Goal: Task Accomplishment & Management: Manage account settings

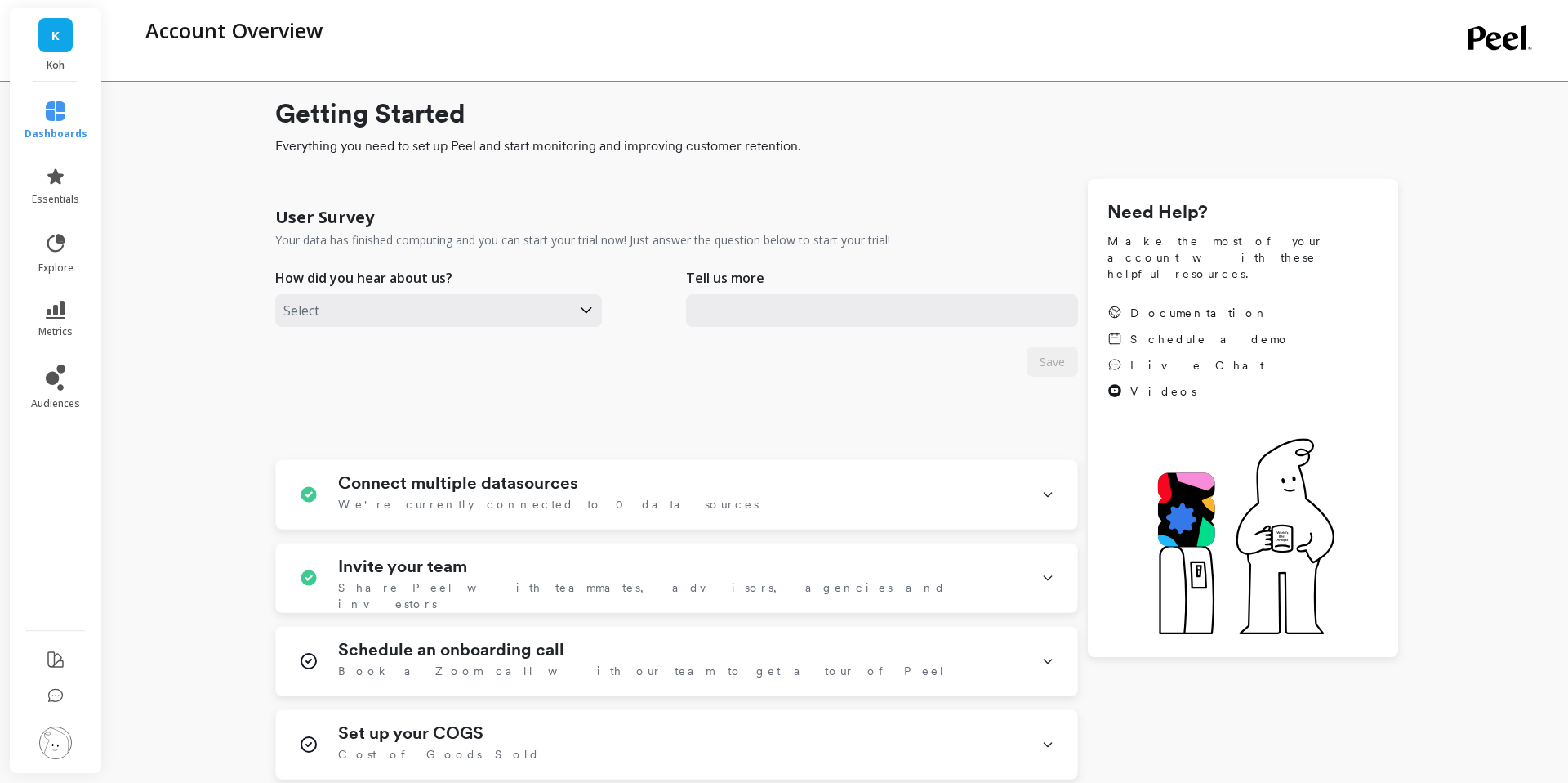
type input "[EMAIL_ADDRESS][DOMAIN_NAME]"
click at [56, 381] on icon at bounding box center [52, 378] width 13 height 13
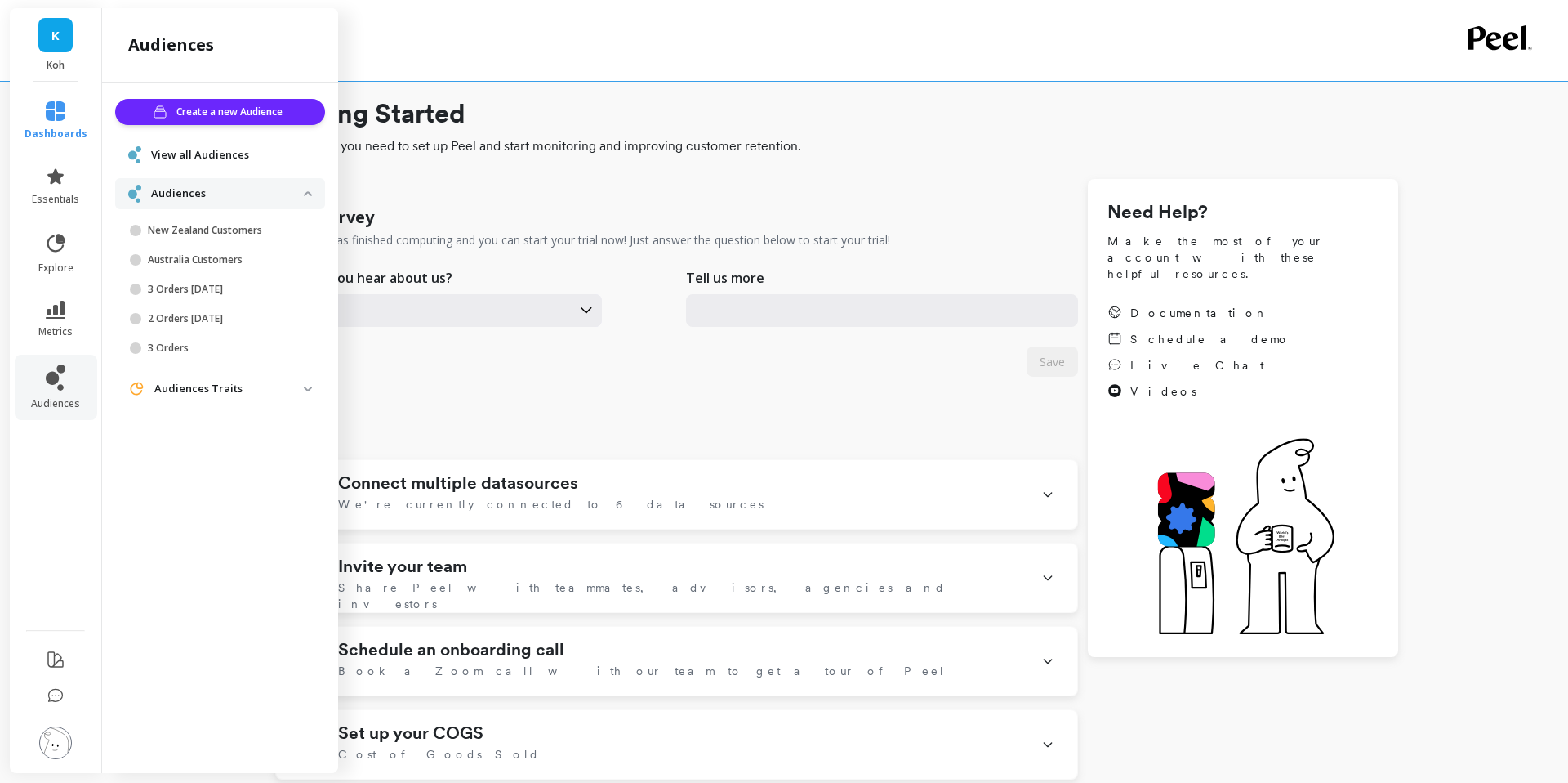
click at [210, 150] on span "View all Audiences" at bounding box center [200, 155] width 98 height 17
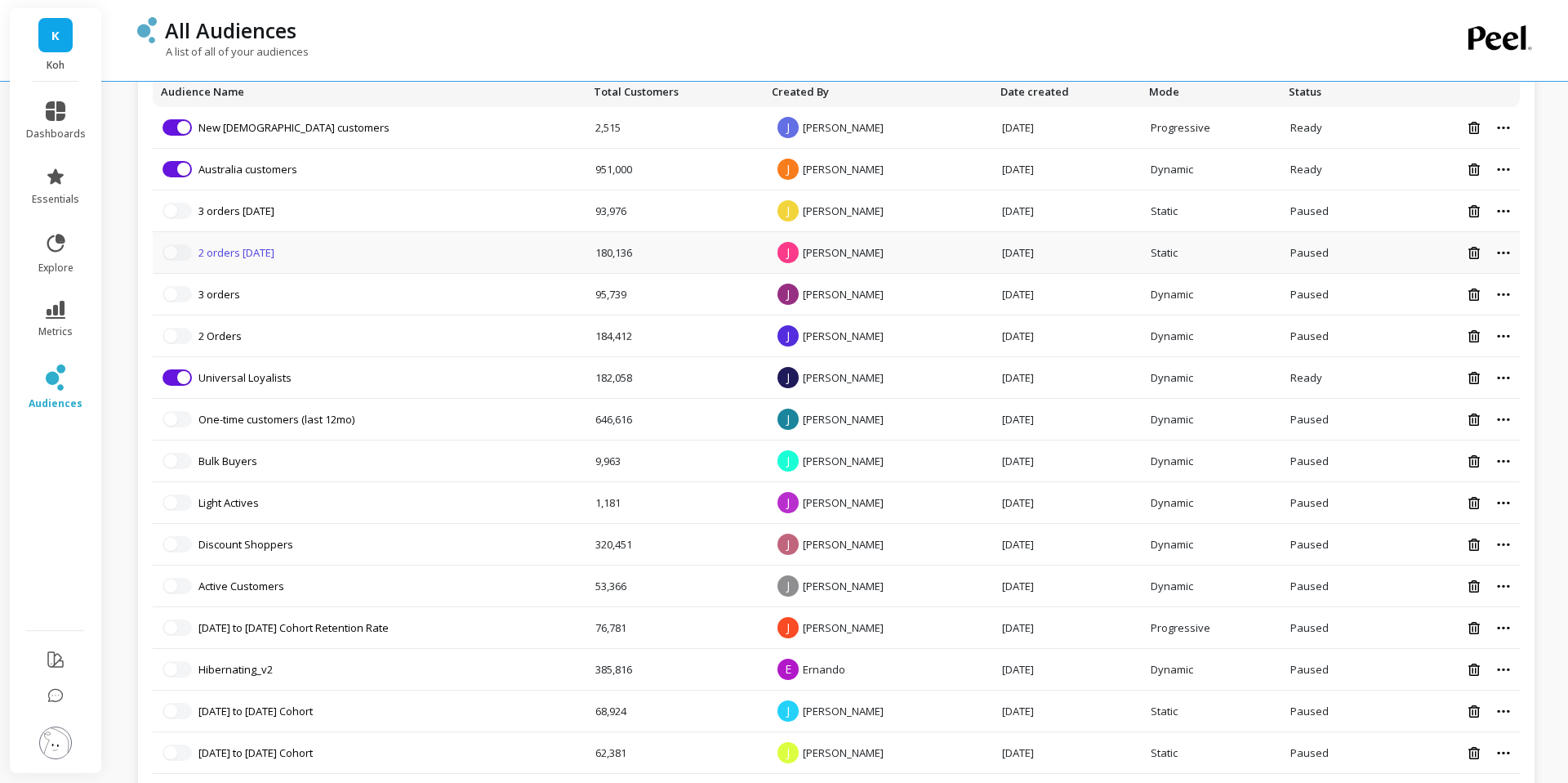
scroll to position [351, 0]
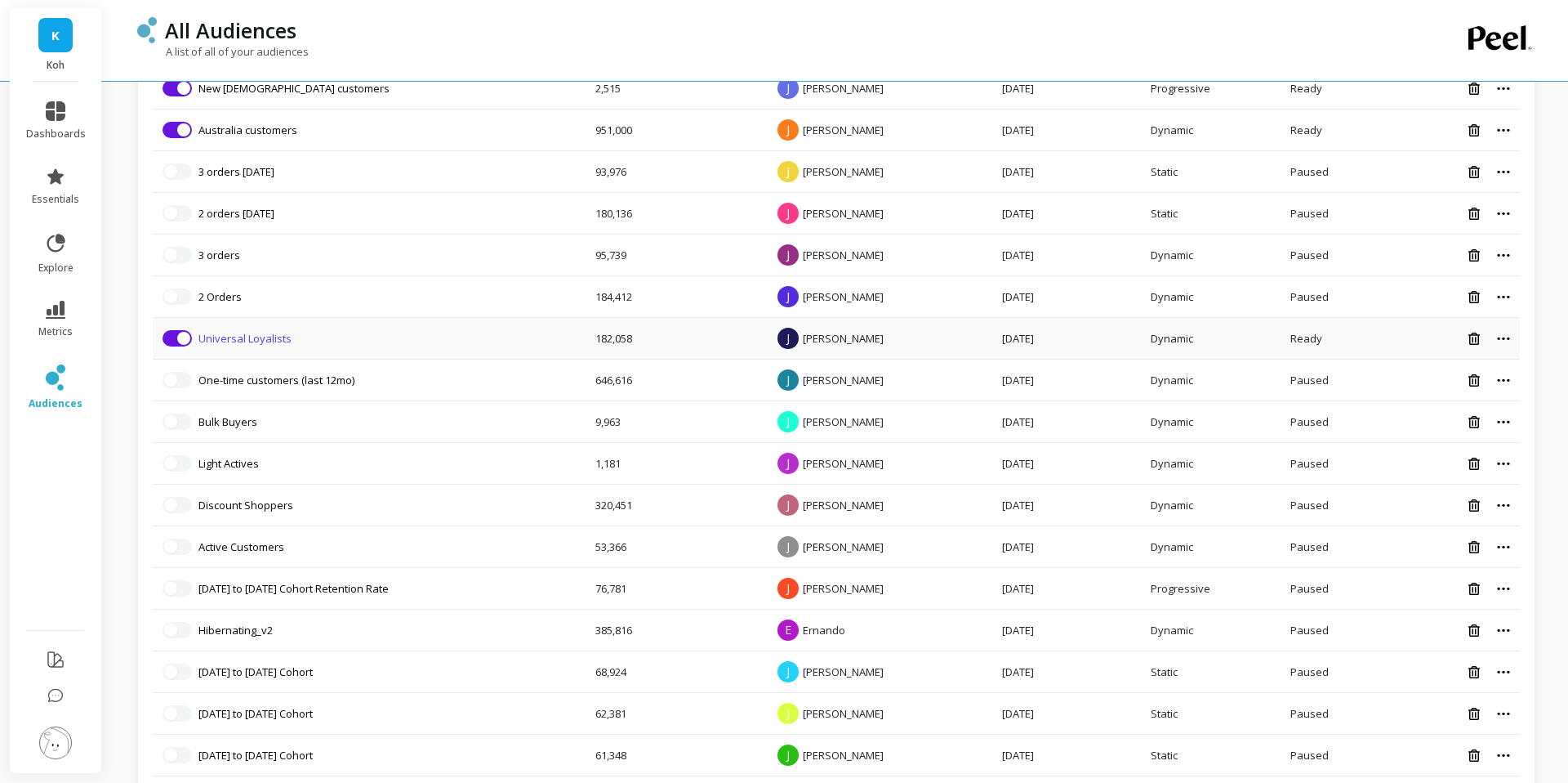
click at [267, 344] on link "Universal Loyalists" at bounding box center [245, 338] width 93 height 15
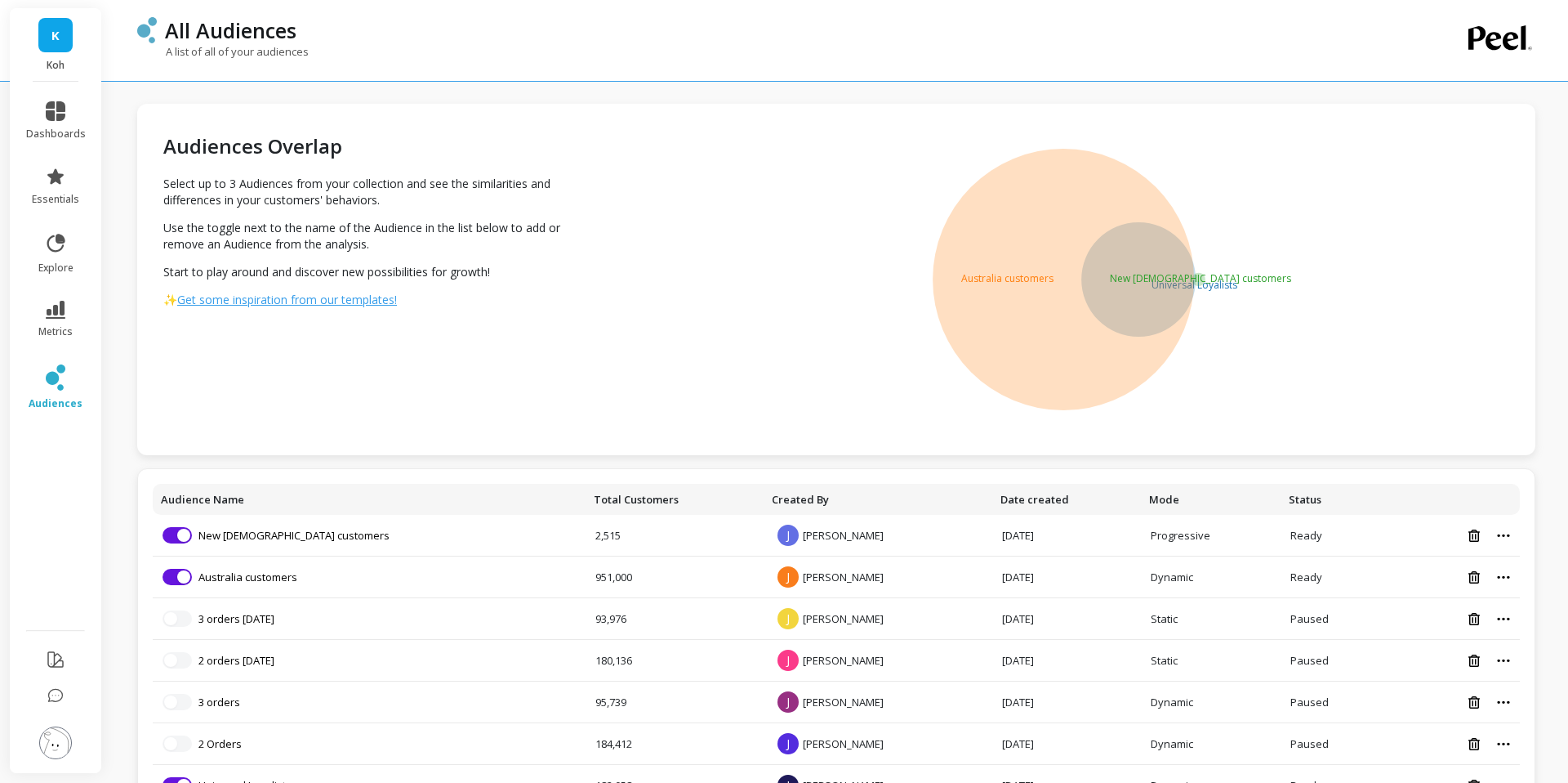
click at [304, 303] on span "Get some inspiration from our templates!" at bounding box center [287, 299] width 220 height 16
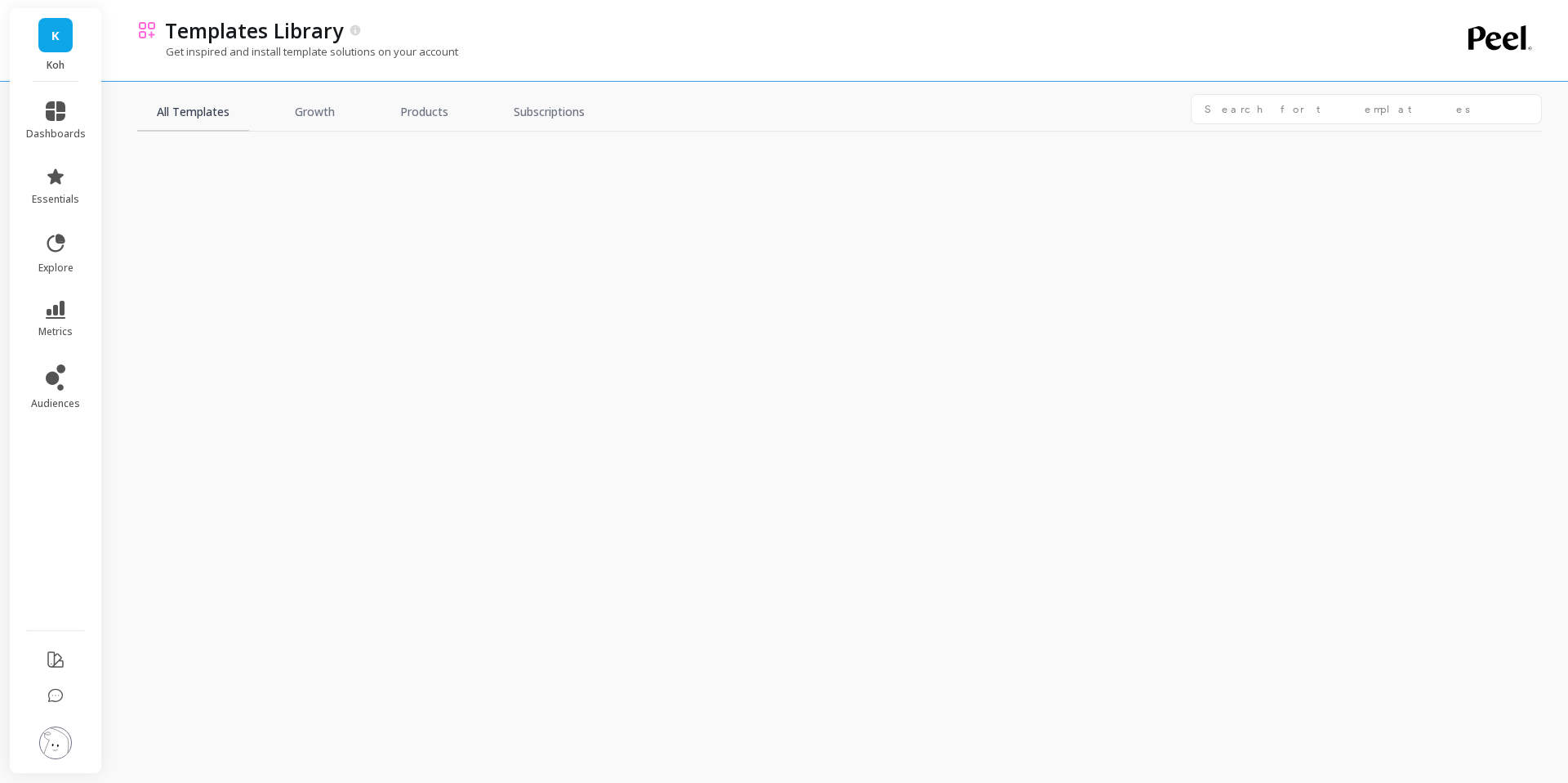
click at [199, 115] on link "All Templates" at bounding box center [193, 113] width 112 height 38
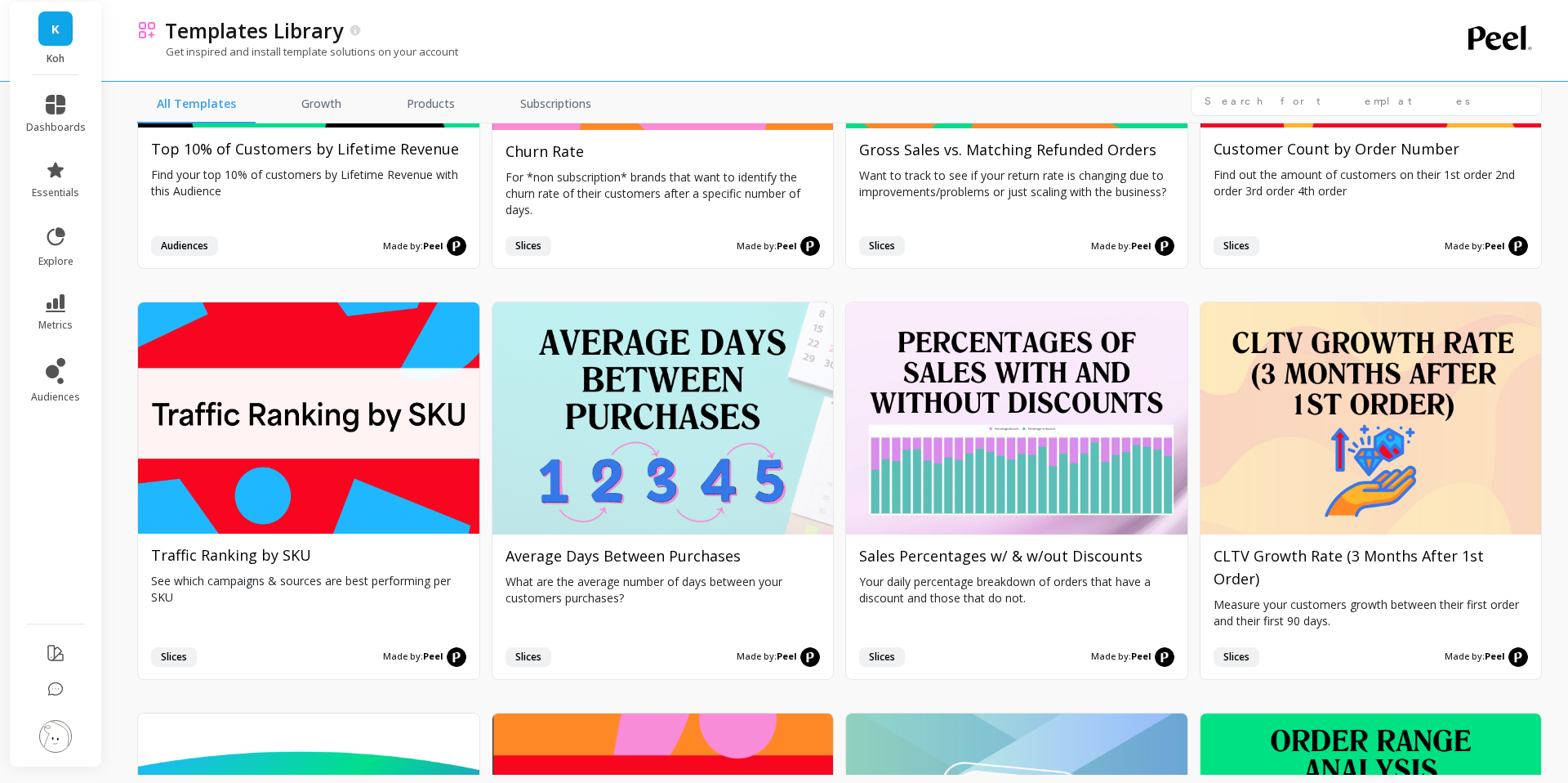
scroll to position [1963, 0]
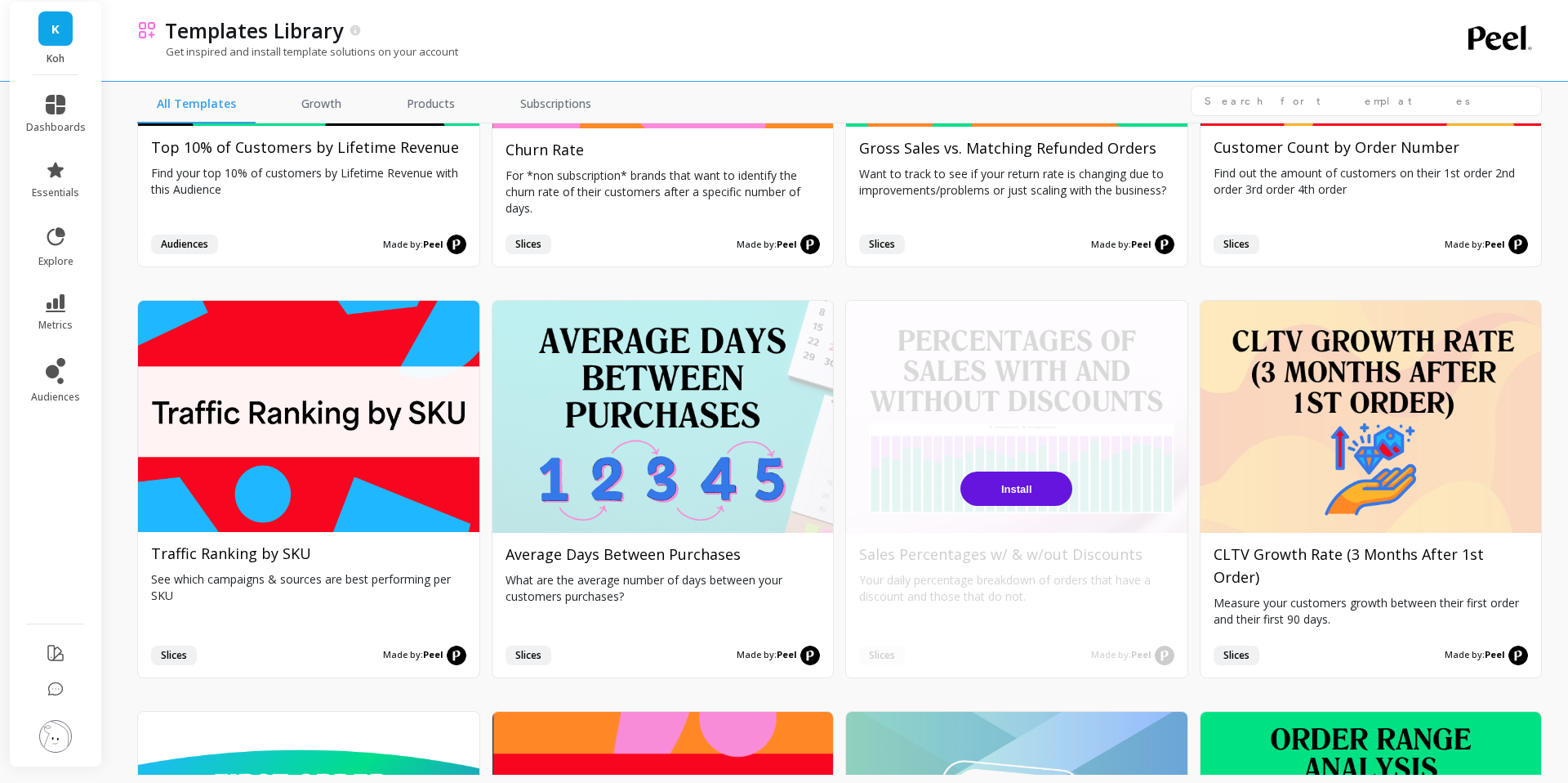
click at [1011, 495] on span "Install" at bounding box center [1016, 489] width 31 height 12
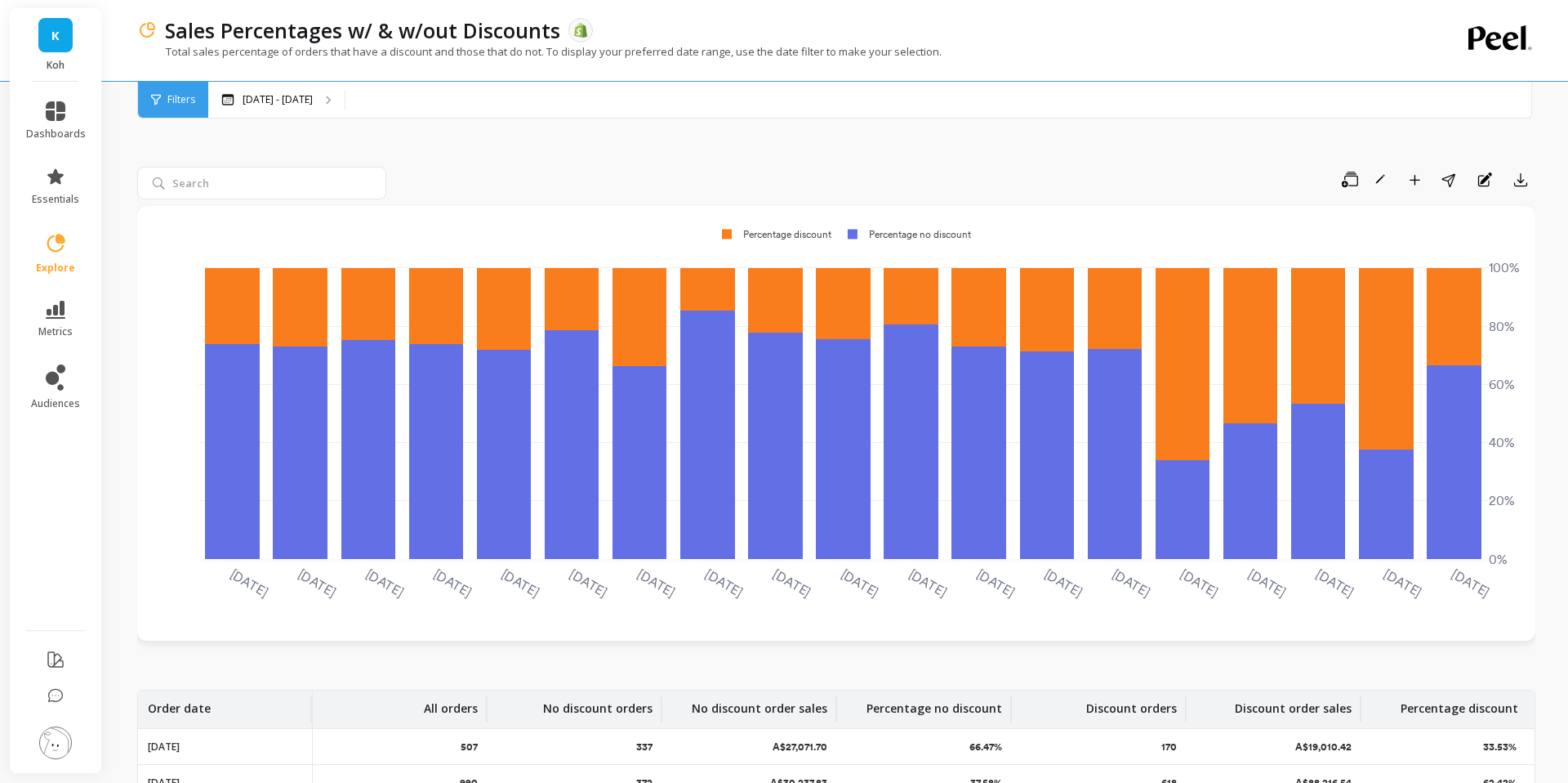
click at [181, 102] on span "Filters" at bounding box center [181, 100] width 28 height 13
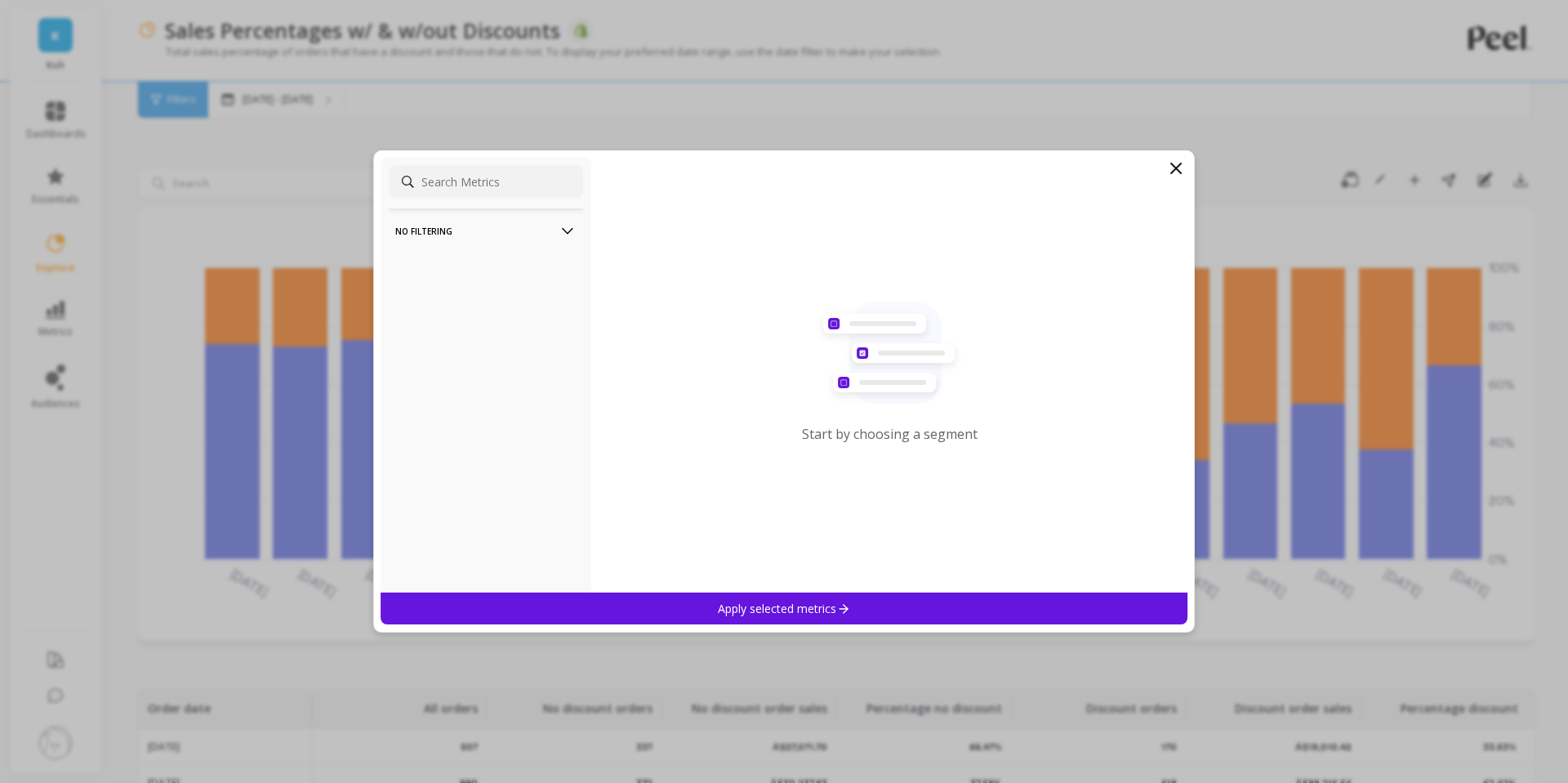
click at [561, 225] on filtering-icon at bounding box center [567, 231] width 18 height 18
click at [1167, 169] on icon at bounding box center [1176, 168] width 19 height 19
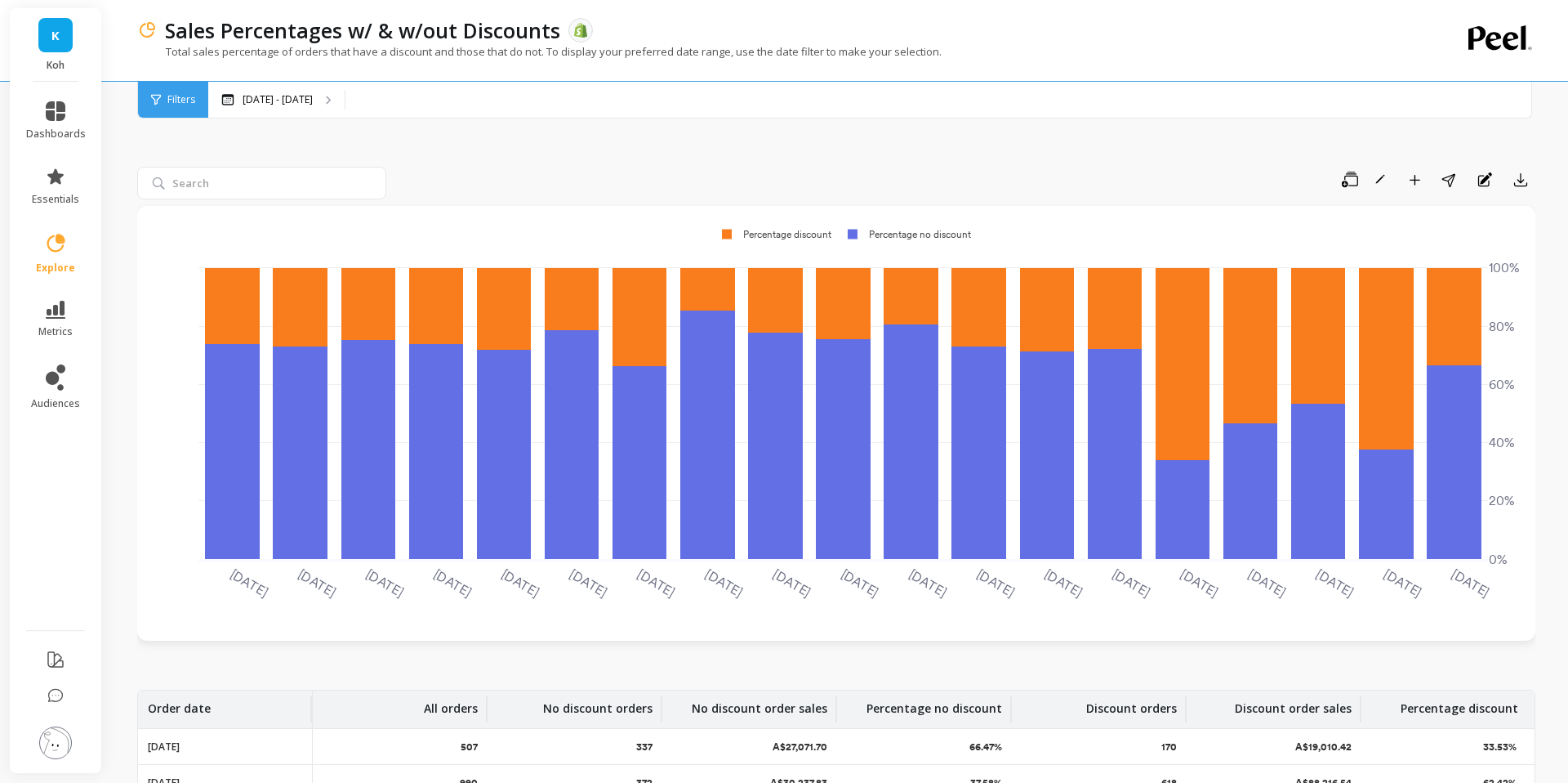
click at [180, 97] on span "Filters" at bounding box center [181, 100] width 28 height 13
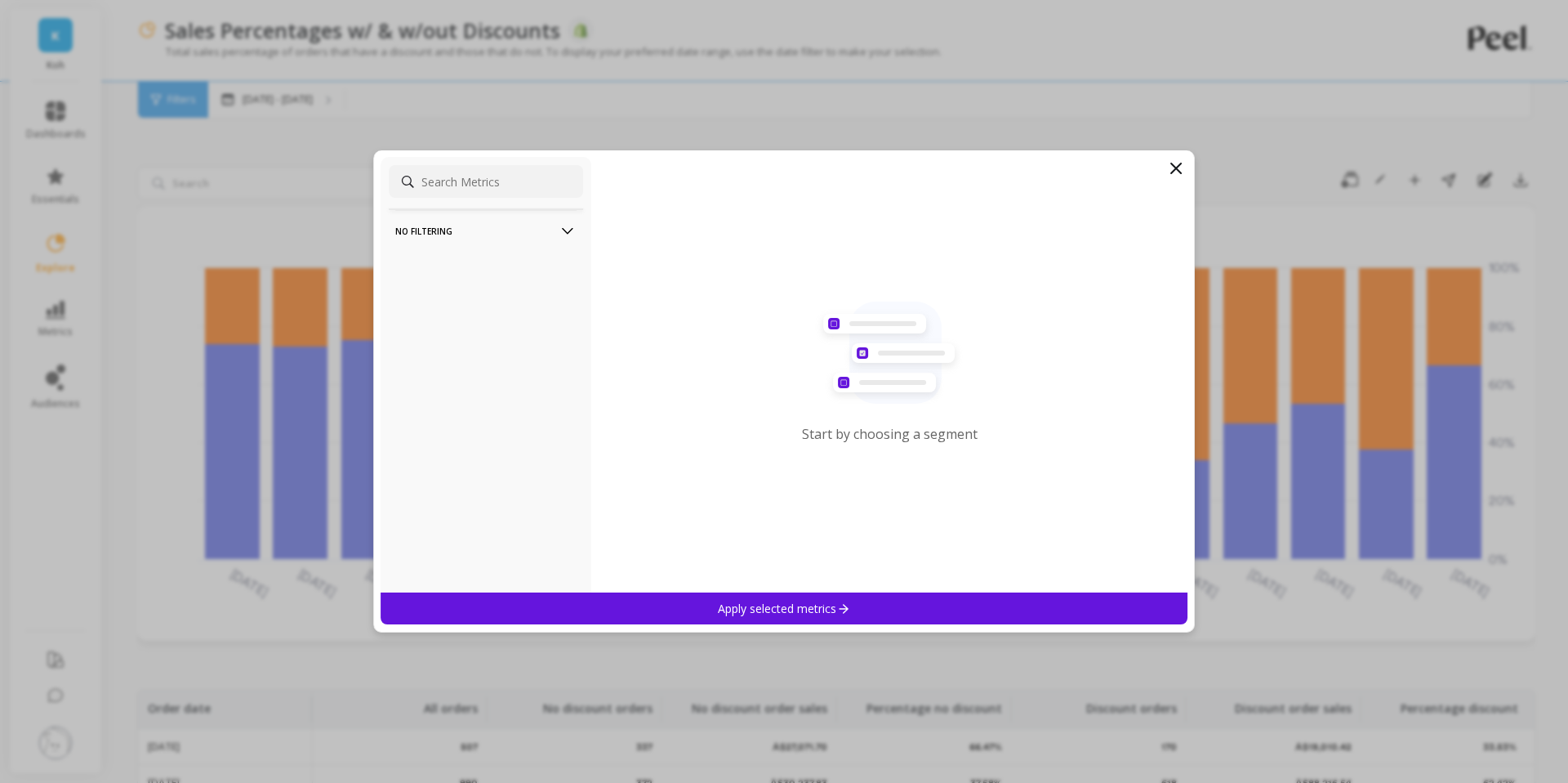
click at [434, 231] on p "No filtering" at bounding box center [486, 230] width 181 height 41
click at [475, 192] on input at bounding box center [486, 181] width 195 height 33
click at [769, 618] on div "Apply selected metrics" at bounding box center [784, 609] width 806 height 32
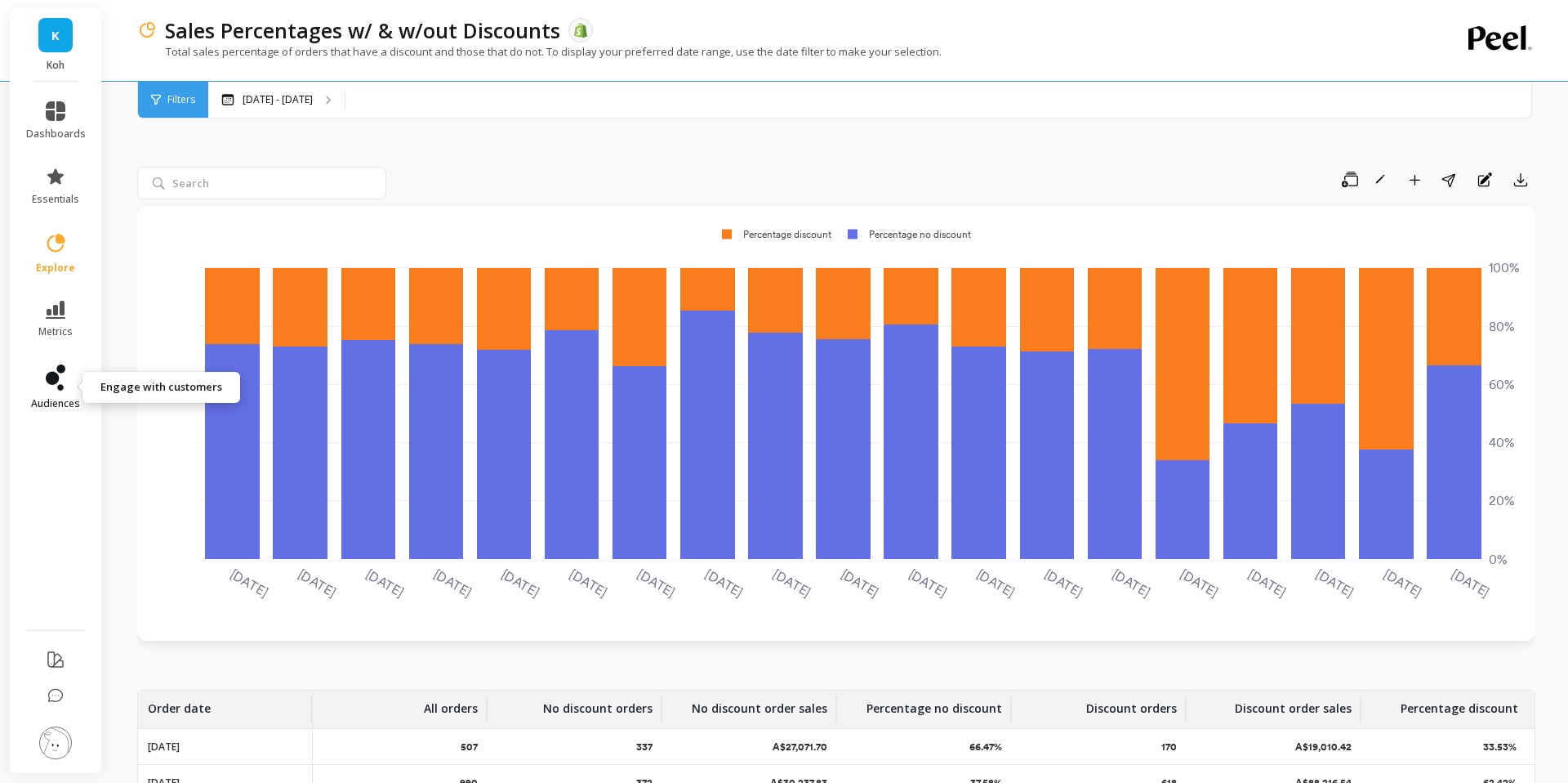
click at [51, 382] on icon at bounding box center [52, 378] width 13 height 13
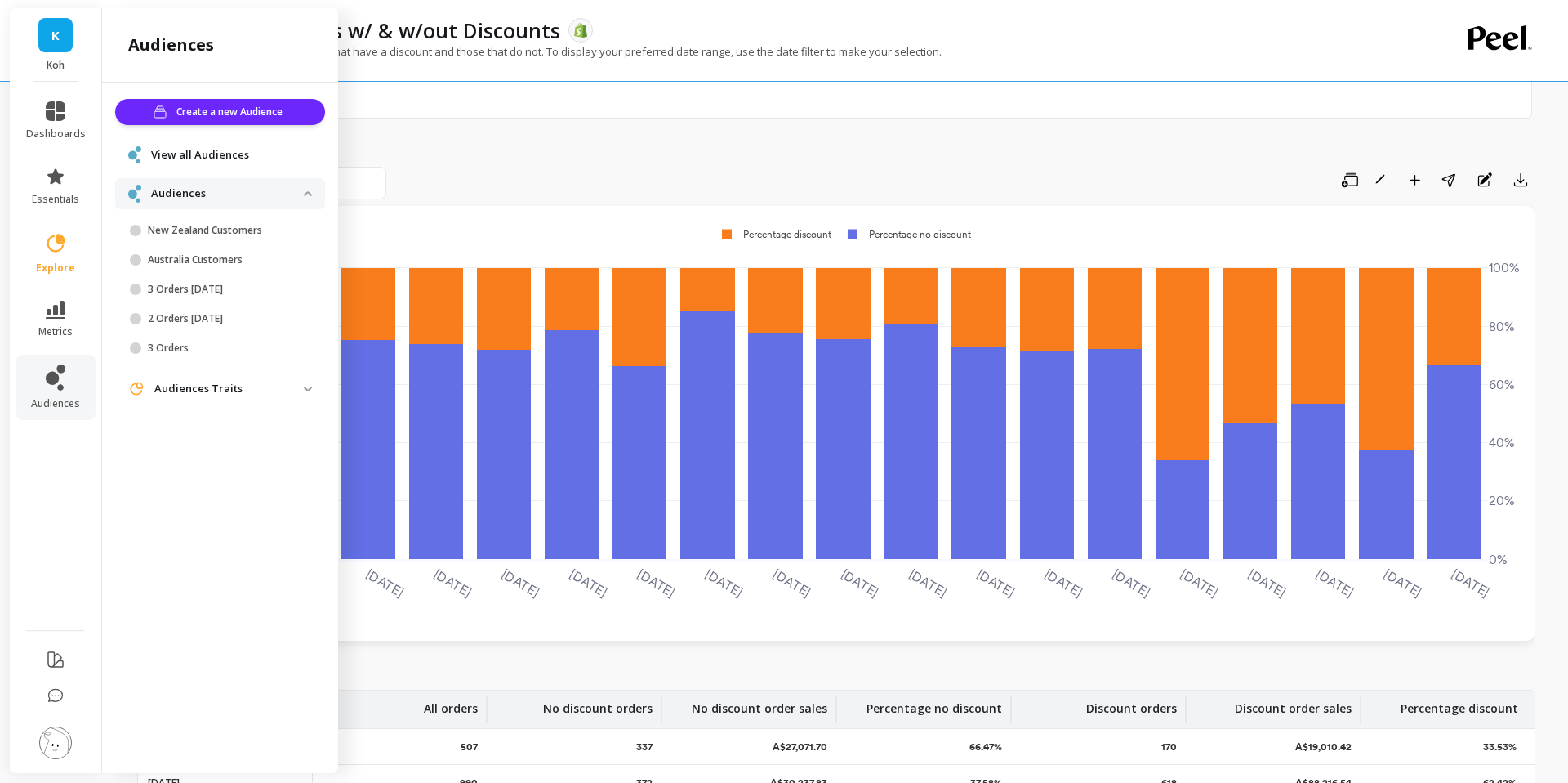
click at [225, 400] on traits "Audiences Traits" at bounding box center [220, 388] width 210 height 29
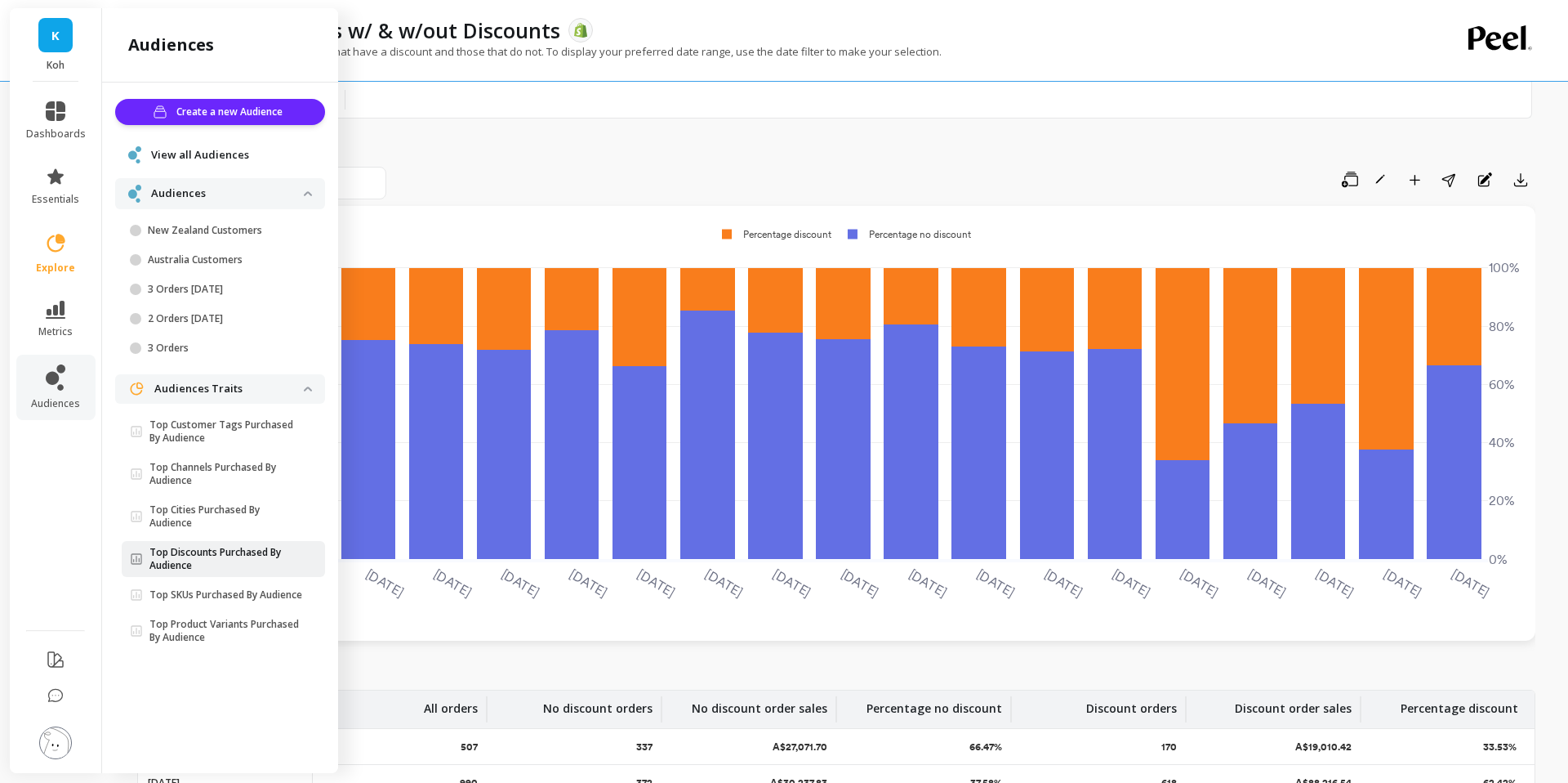
click at [209, 561] on p "Top Discounts Purchased By Audience" at bounding box center [226, 559] width 154 height 26
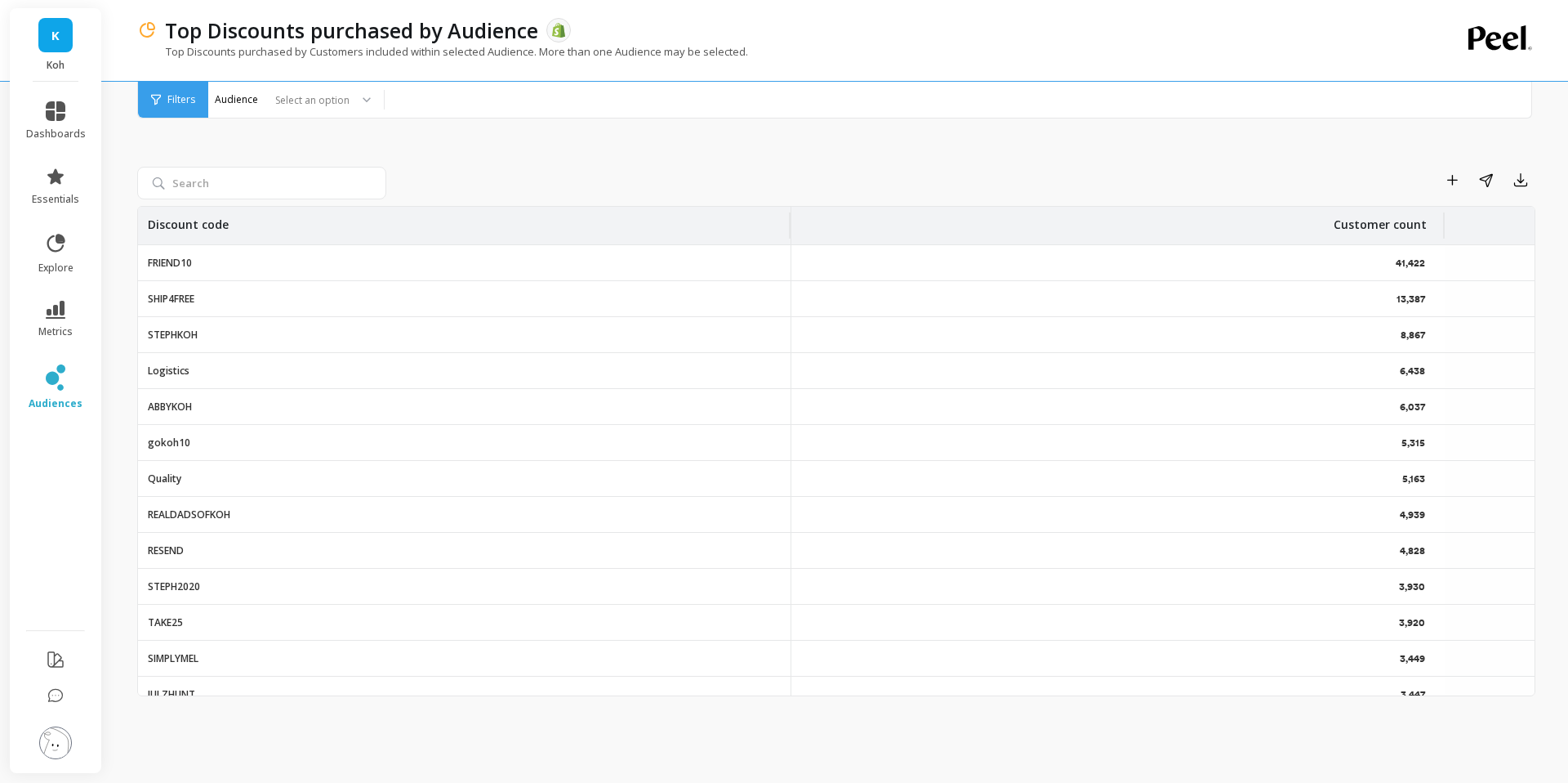
click at [173, 264] on p "FRIEND10" at bounding box center [170, 262] width 44 height 13
click at [170, 264] on p "FRIEND10" at bounding box center [170, 262] width 44 height 13
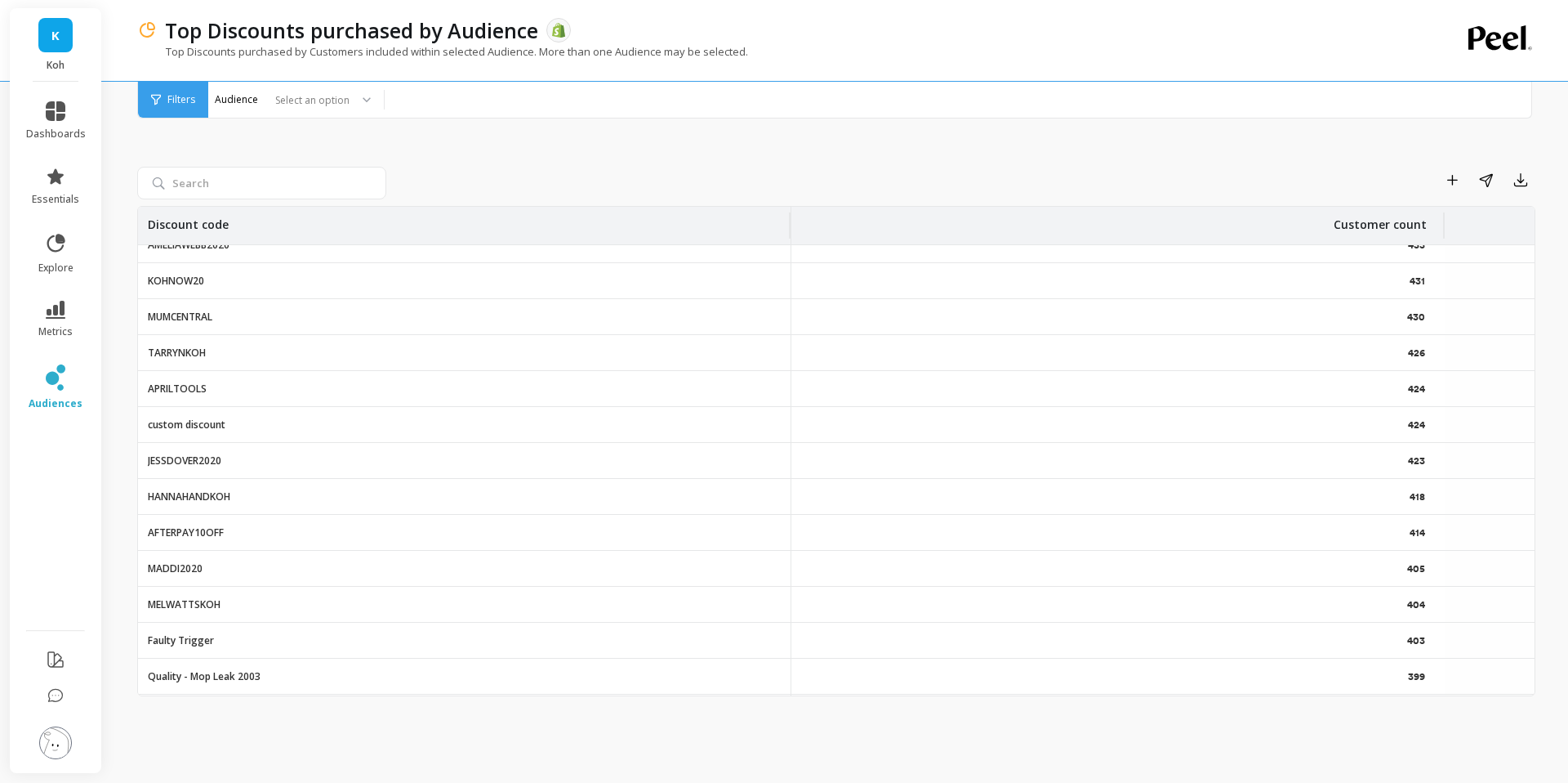
scroll to position [4812, 0]
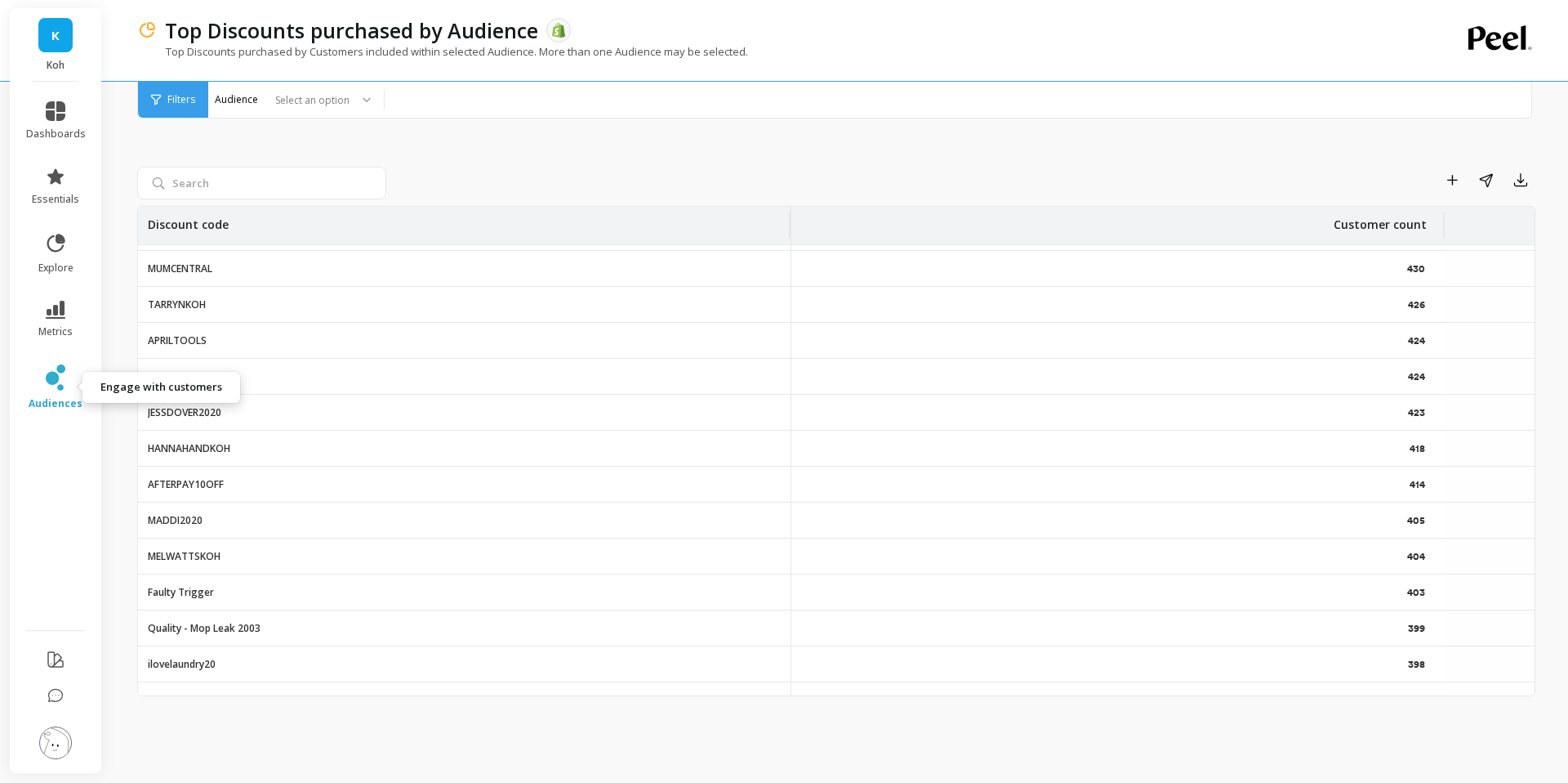
click at [53, 403] on span "audiences" at bounding box center [55, 403] width 54 height 13
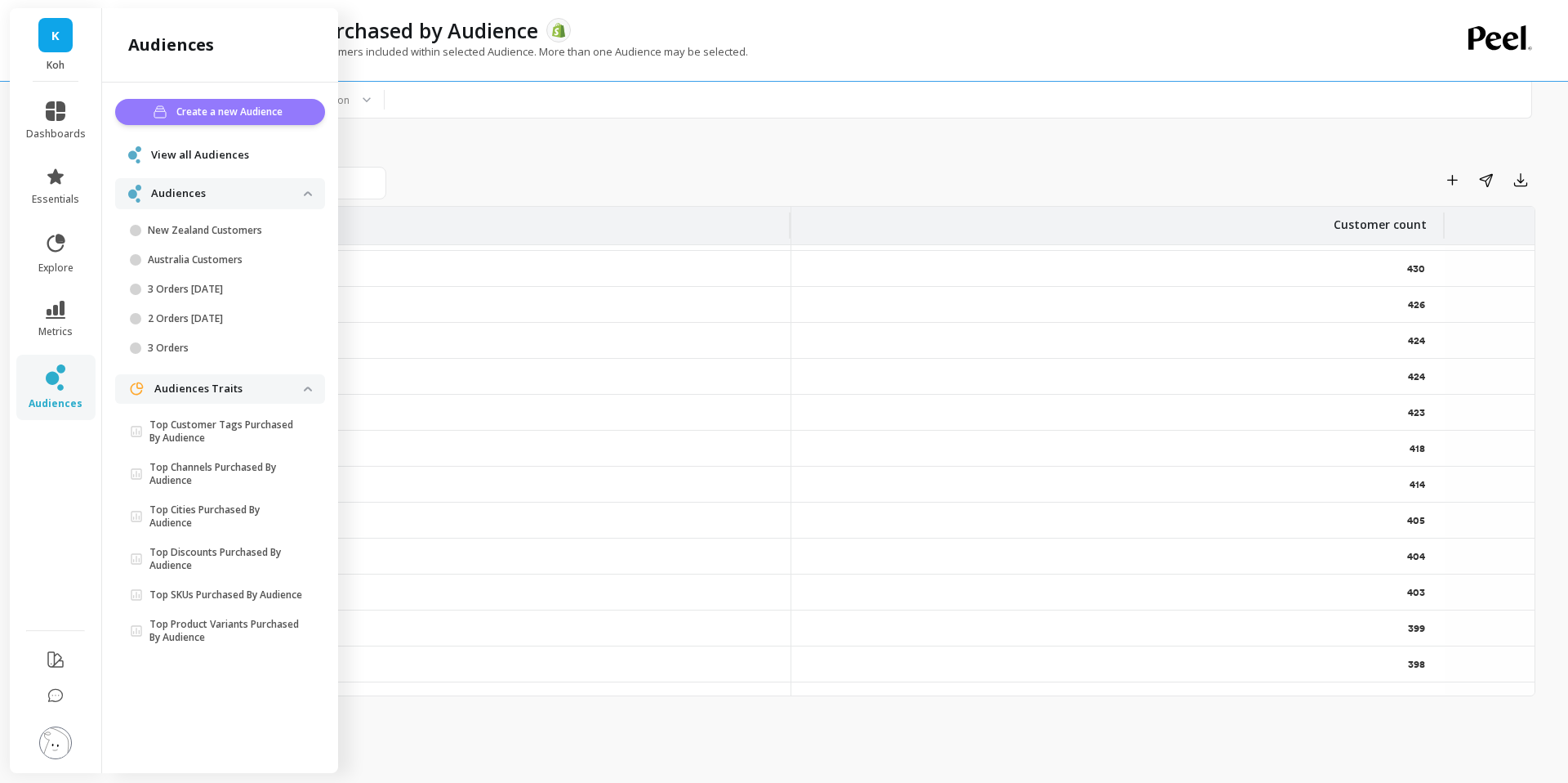
click at [216, 113] on span "Create a new Audience" at bounding box center [232, 112] width 111 height 17
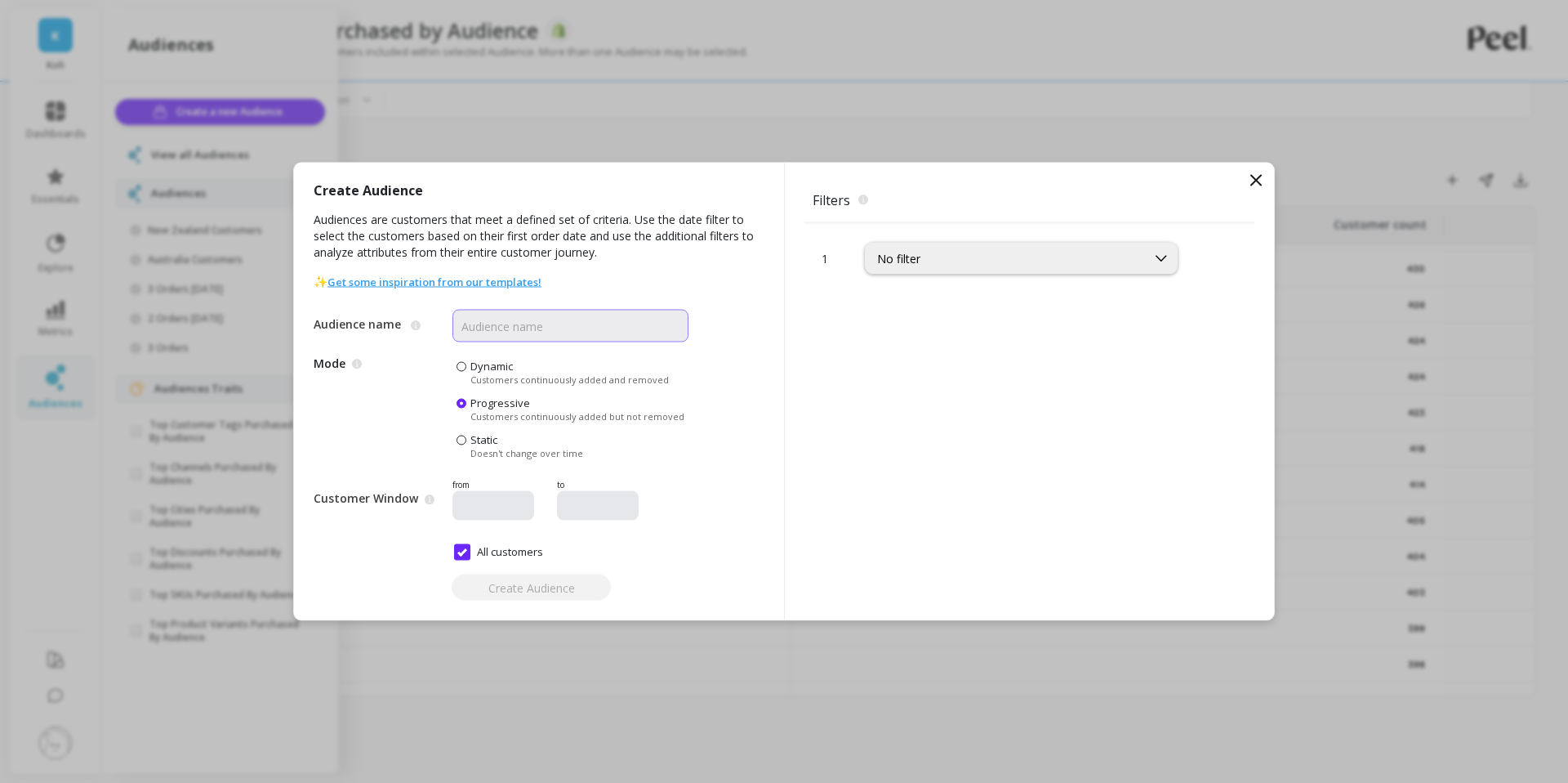
click at [517, 333] on input "Audience name" at bounding box center [571, 326] width 236 height 33
type input "Promo vs. No Promo"
click at [911, 262] on div "No filter" at bounding box center [1005, 259] width 257 height 16
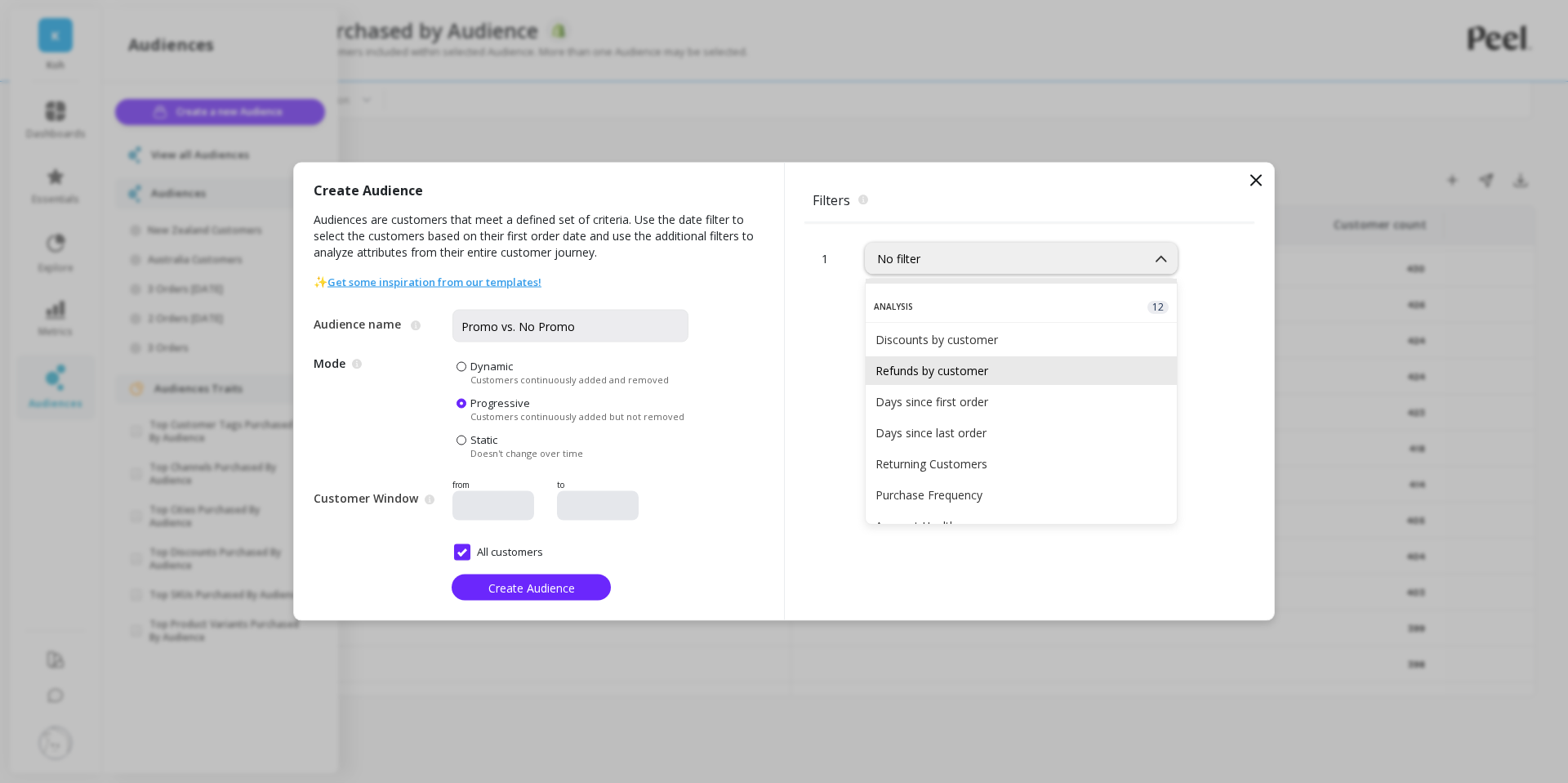
scroll to position [31, 0]
click at [922, 339] on div "Discounts by customer" at bounding box center [1020, 338] width 291 height 16
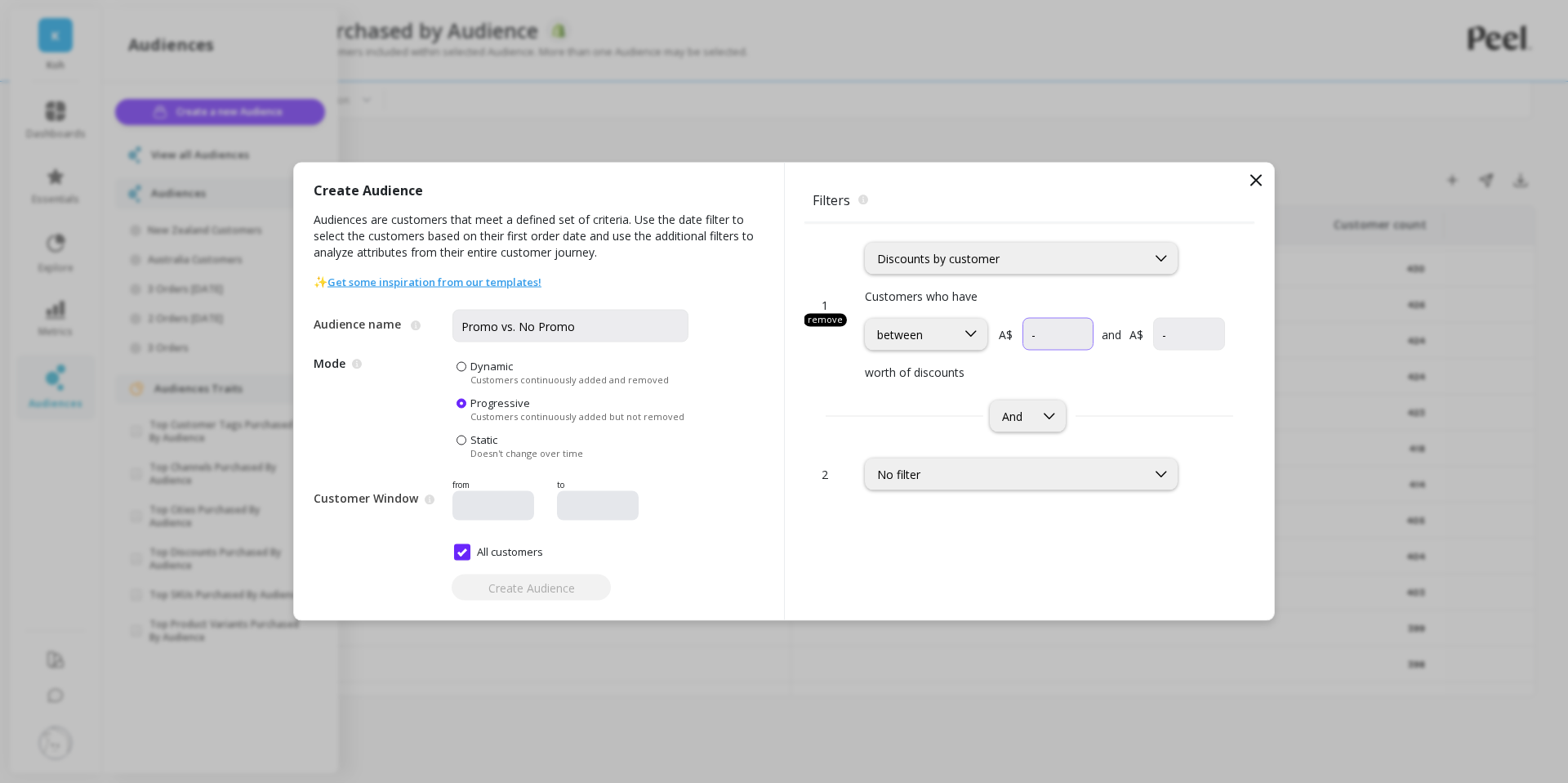
click at [1049, 339] on input "currency" at bounding box center [1057, 334] width 71 height 33
click at [939, 421] on div "And" at bounding box center [1029, 417] width 450 height 32
click at [931, 465] on div "No filter" at bounding box center [1005, 474] width 280 height 18
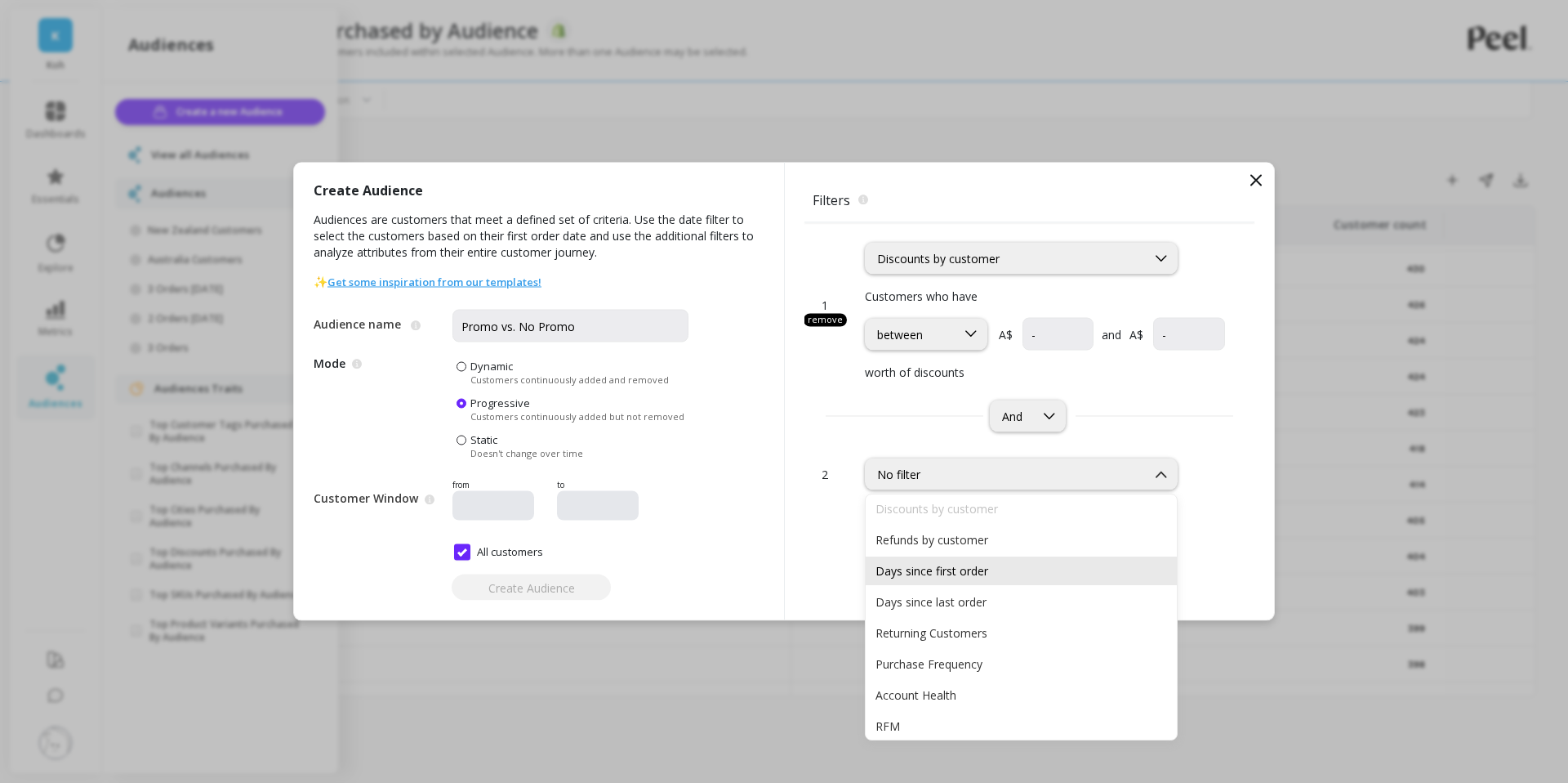
scroll to position [91, 0]
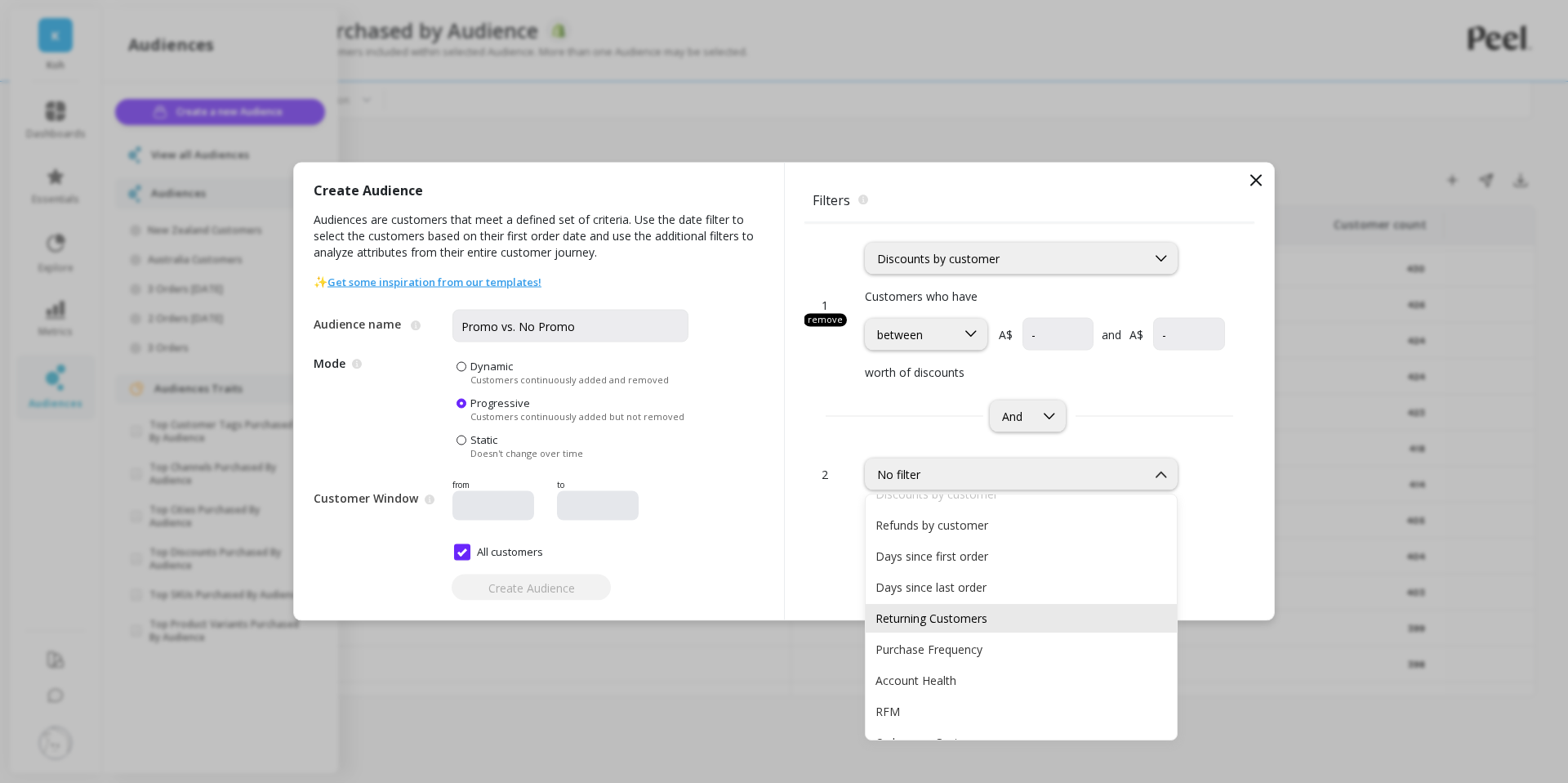
click at [976, 614] on div "Returning Customers" at bounding box center [1020, 618] width 291 height 16
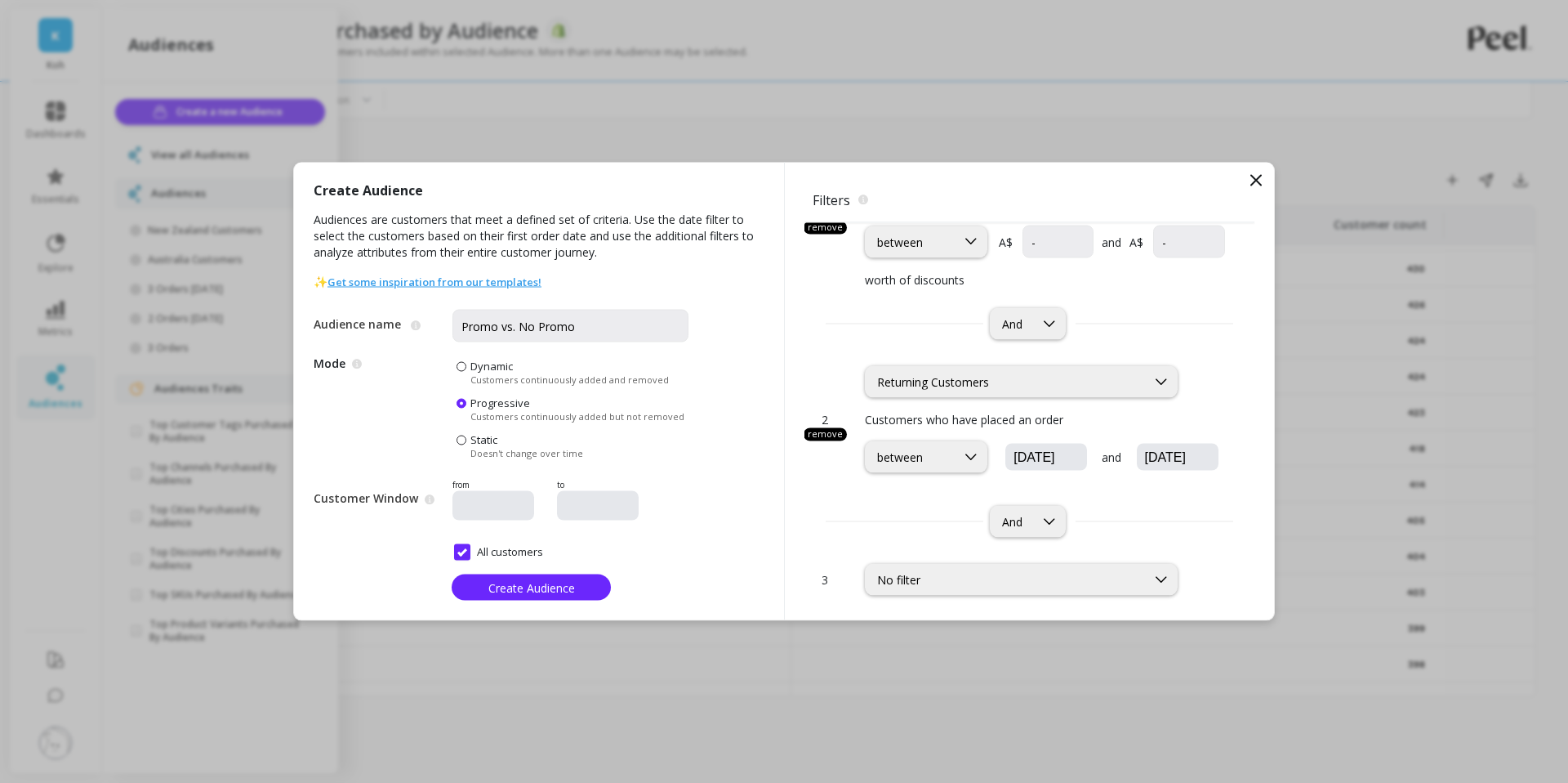
scroll to position [89, 0]
click at [1031, 459] on input "[DATE]" at bounding box center [1094, 461] width 166 height 17
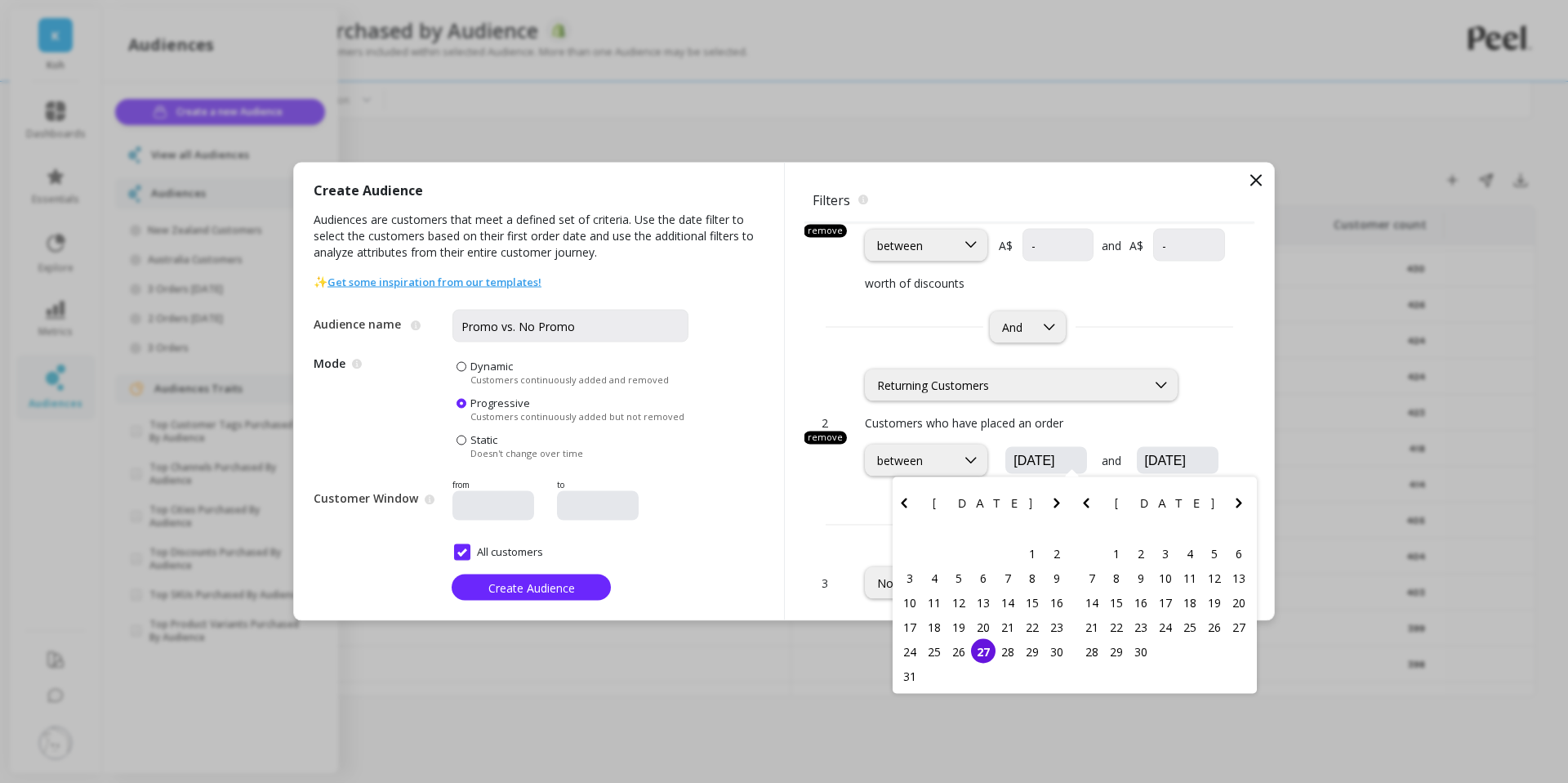
click at [909, 501] on icon "Previous Month" at bounding box center [904, 503] width 19 height 19
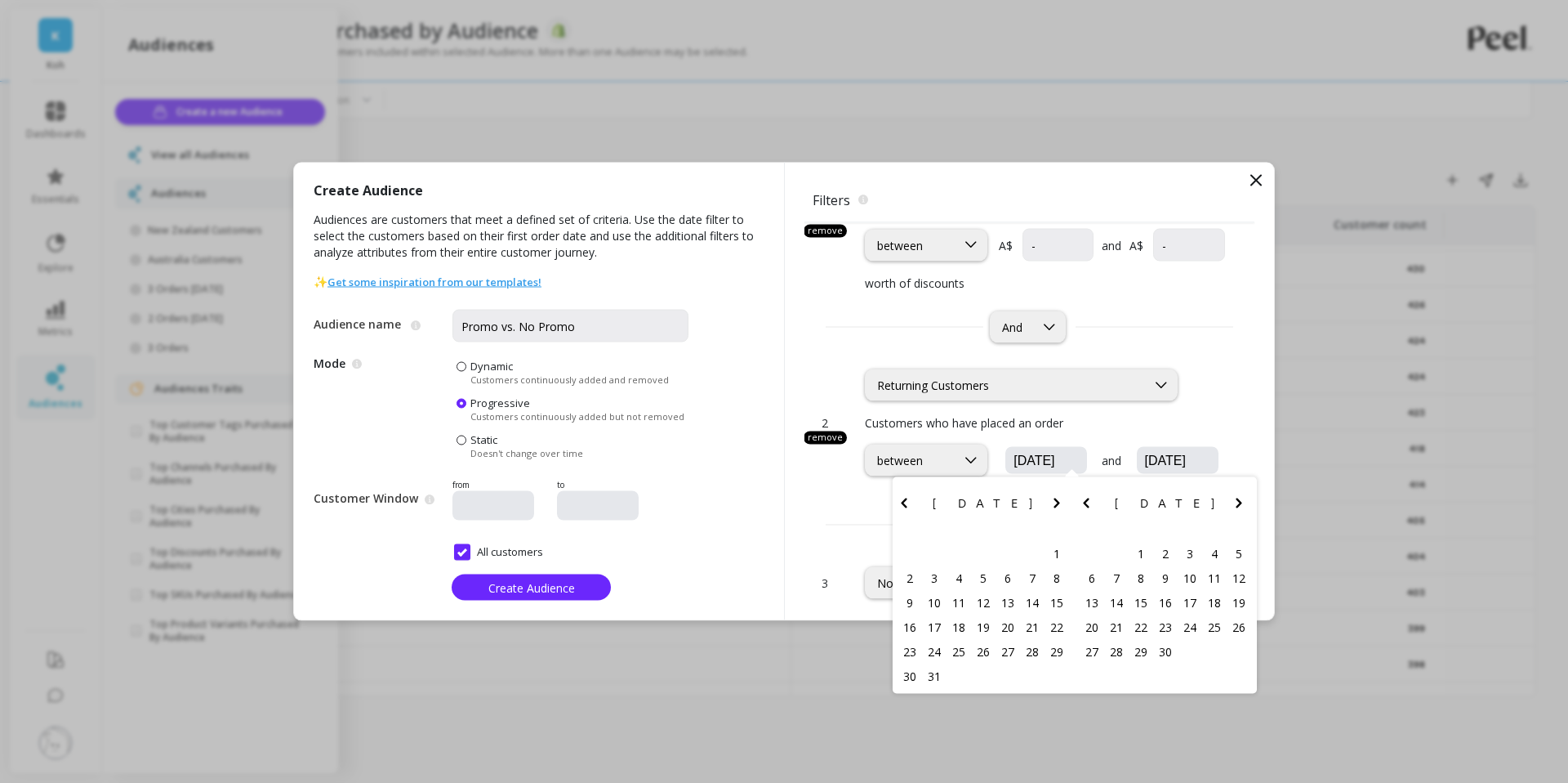
click at [909, 501] on icon "Previous Month" at bounding box center [904, 503] width 19 height 19
click at [909, 500] on icon "Previous Month" at bounding box center [904, 503] width 19 height 19
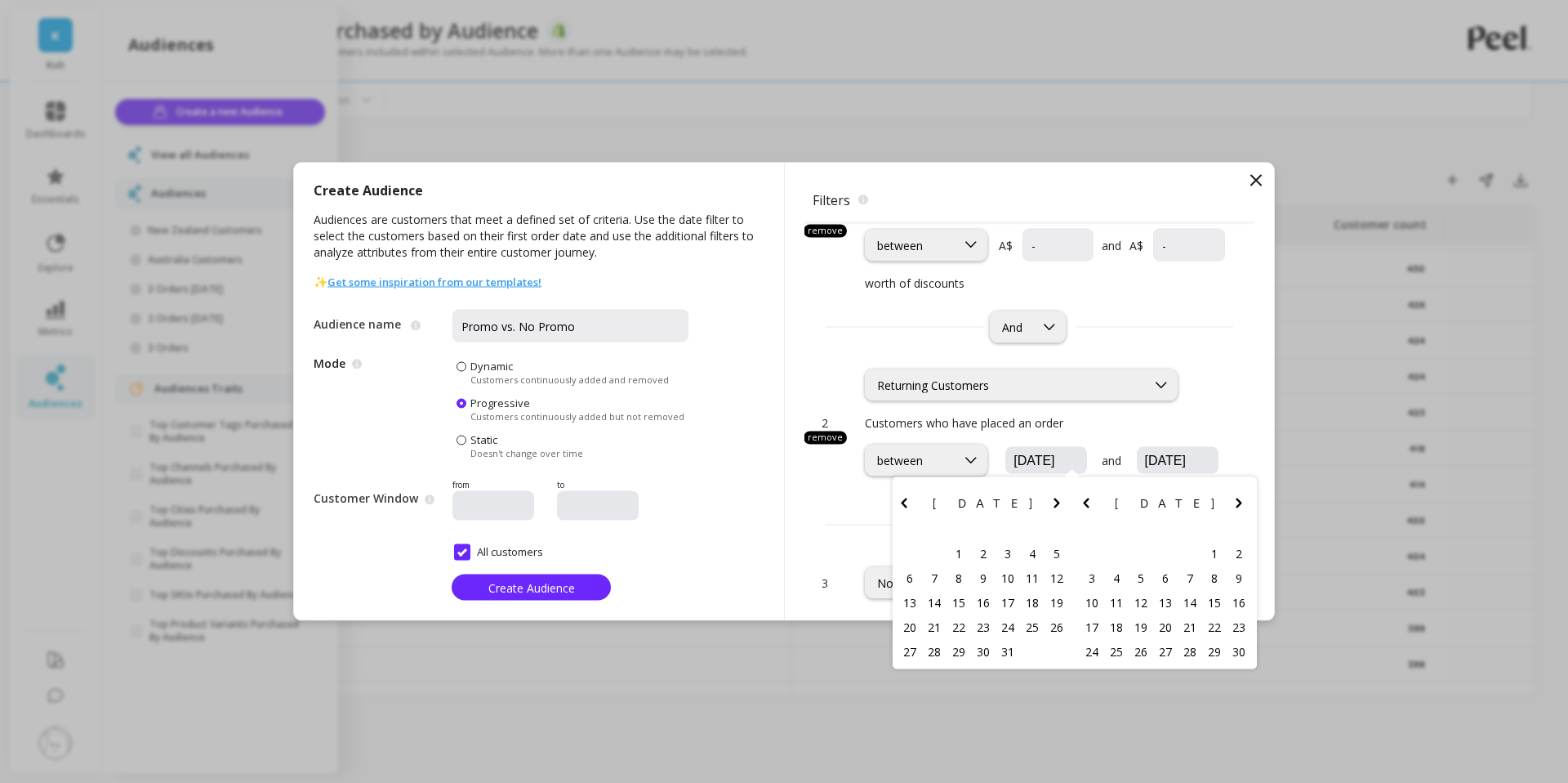
click at [909, 500] on icon "Previous Month" at bounding box center [904, 503] width 19 height 19
click at [909, 564] on div "1" at bounding box center [909, 553] width 25 height 25
type input "[DATE]"
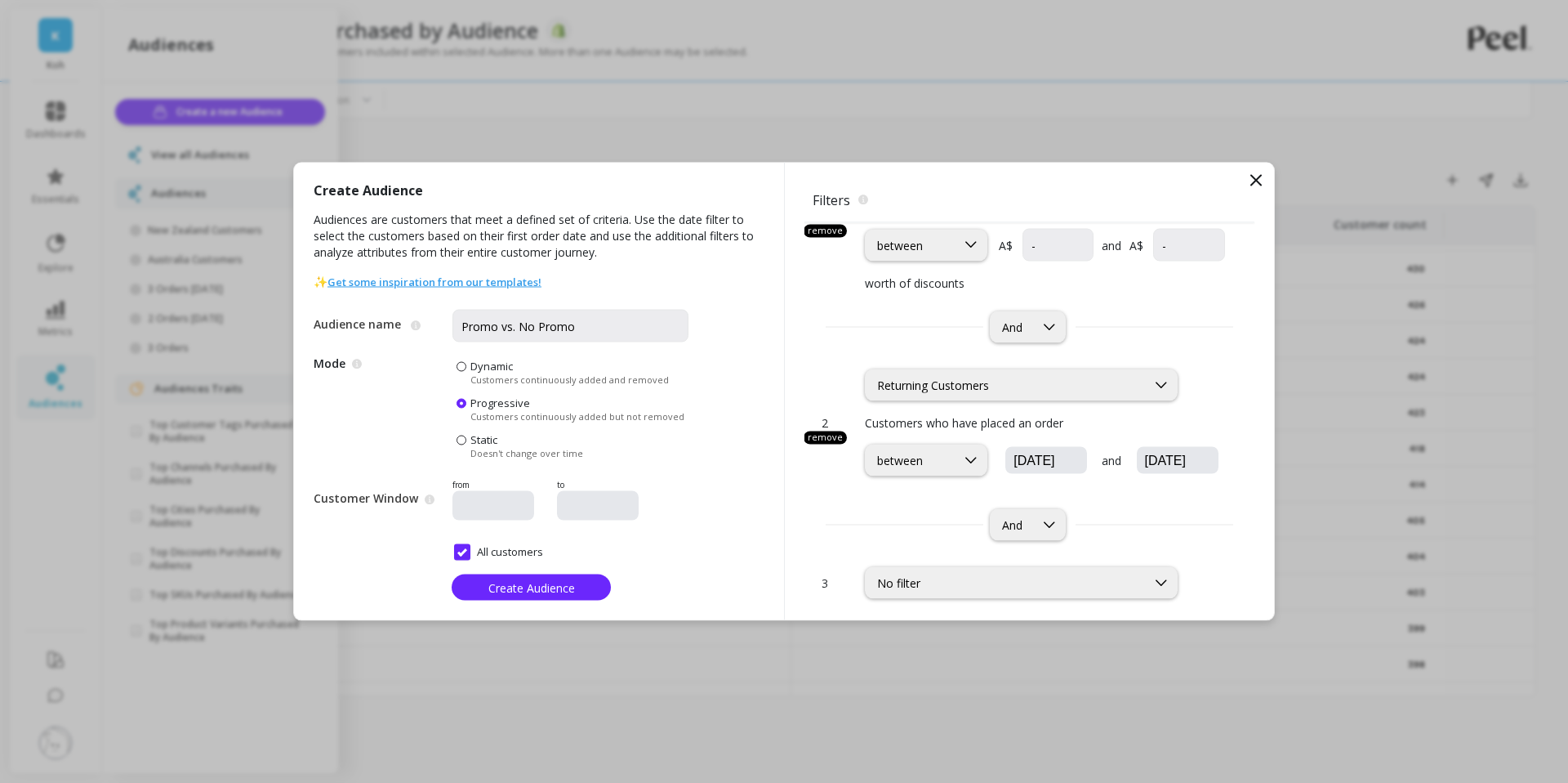
click at [1125, 513] on div "And" at bounding box center [1029, 525] width 450 height 32
click at [1023, 581] on div "No filter" at bounding box center [1005, 583] width 257 height 16
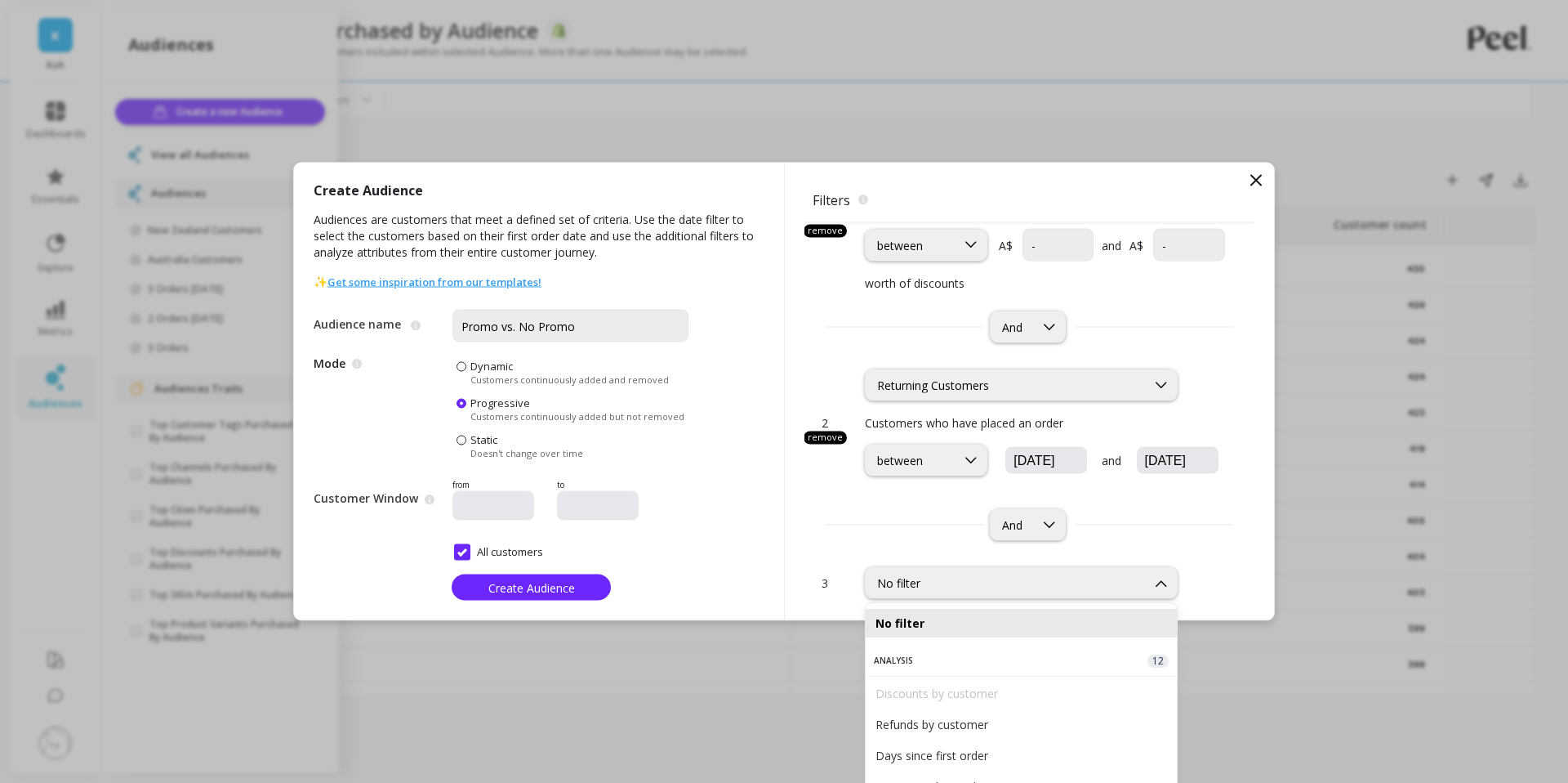
click at [897, 514] on div "And" at bounding box center [1029, 525] width 450 height 32
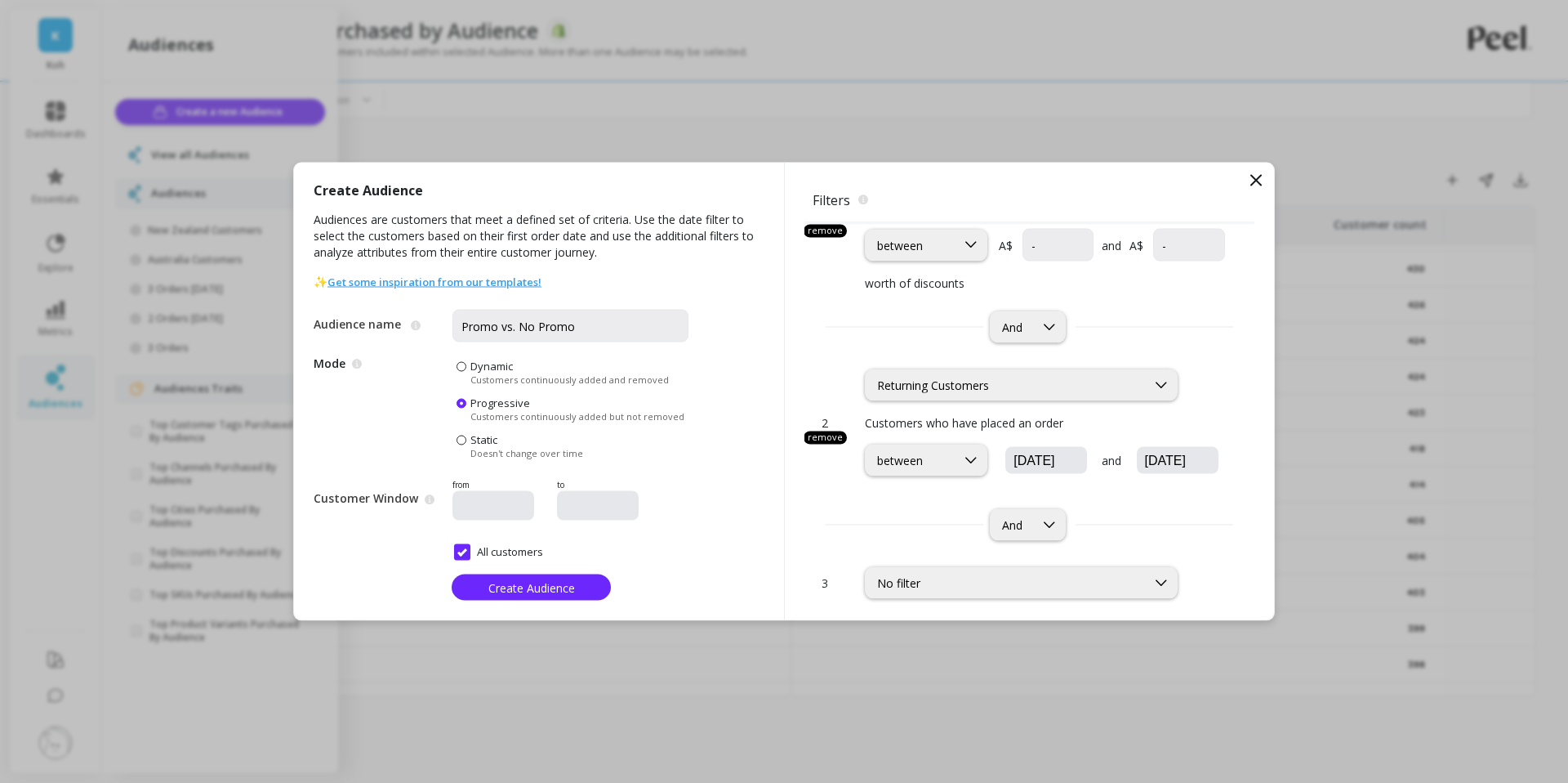
scroll to position [92, 0]
click at [977, 459] on icon at bounding box center [971, 456] width 18 height 18
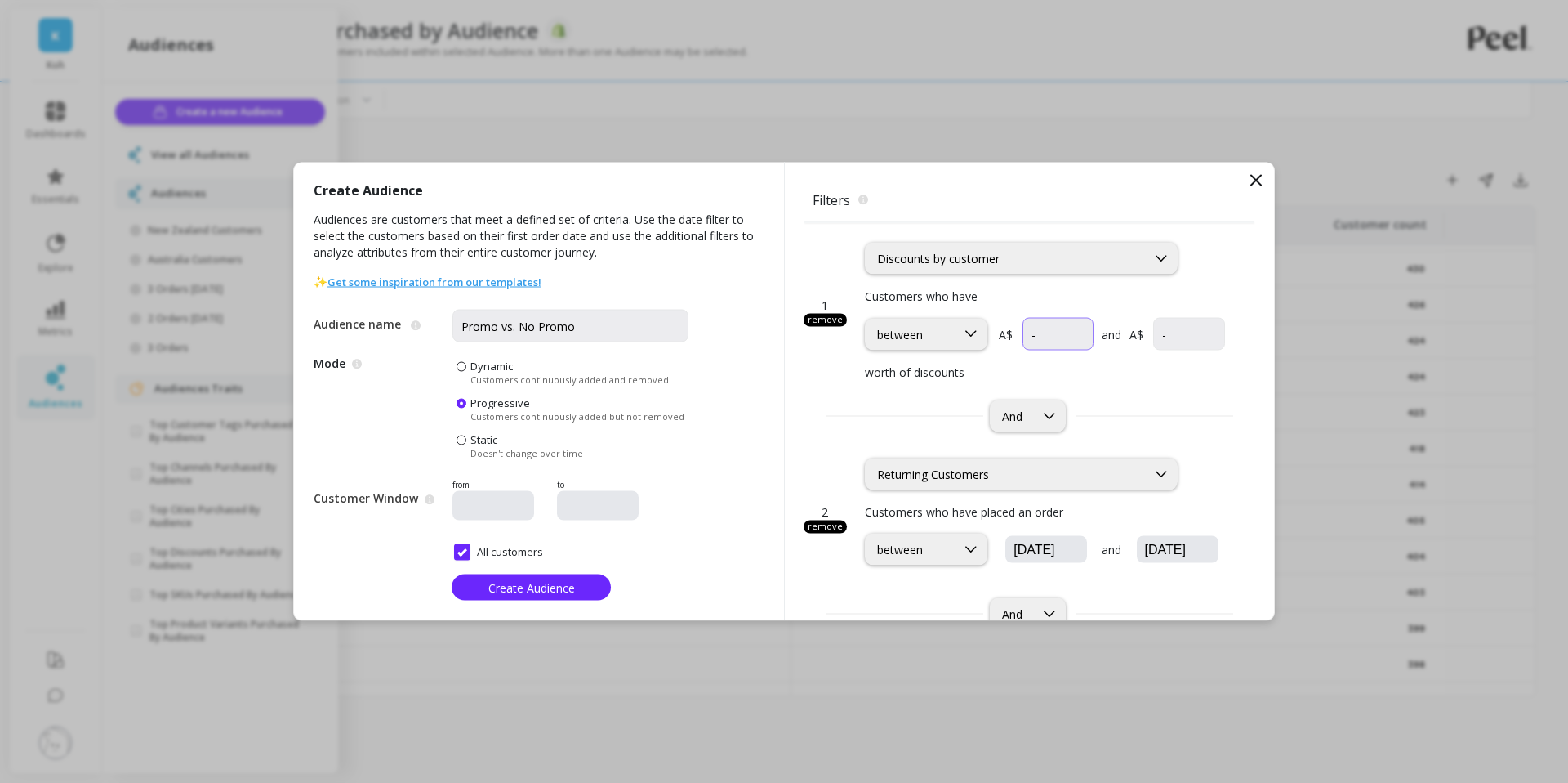
click at [1067, 325] on input "currency" at bounding box center [1057, 334] width 71 height 33
type input "0-"
drag, startPoint x: 1042, startPoint y: 336, endPoint x: 1029, endPoint y: 333, distance: 13.3
click at [1029, 333] on input "currency" at bounding box center [1058, 334] width 72 height 33
click at [1107, 371] on p "worth of discounts" at bounding box center [1044, 372] width 360 height 17
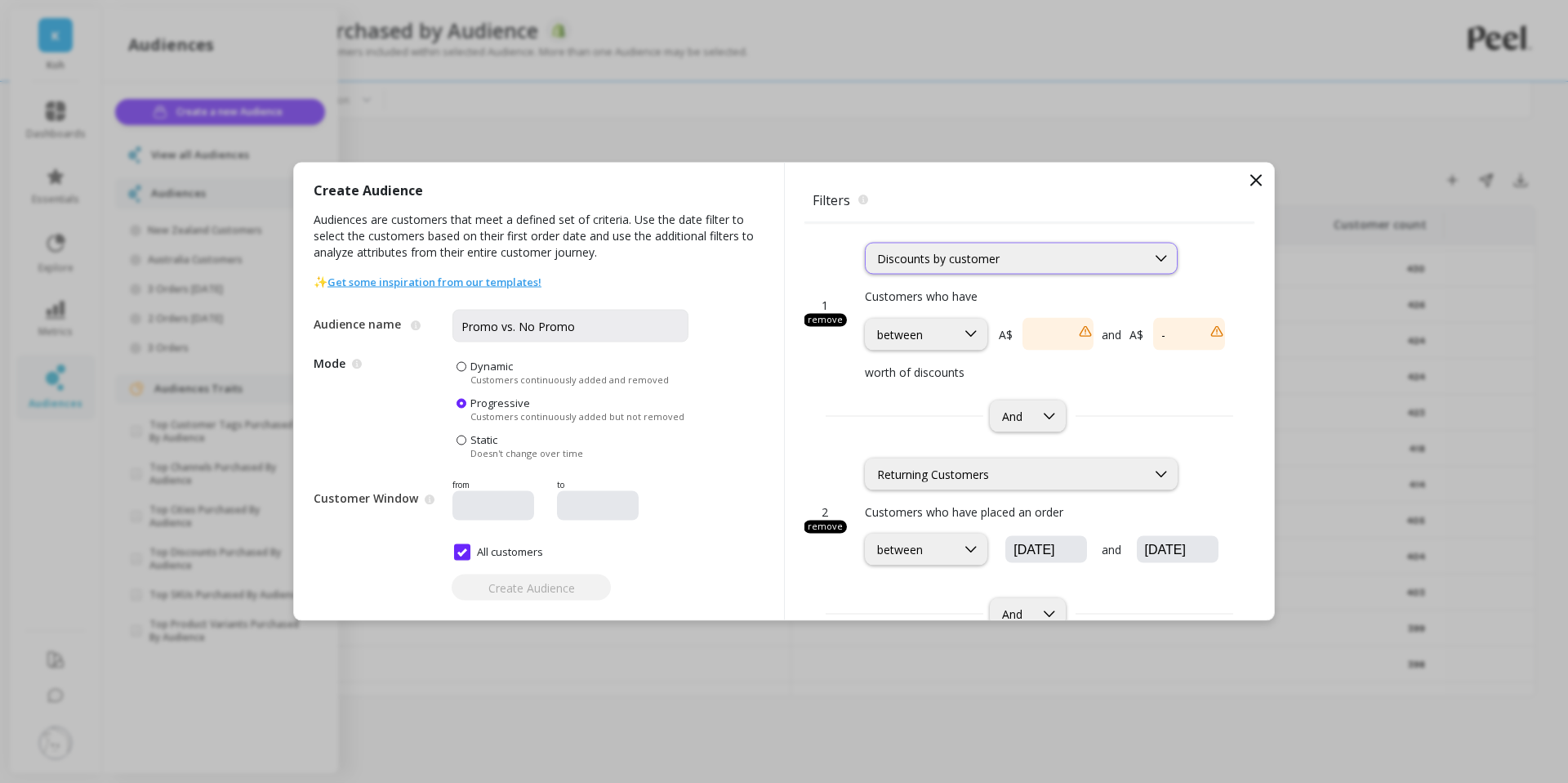
click at [992, 254] on div "Discounts by customer" at bounding box center [1005, 259] width 257 height 16
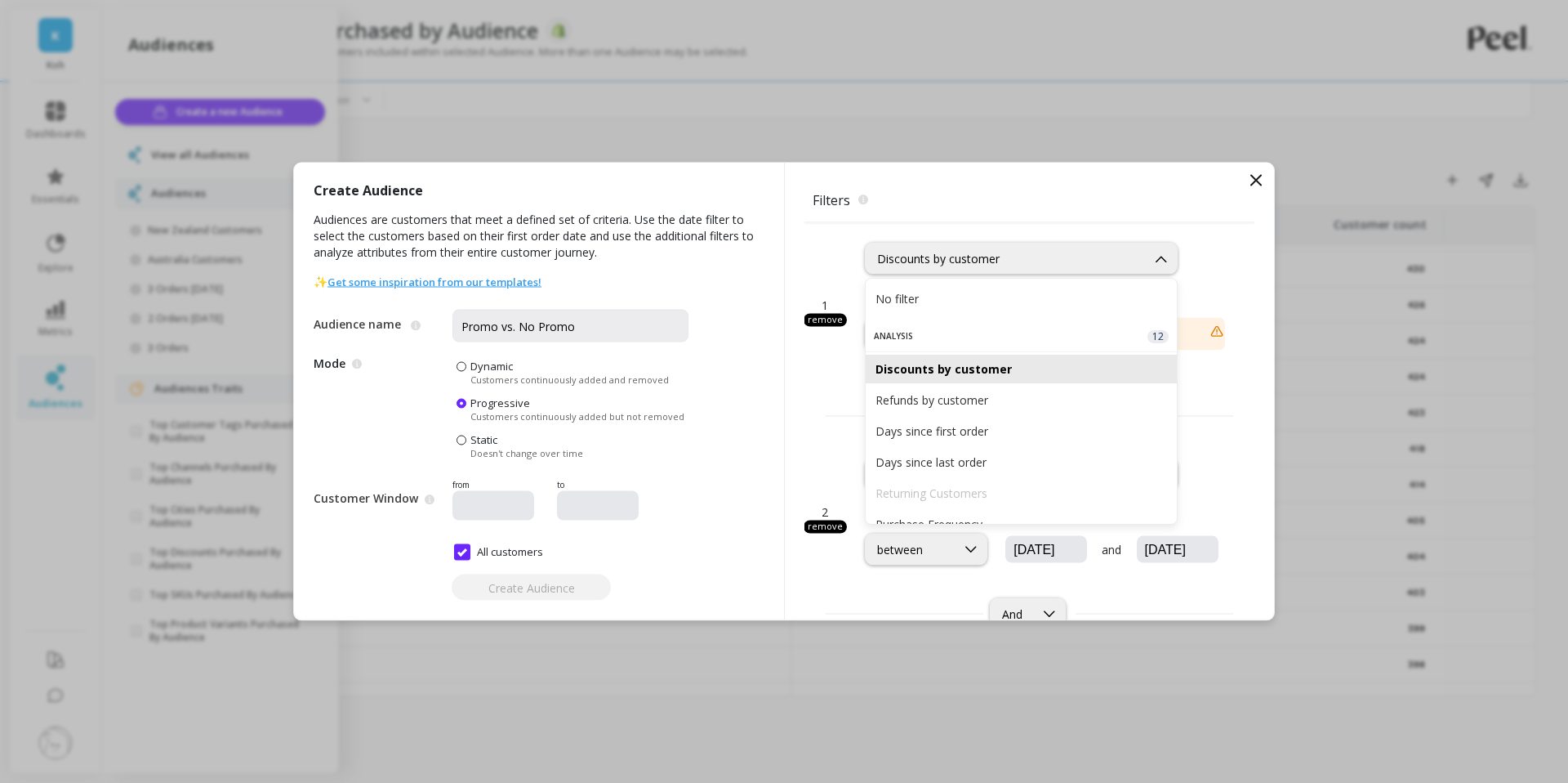
click at [968, 365] on div "Discounts by customer" at bounding box center [1020, 369] width 291 height 16
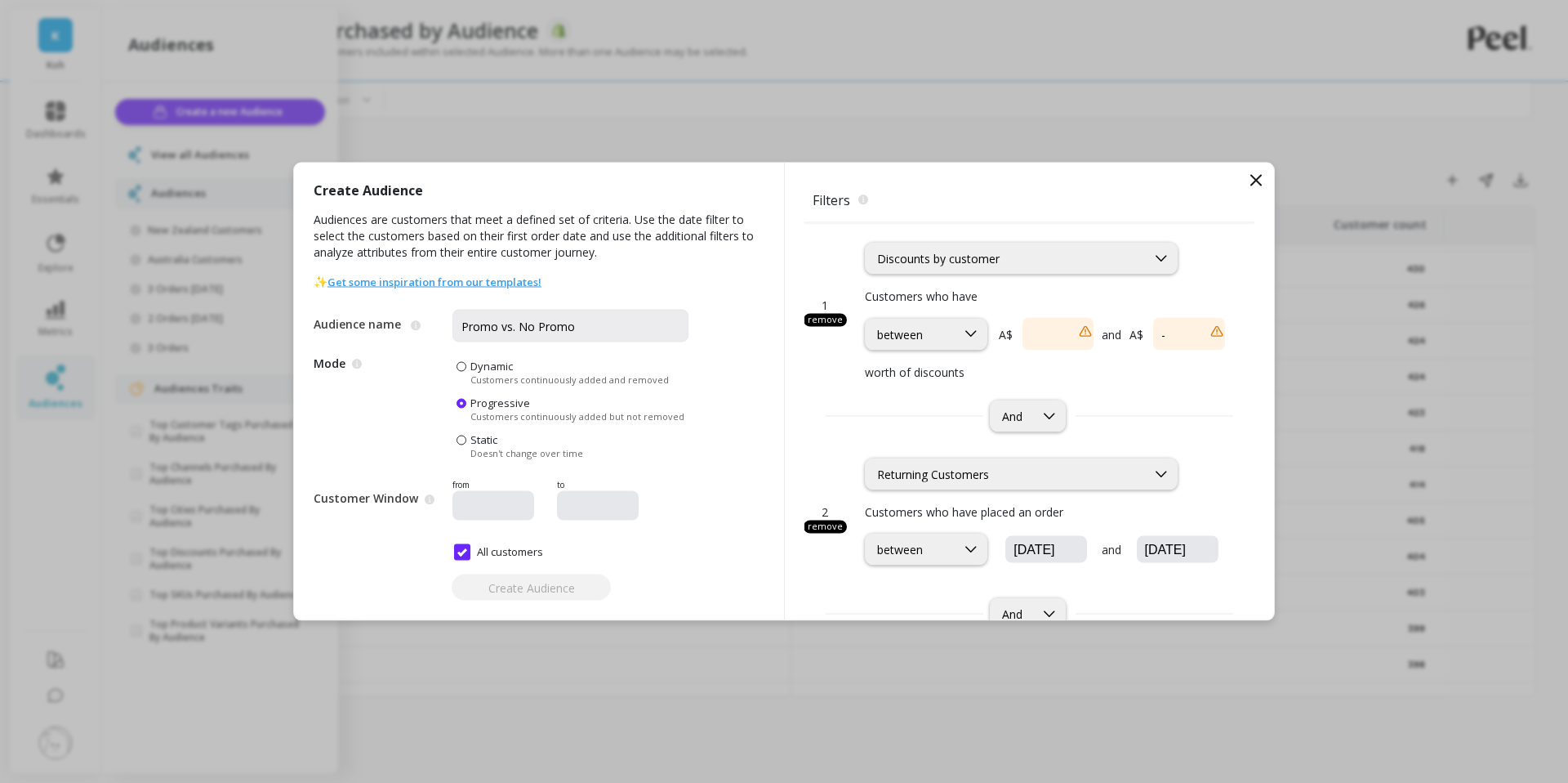
click at [834, 232] on div "1 remove option Discounts by customer, selected. Discounts by customer Customer…" at bounding box center [1029, 301] width 450 height 158
click at [932, 255] on div "Discounts by customer" at bounding box center [1005, 259] width 257 height 16
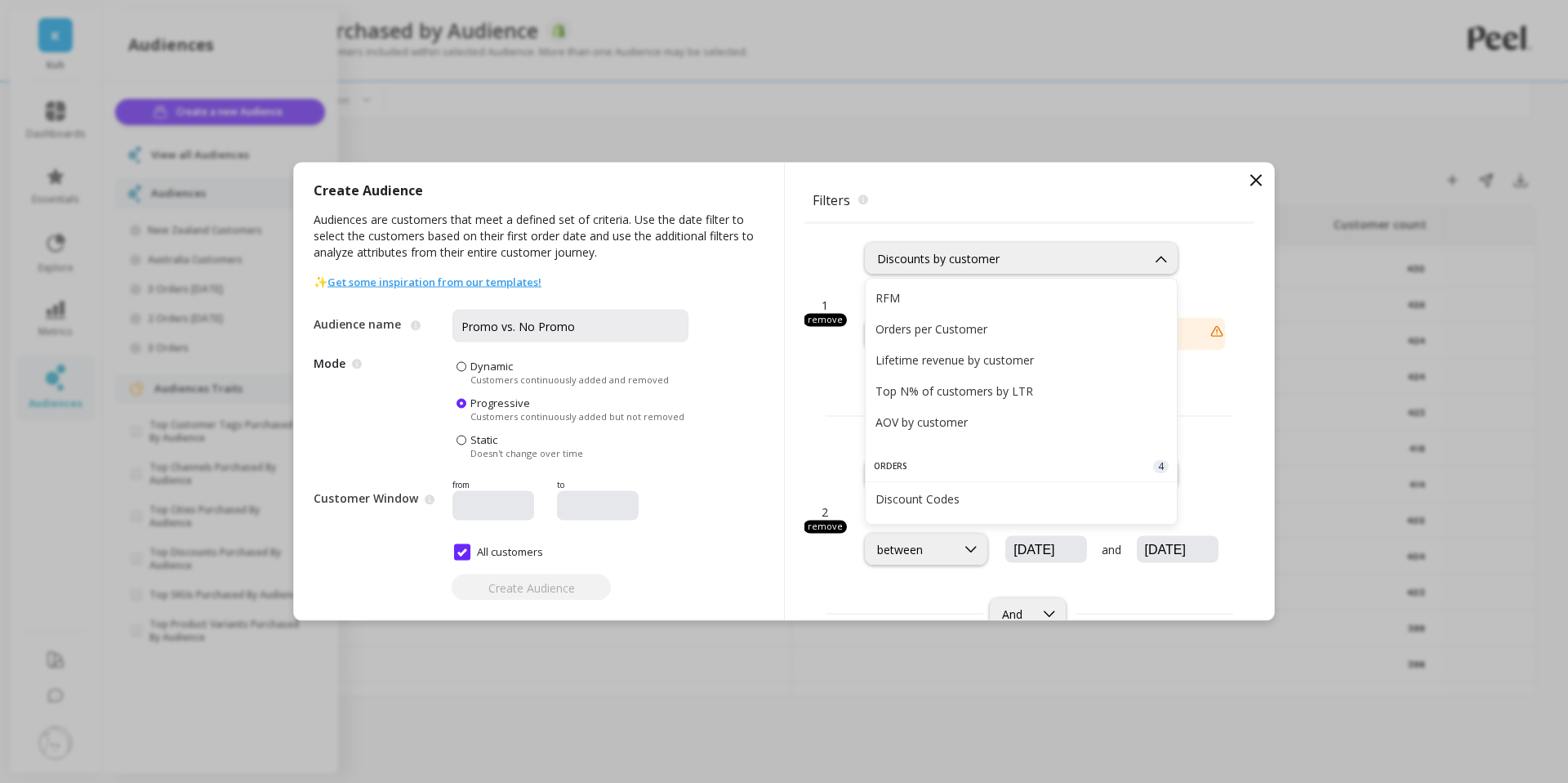
scroll to position [285, 0]
click at [953, 337] on div "Orders per Customer" at bounding box center [1020, 332] width 291 height 16
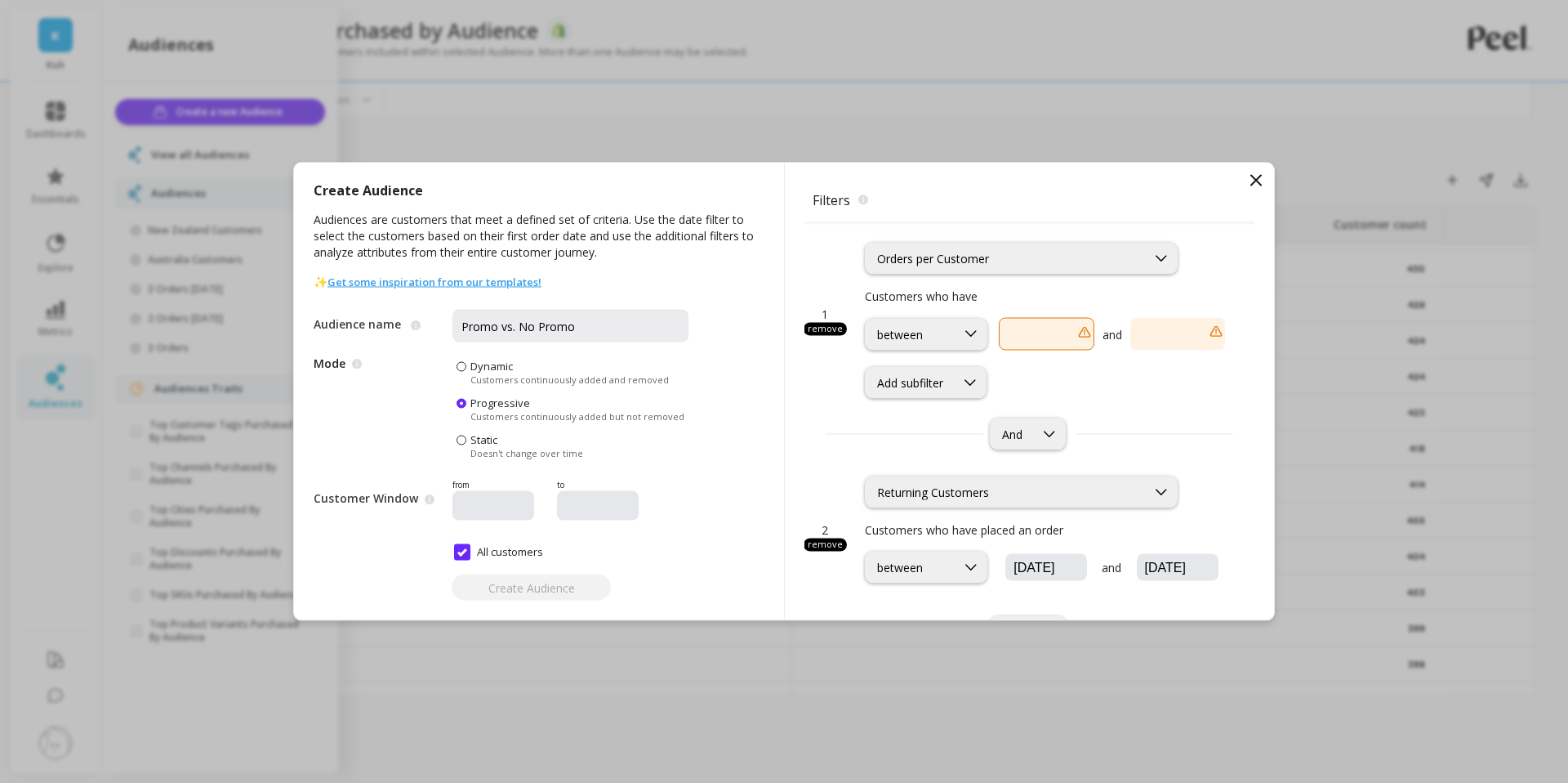
click at [1032, 335] on input "text" at bounding box center [1046, 334] width 96 height 33
type input "2"
click at [1153, 344] on input "text" at bounding box center [1177, 334] width 95 height 33
click at [1128, 394] on div "Add subfilter" at bounding box center [1044, 383] width 360 height 32
click at [971, 374] on icon at bounding box center [970, 382] width 18 height 18
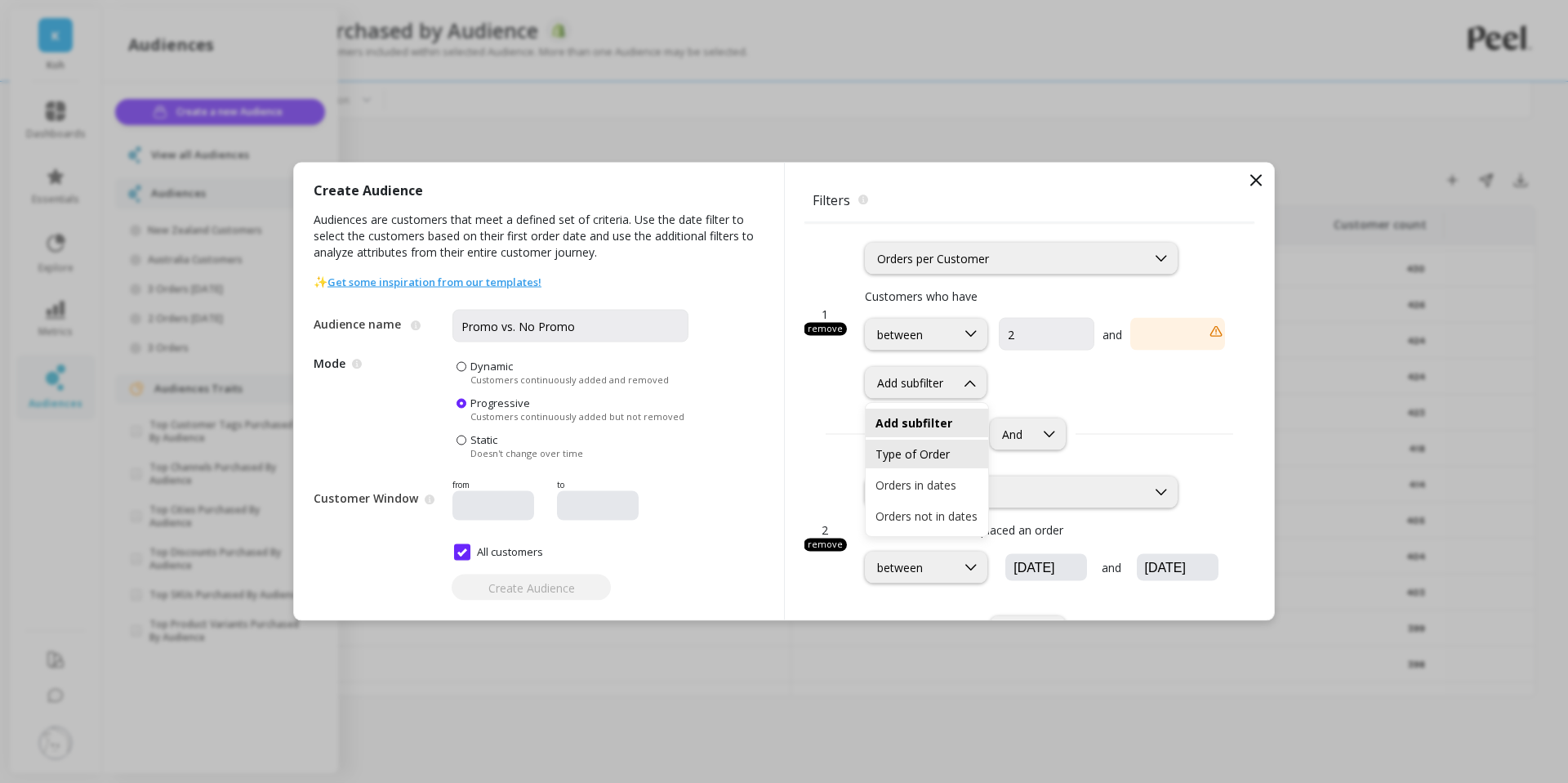
click at [922, 457] on div "Type of Order" at bounding box center [926, 454] width 103 height 16
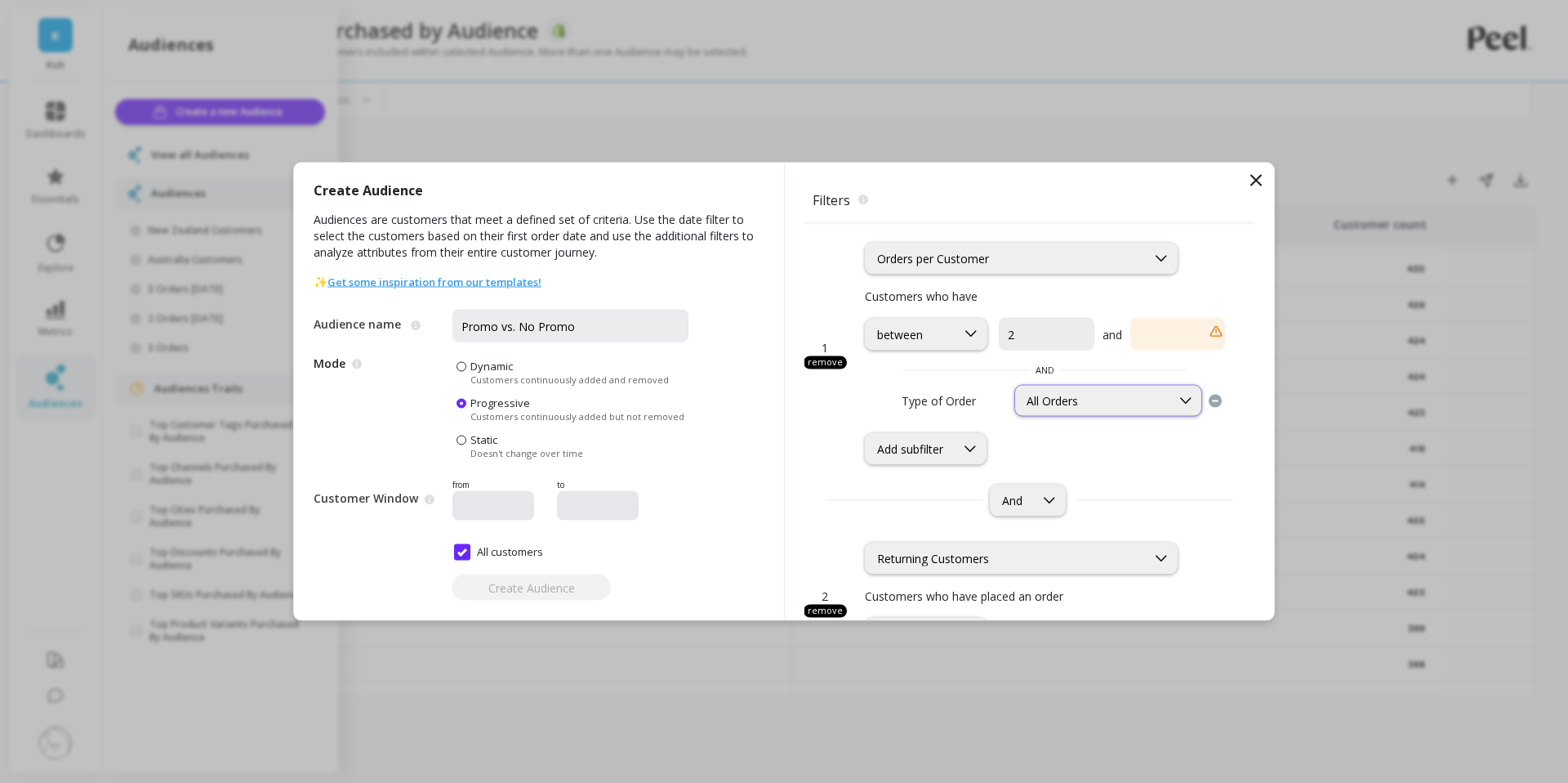
click at [1077, 405] on div "All Orders" at bounding box center [1093, 401] width 132 height 16
click at [1077, 499] on div "Returning Orders" at bounding box center [1108, 503] width 166 height 16
click at [1027, 330] on input "2" at bounding box center [1046, 334] width 96 height 33
drag, startPoint x: 1023, startPoint y: 332, endPoint x: 1005, endPoint y: 332, distance: 18.0
click at [1005, 332] on input "2" at bounding box center [1046, 334] width 96 height 33
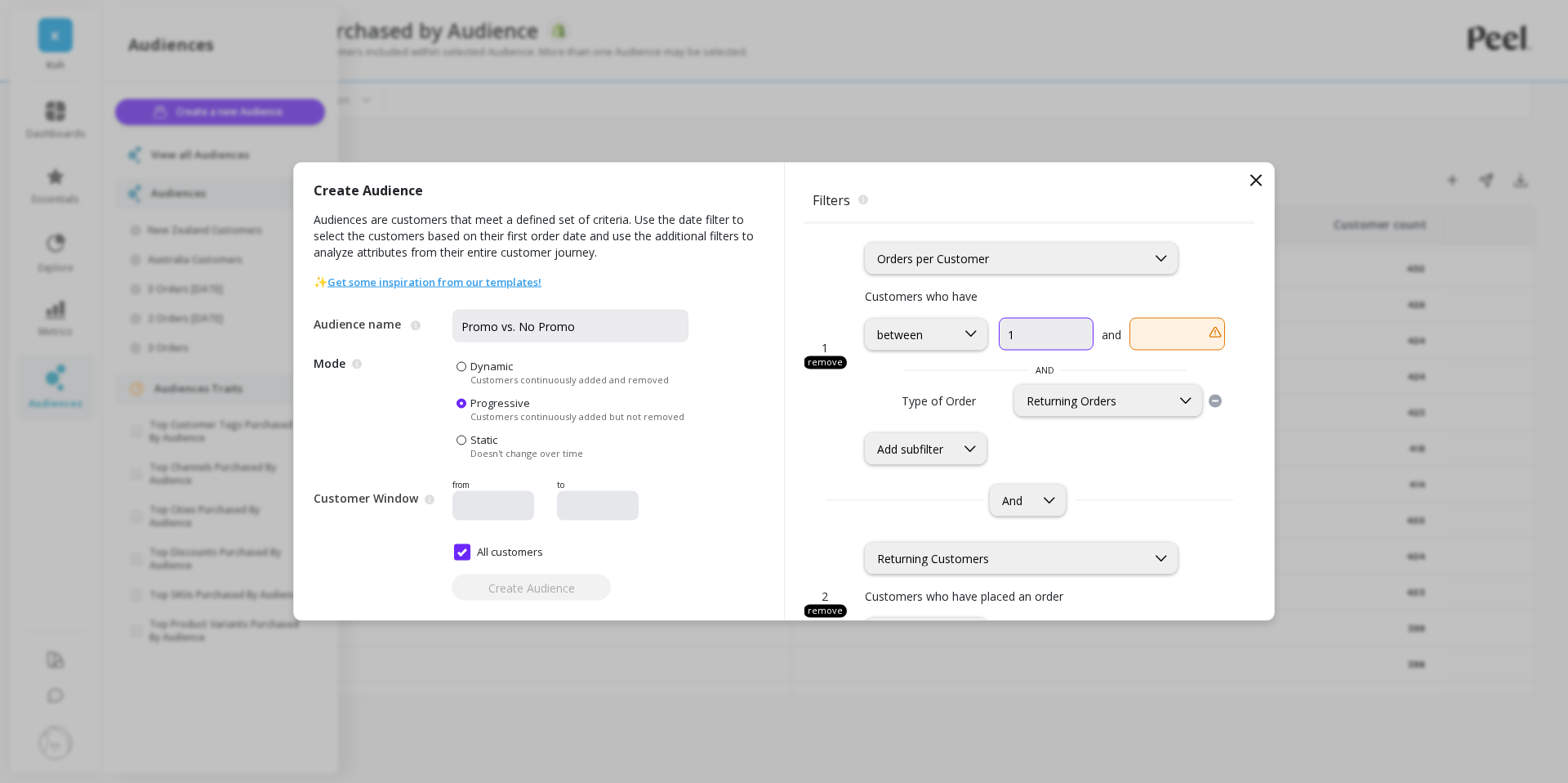
type input "1"
click at [1181, 334] on input "text" at bounding box center [1177, 334] width 95 height 33
click at [1242, 341] on div "1 remove option Orders per Customer, selected. Orders per Customer Customers wh…" at bounding box center [1029, 343] width 450 height 242
click at [1149, 321] on input "text" at bounding box center [1177, 334] width 95 height 33
type input "1000"
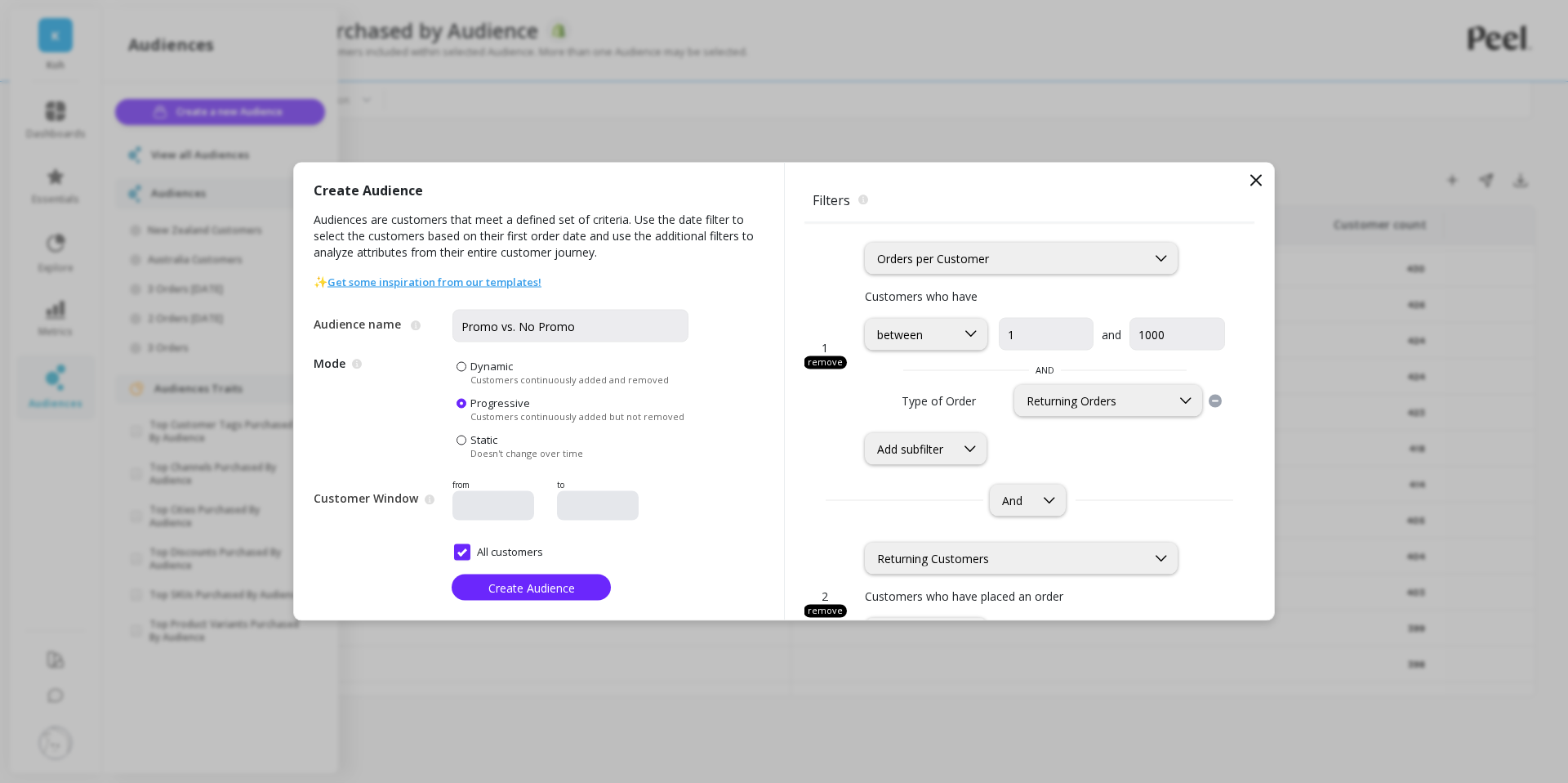
click at [1225, 370] on span "AND" at bounding box center [1044, 370] width 360 height 13
click at [818, 447] on div "1 remove option Orders per Customer, selected. Orders per Customer Customers wh…" at bounding box center [1029, 343] width 450 height 242
click at [1041, 339] on input "1" at bounding box center [1046, 334] width 95 height 33
click at [926, 455] on div "Add subfilter" at bounding box center [909, 449] width 66 height 16
click at [843, 431] on div "1 remove option Orders per Customer, selected. Orders per Customer Customers wh…" at bounding box center [1029, 343] width 450 height 242
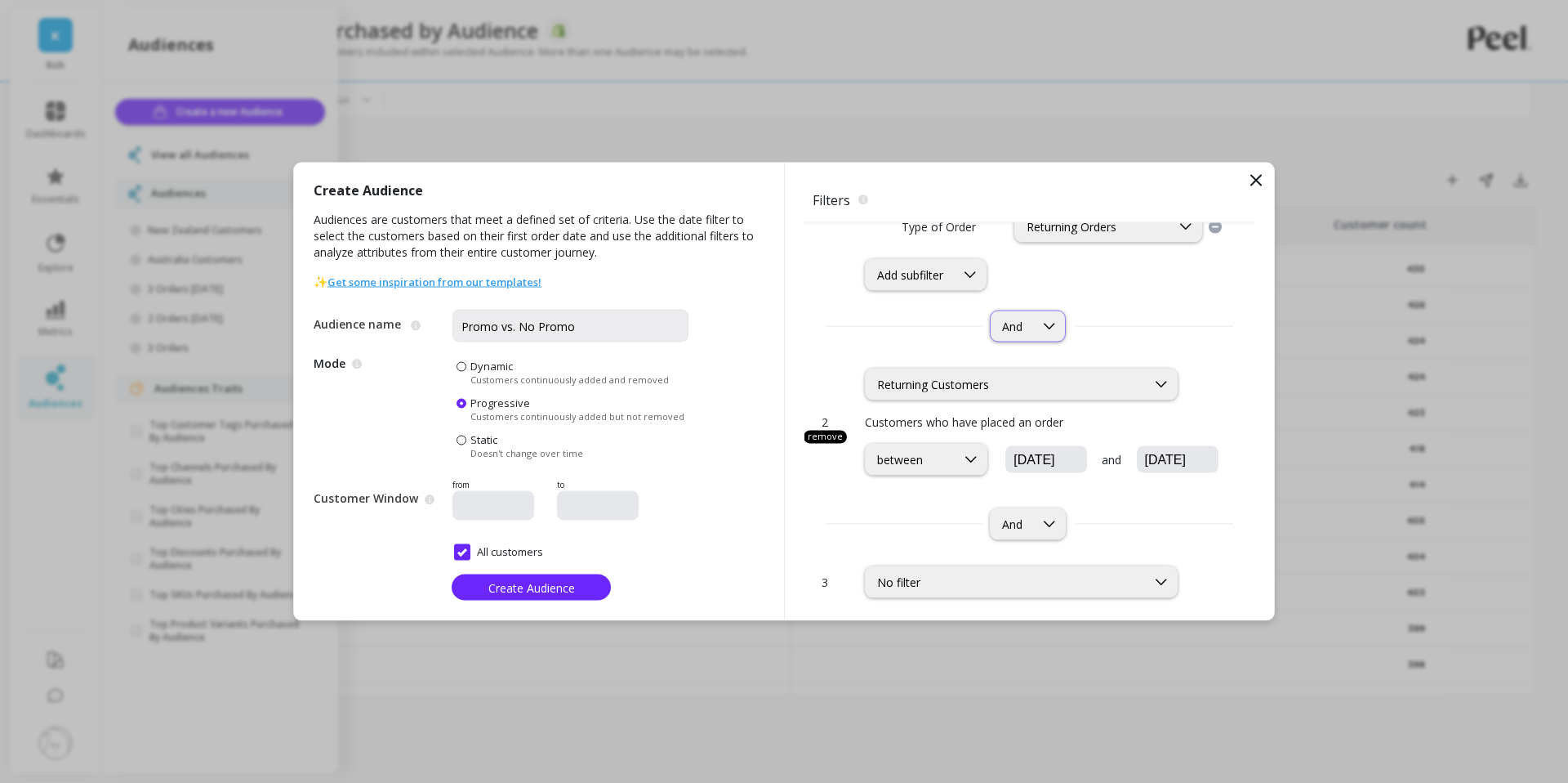
scroll to position [85, 0]
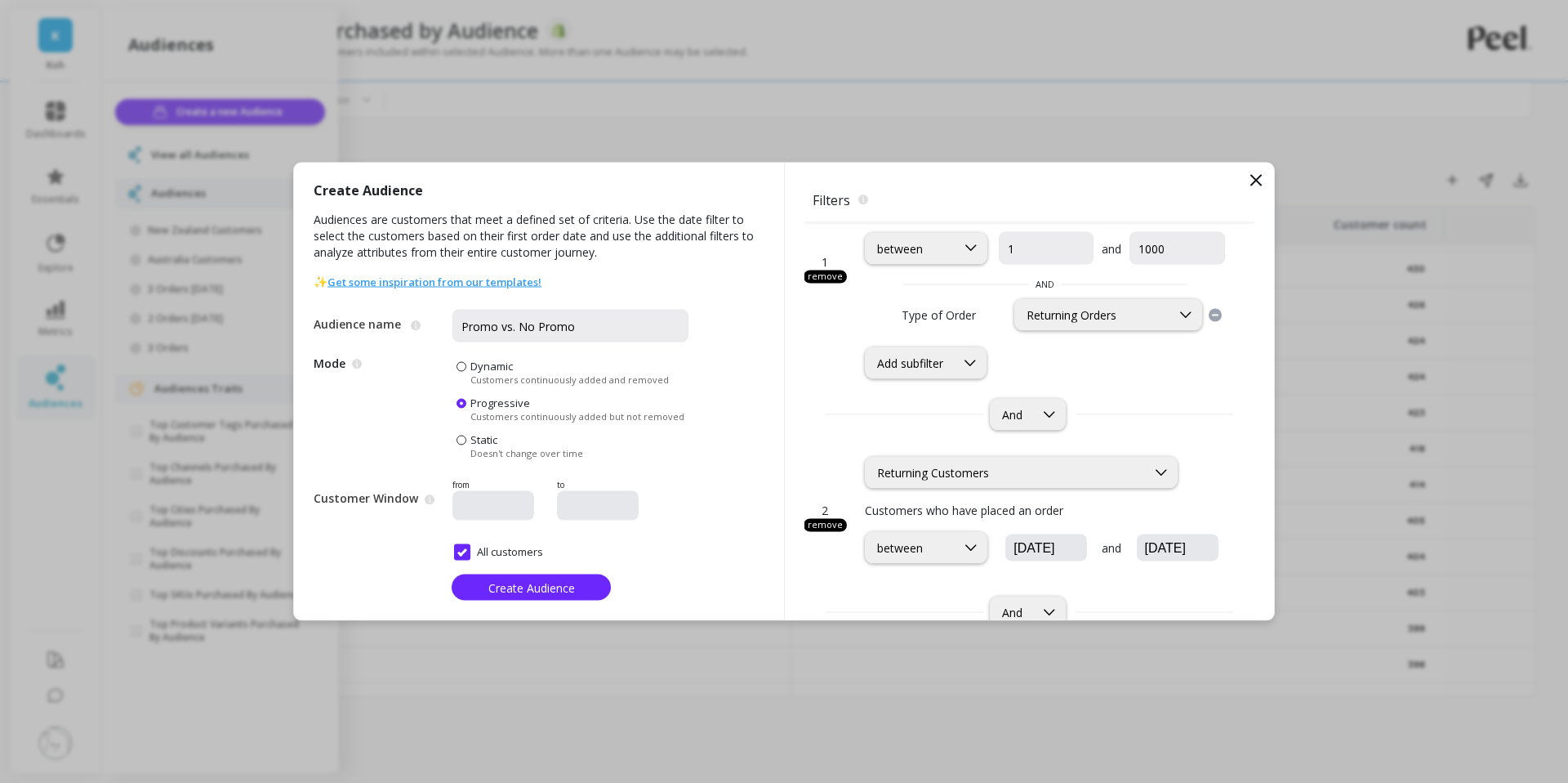
click at [829, 529] on div "remove" at bounding box center [825, 525] width 43 height 13
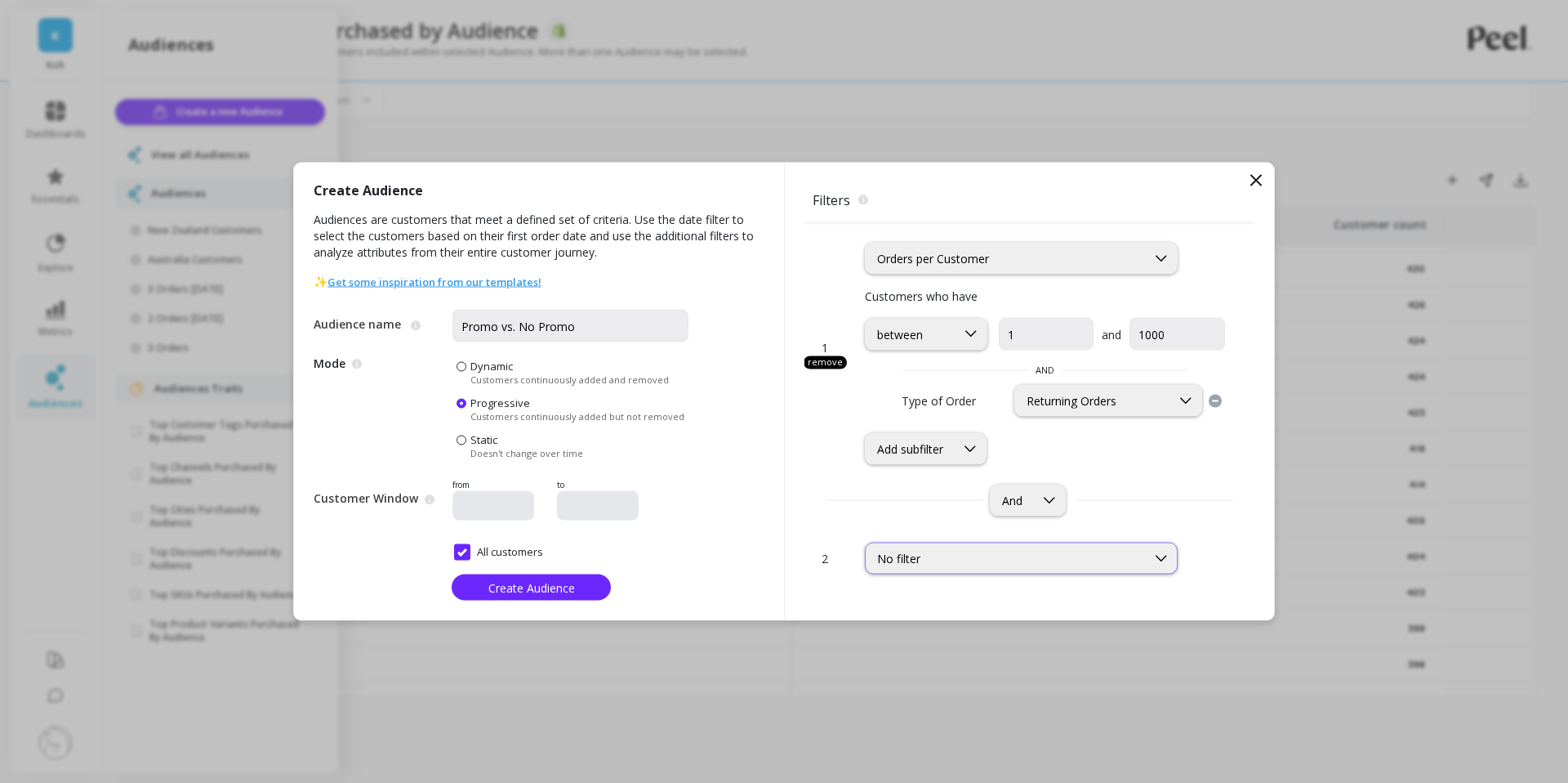
click at [936, 553] on div "No filter" at bounding box center [1005, 558] width 257 height 16
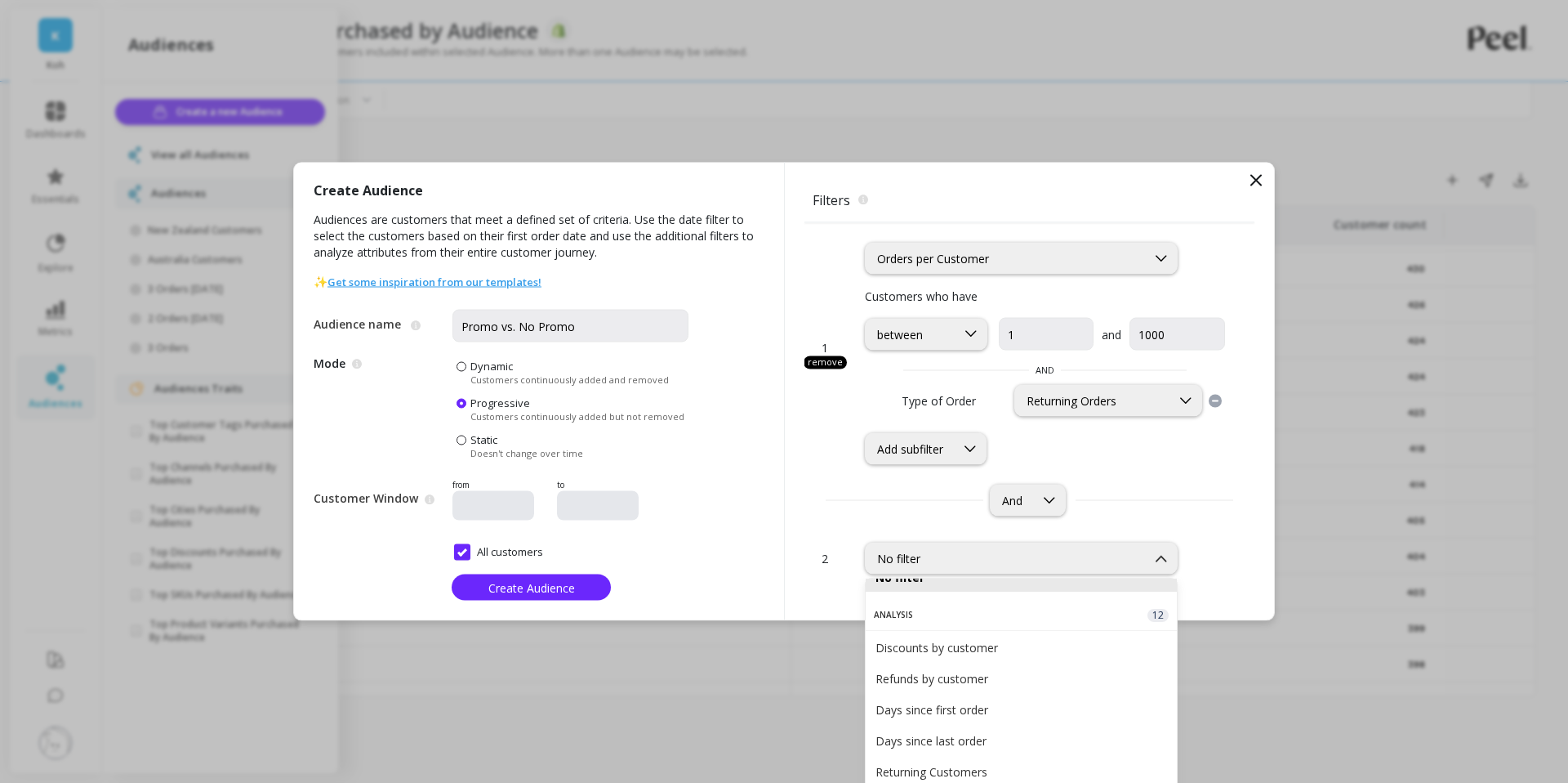
scroll to position [22, 0]
click at [967, 644] on div "Discounts by customer" at bounding box center [1020, 646] width 291 height 16
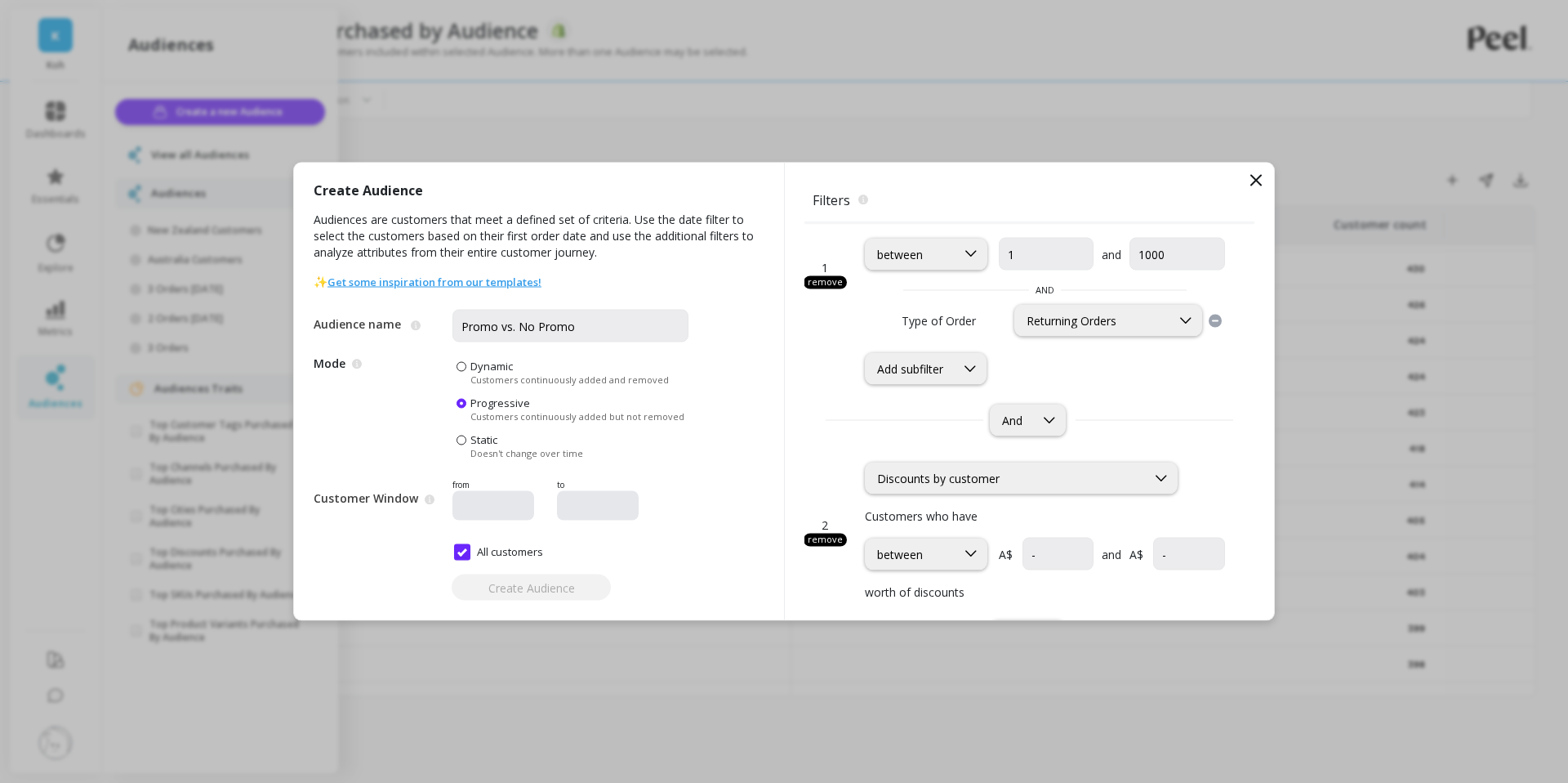
scroll to position [195, 0]
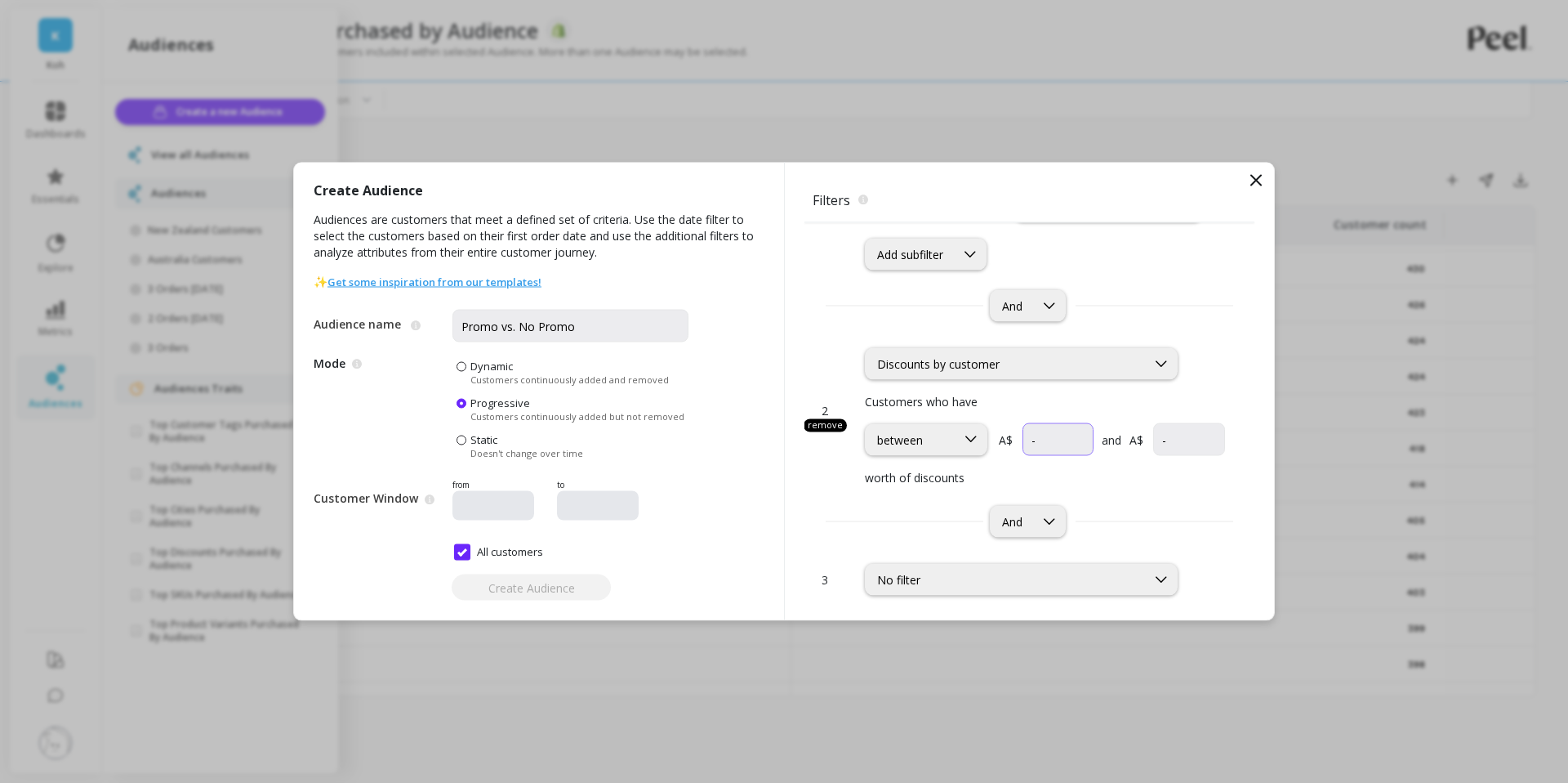
click at [1088, 433] on input "currency" at bounding box center [1057, 440] width 71 height 33
click at [1034, 438] on input "currency" at bounding box center [1058, 440] width 72 height 33
type input "-"
type input "-1"
click at [1180, 441] on input "currency" at bounding box center [1189, 440] width 71 height 33
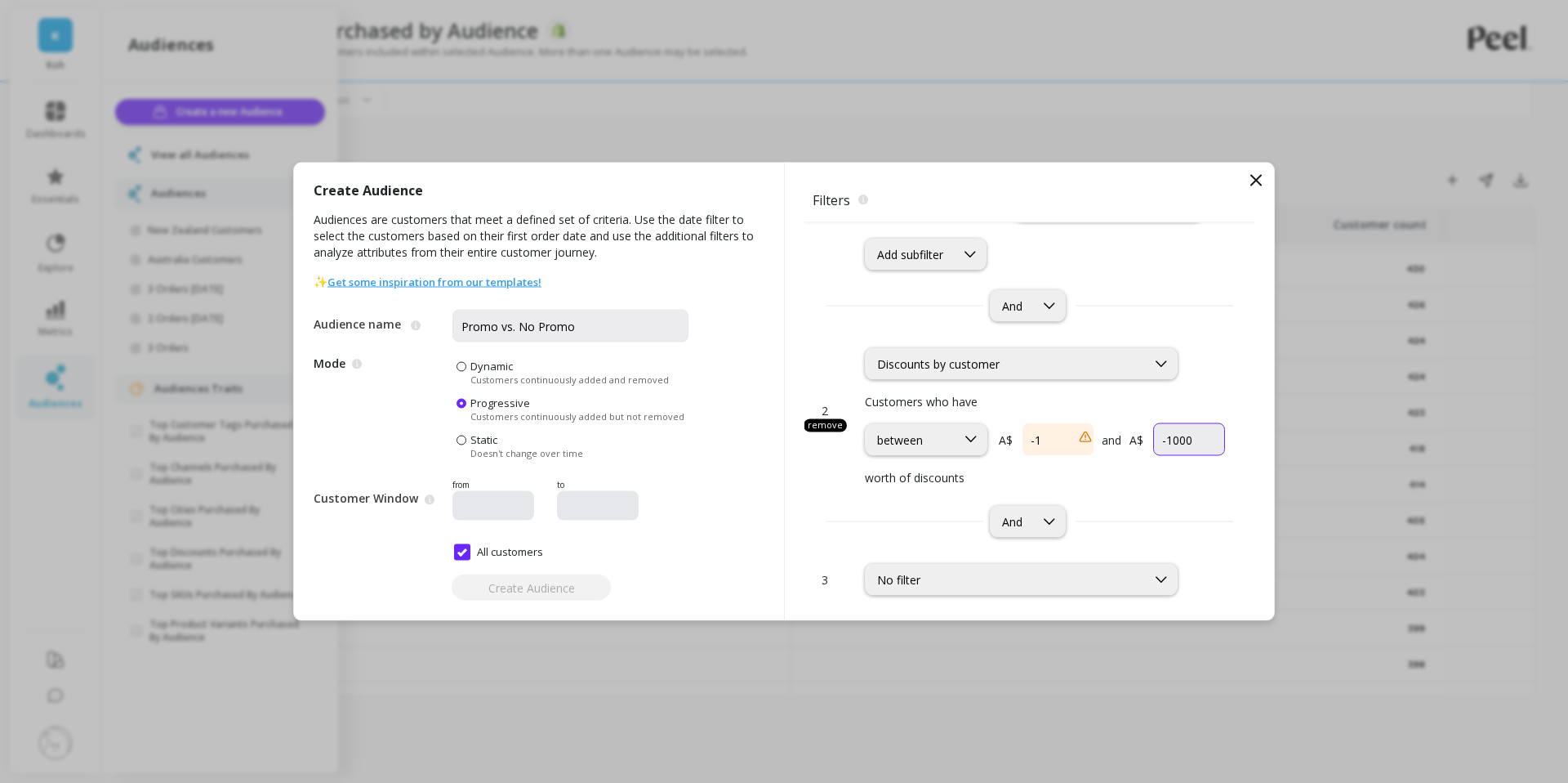
type input "-1000"
click at [1138, 484] on p "worth of discounts" at bounding box center [1044, 476] width 360 height 17
click at [1078, 446] on input "currency" at bounding box center [1057, 440] width 71 height 33
type input "-"
type input "-1"
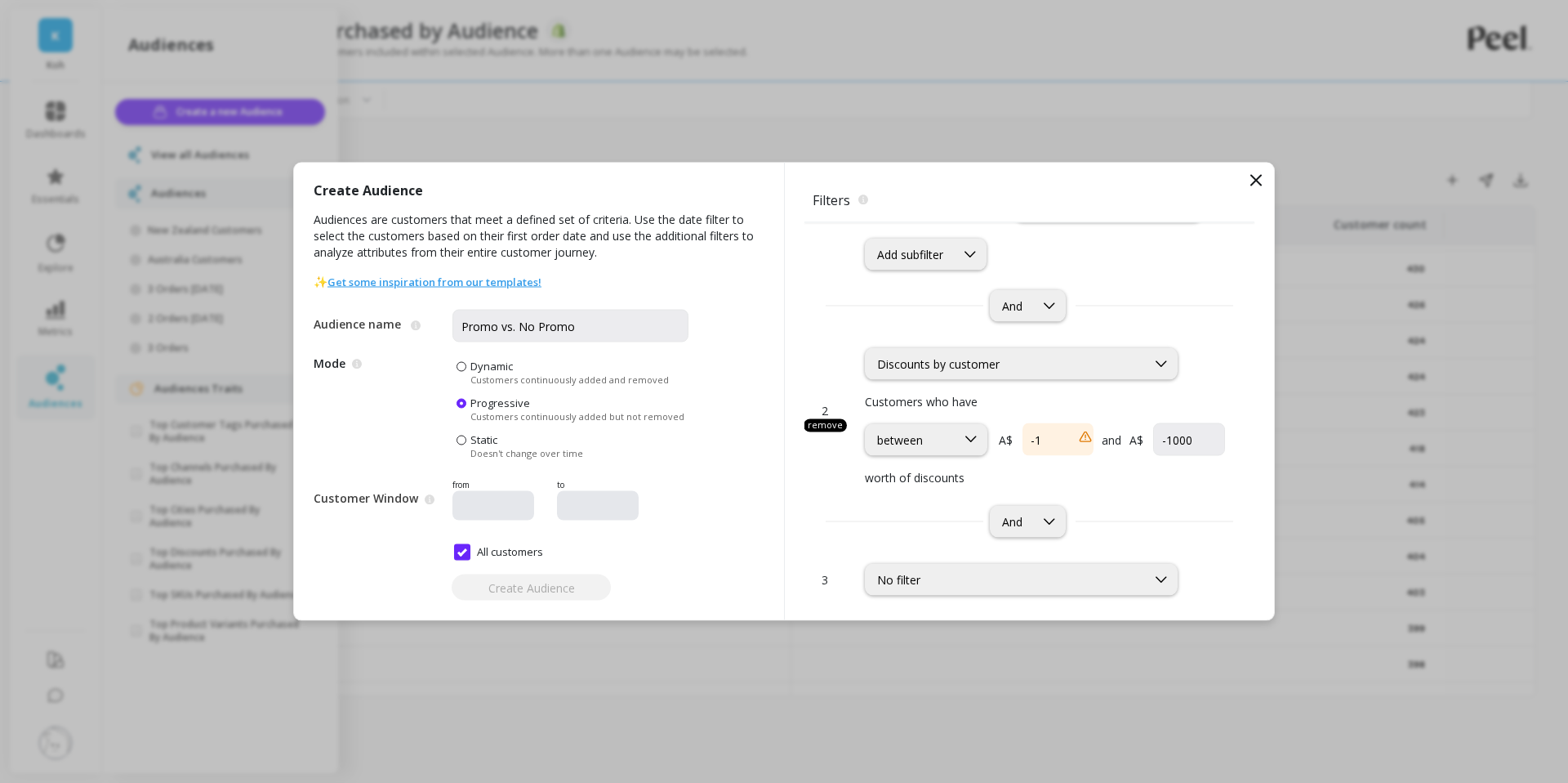
click at [1139, 478] on p "worth of discounts" at bounding box center [1044, 476] width 360 height 17
click at [1084, 438] on input "currency" at bounding box center [1057, 440] width 71 height 33
click at [1091, 395] on p "Customers who have" at bounding box center [1044, 401] width 360 height 17
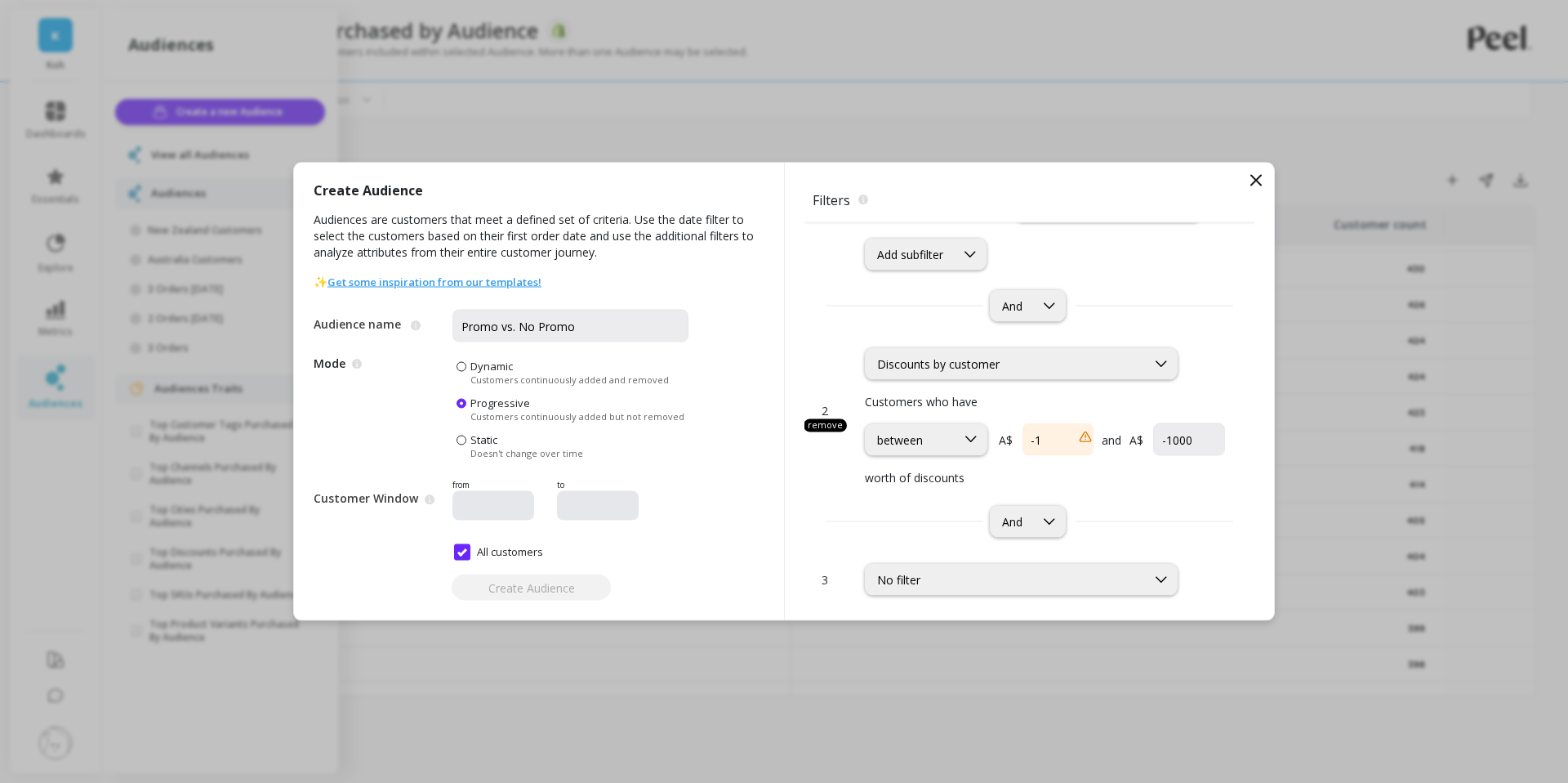
click at [835, 429] on div "remove" at bounding box center [825, 425] width 43 height 13
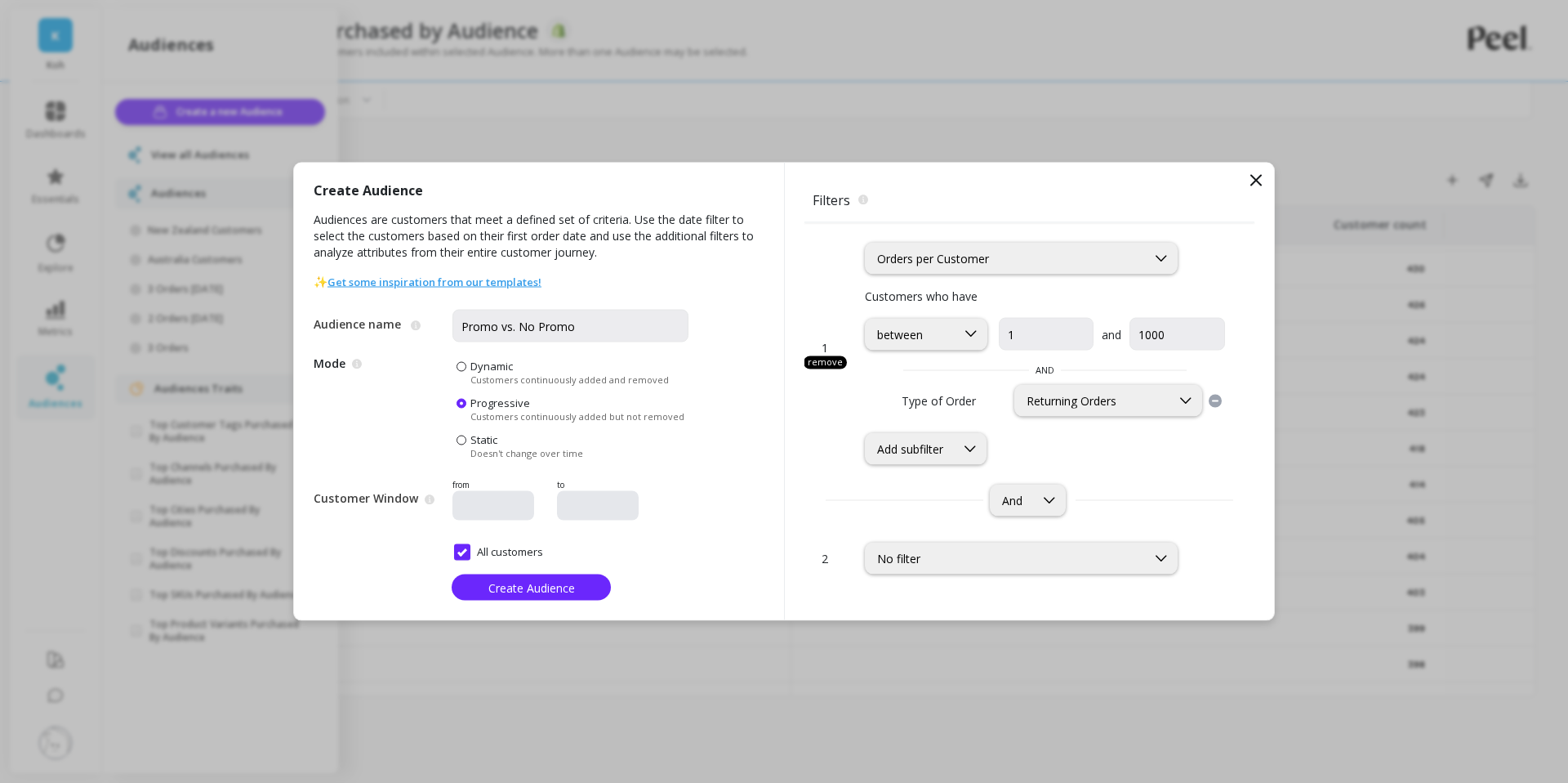
scroll to position [0, 0]
click at [914, 588] on div "1 remove option Orders per Customer, selected. Orders per Customer Customers wh…" at bounding box center [1029, 421] width 450 height 397
click at [917, 569] on div "No filter" at bounding box center [1020, 558] width 313 height 32
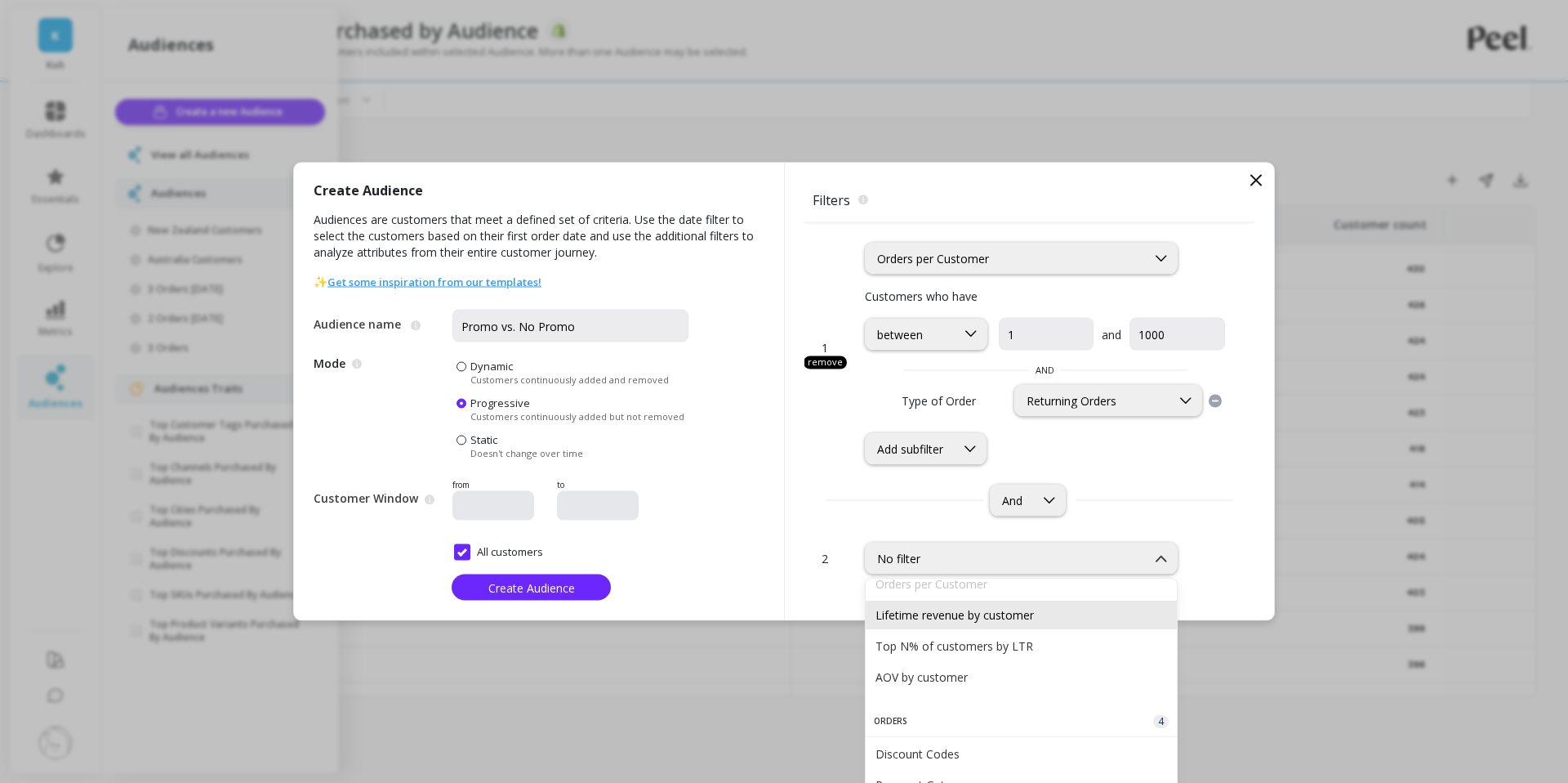
scroll to position [434, 0]
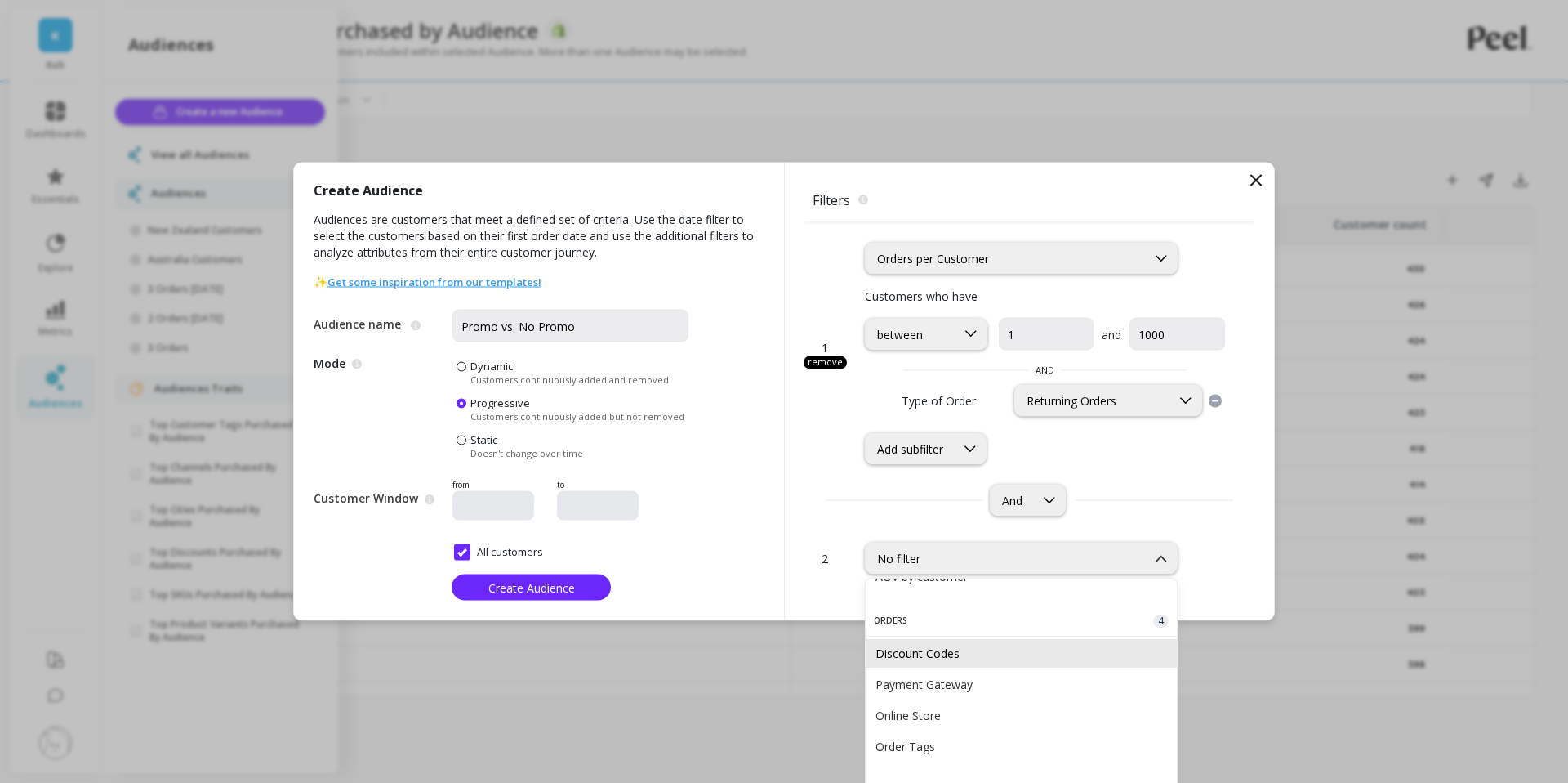
click at [948, 653] on div "Discount Codes" at bounding box center [1020, 654] width 291 height 16
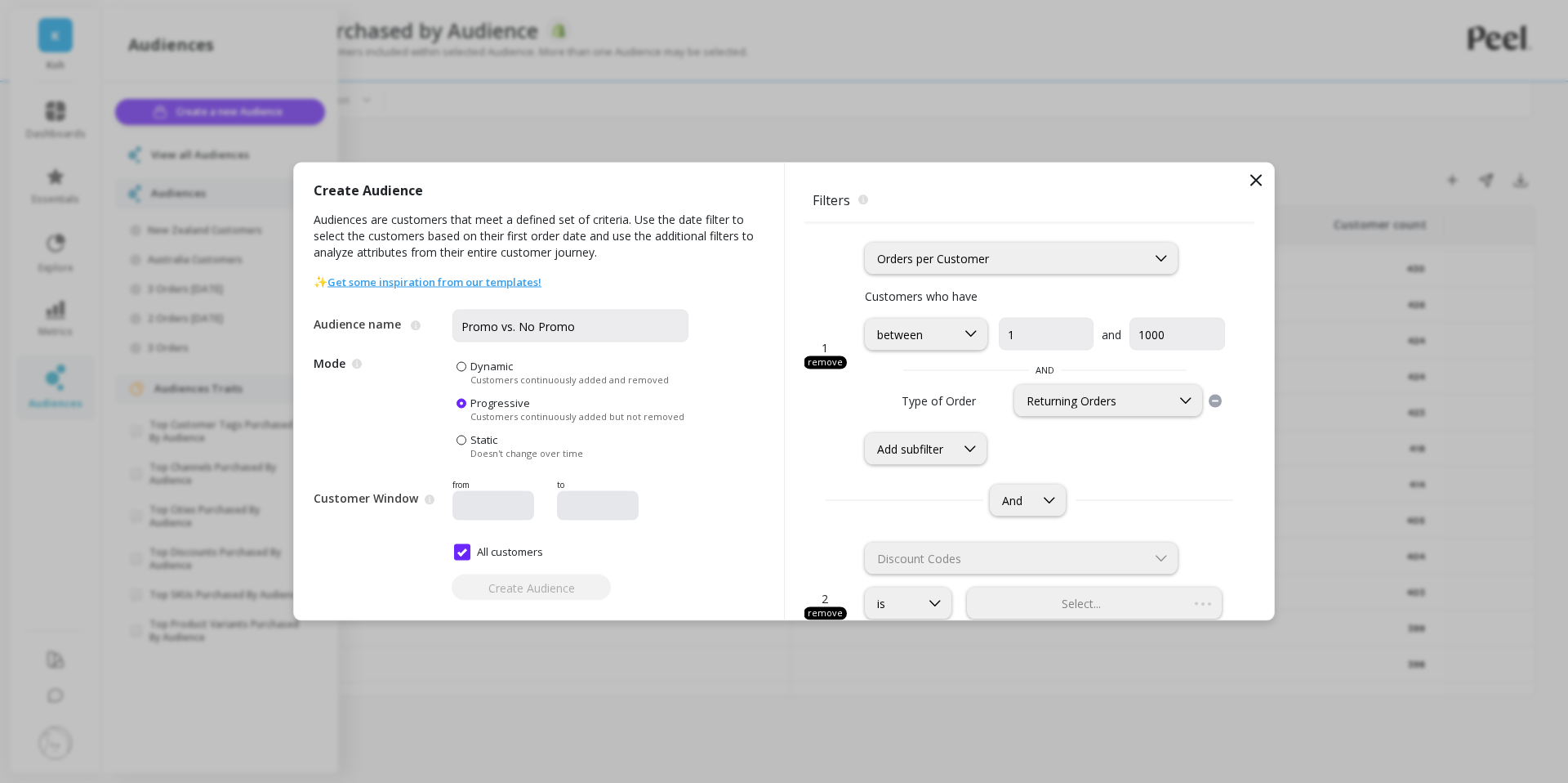
scroll to position [181, 0]
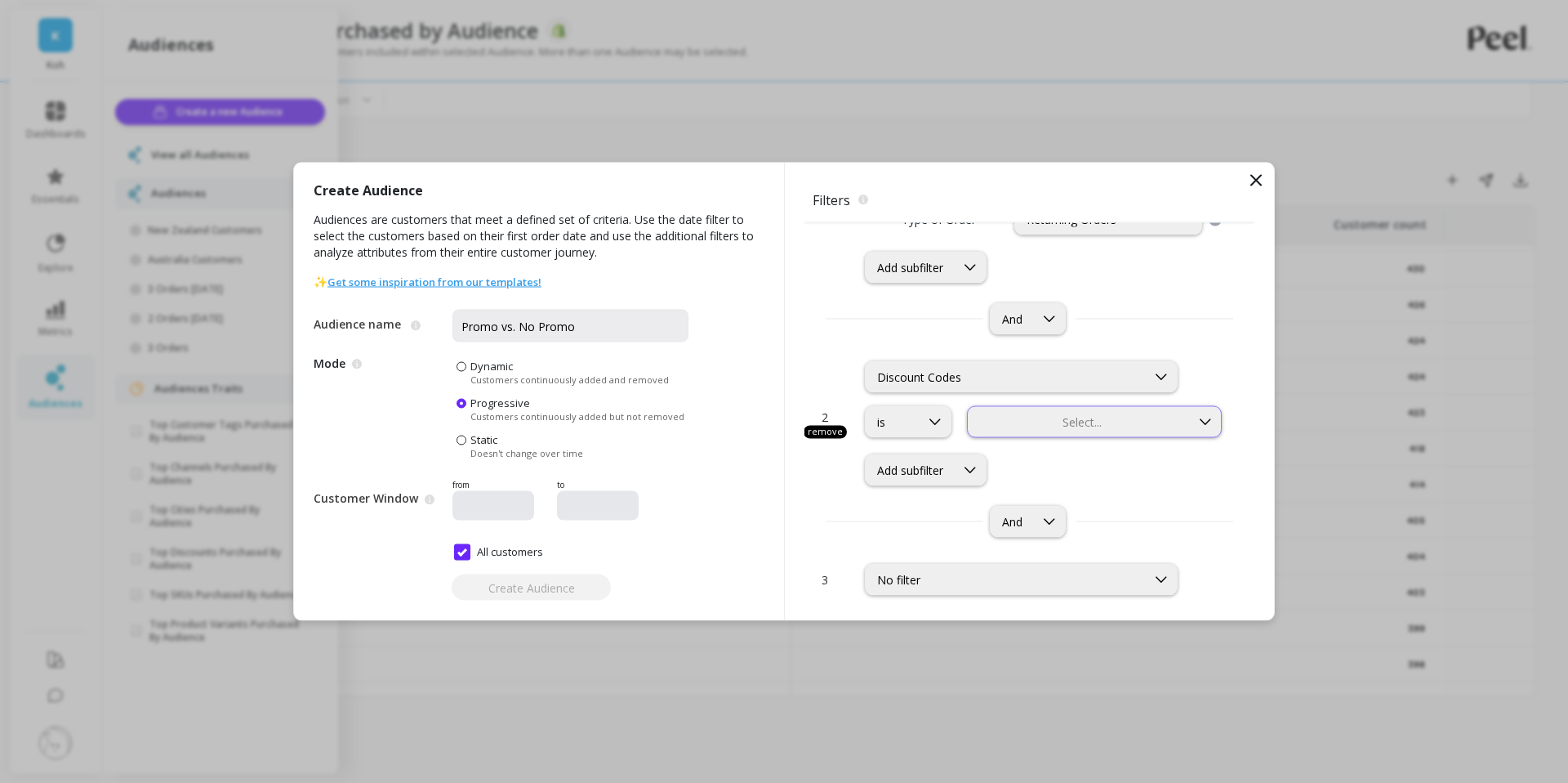
click at [1025, 414] on div at bounding box center [1078, 422] width 219 height 16
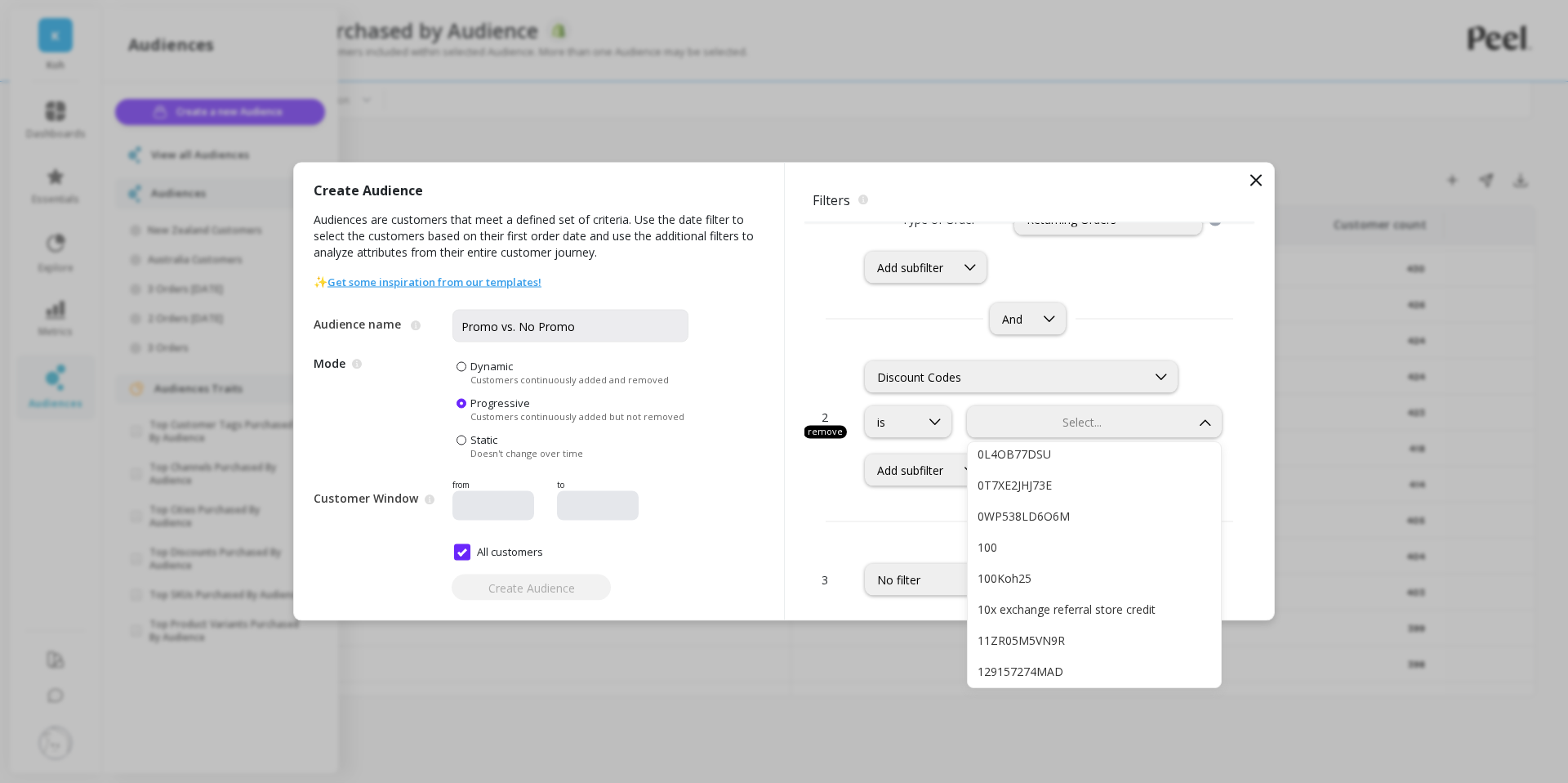
scroll to position [0, 0]
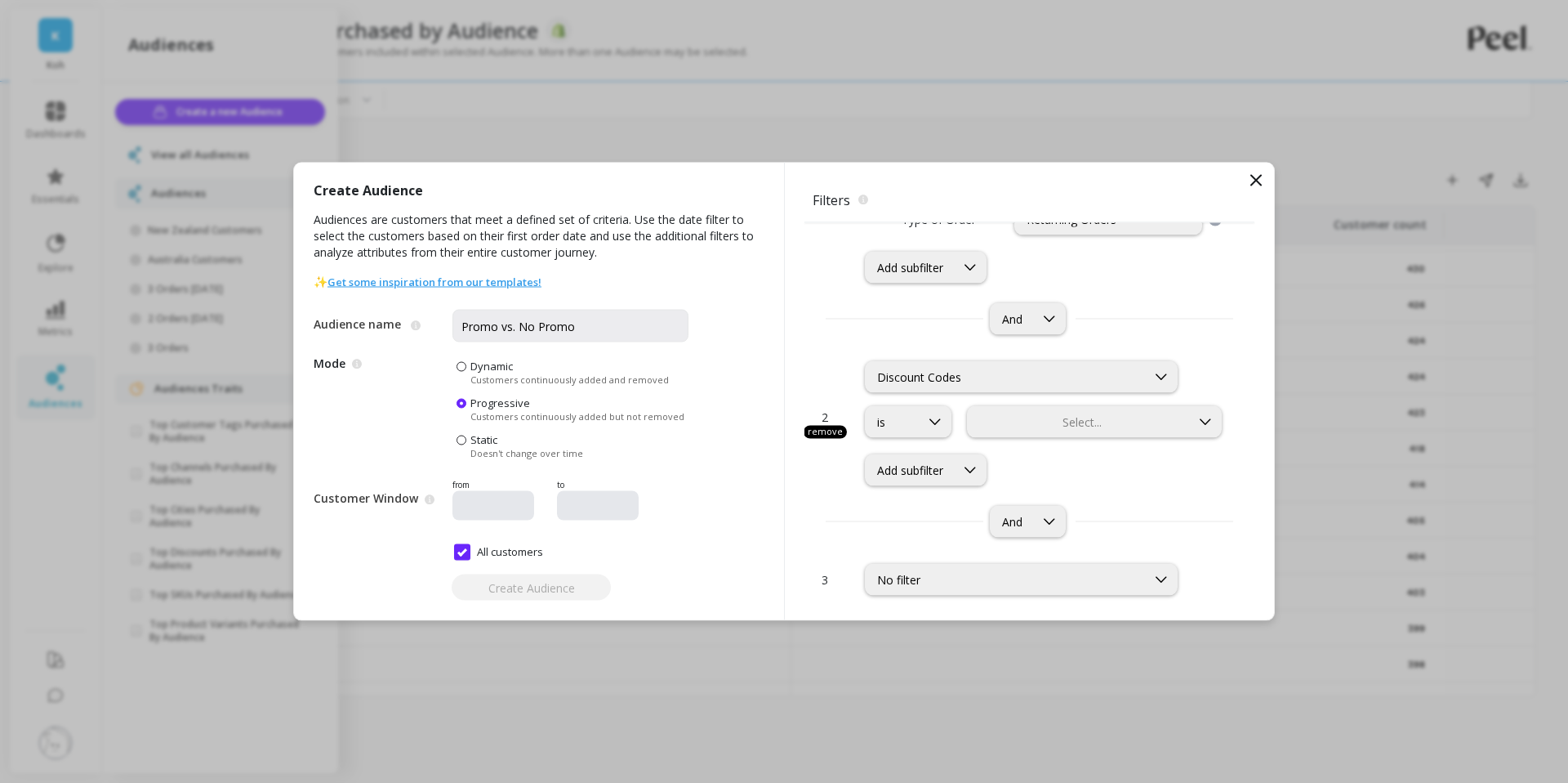
click at [738, 490] on div "Create Audience Audiences are customers that meet a defined set of criteria. Us…" at bounding box center [539, 391] width 490 height 457
click at [986, 464] on div at bounding box center [969, 470] width 31 height 30
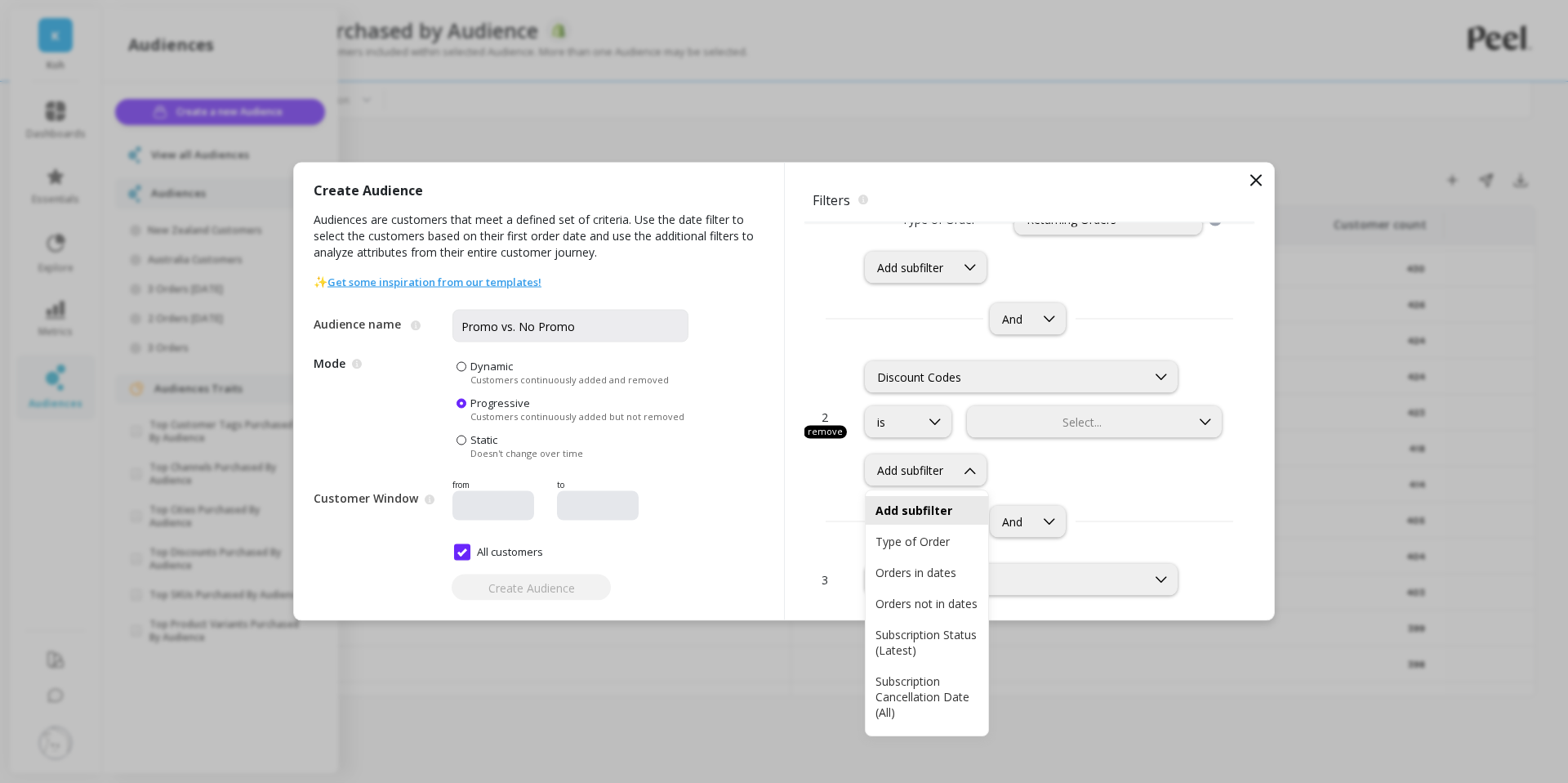
click at [815, 500] on div "2 remove Discount Codes is Select... Subscription Status (Latest), 5 of 7. 7 re…" at bounding box center [1029, 443] width 450 height 203
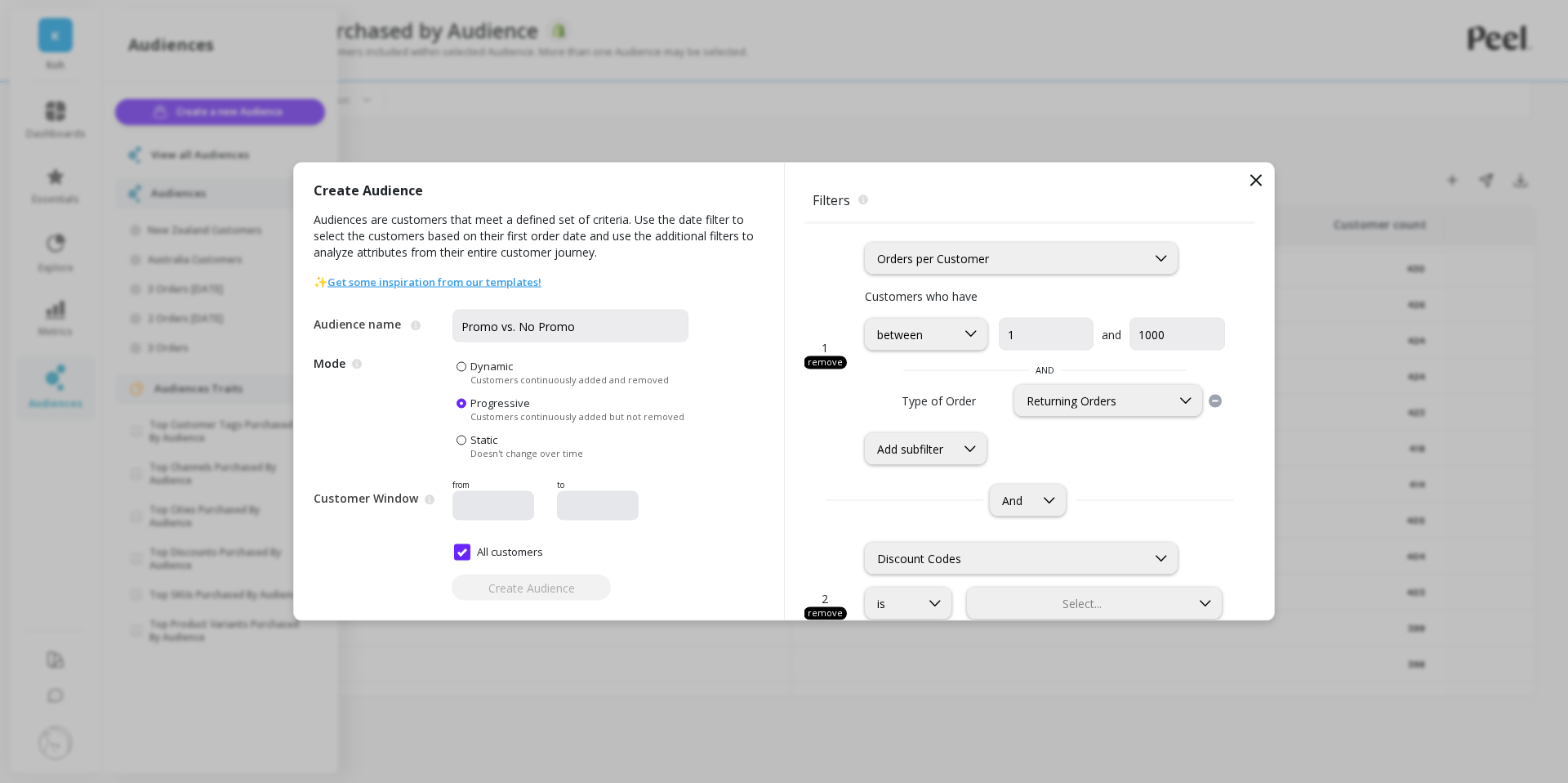
scroll to position [181, 0]
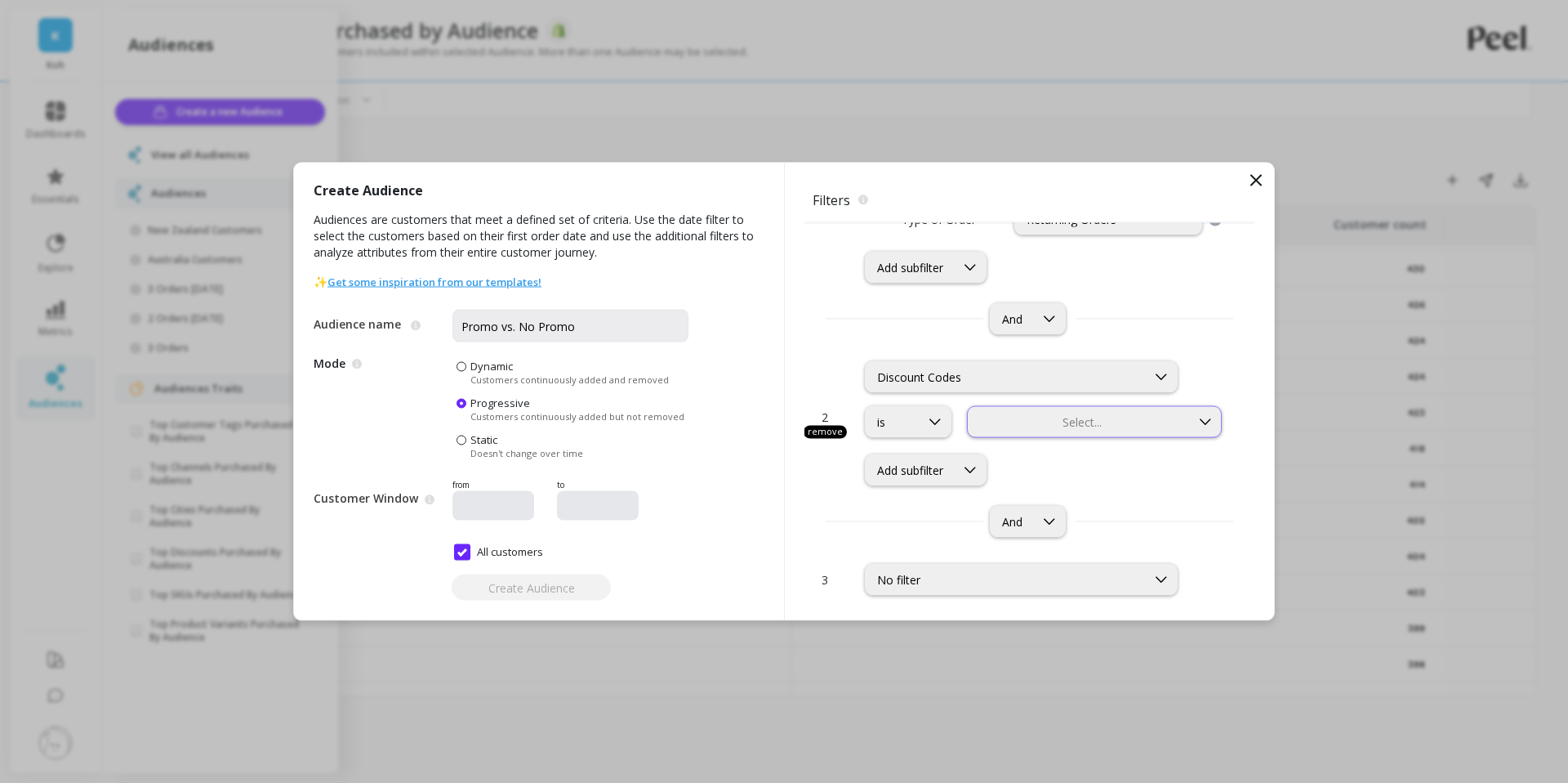
click at [1015, 432] on div "Select..." at bounding box center [1093, 422] width 254 height 32
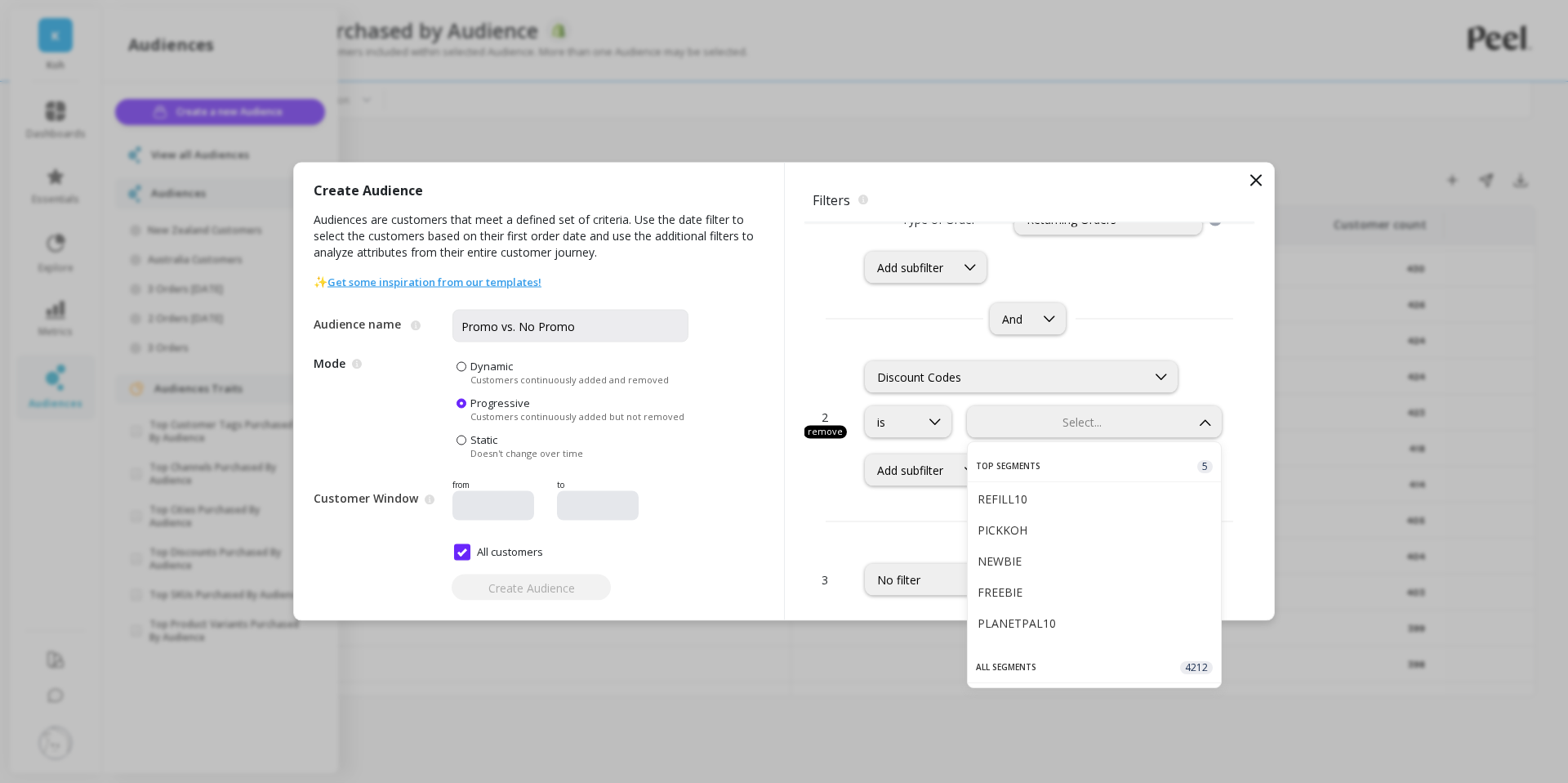
click at [831, 480] on div "2 remove Discount Codes is REFILL10, 1 of 4217. 4217 results available. Use Up …" at bounding box center [1029, 414] width 450 height 144
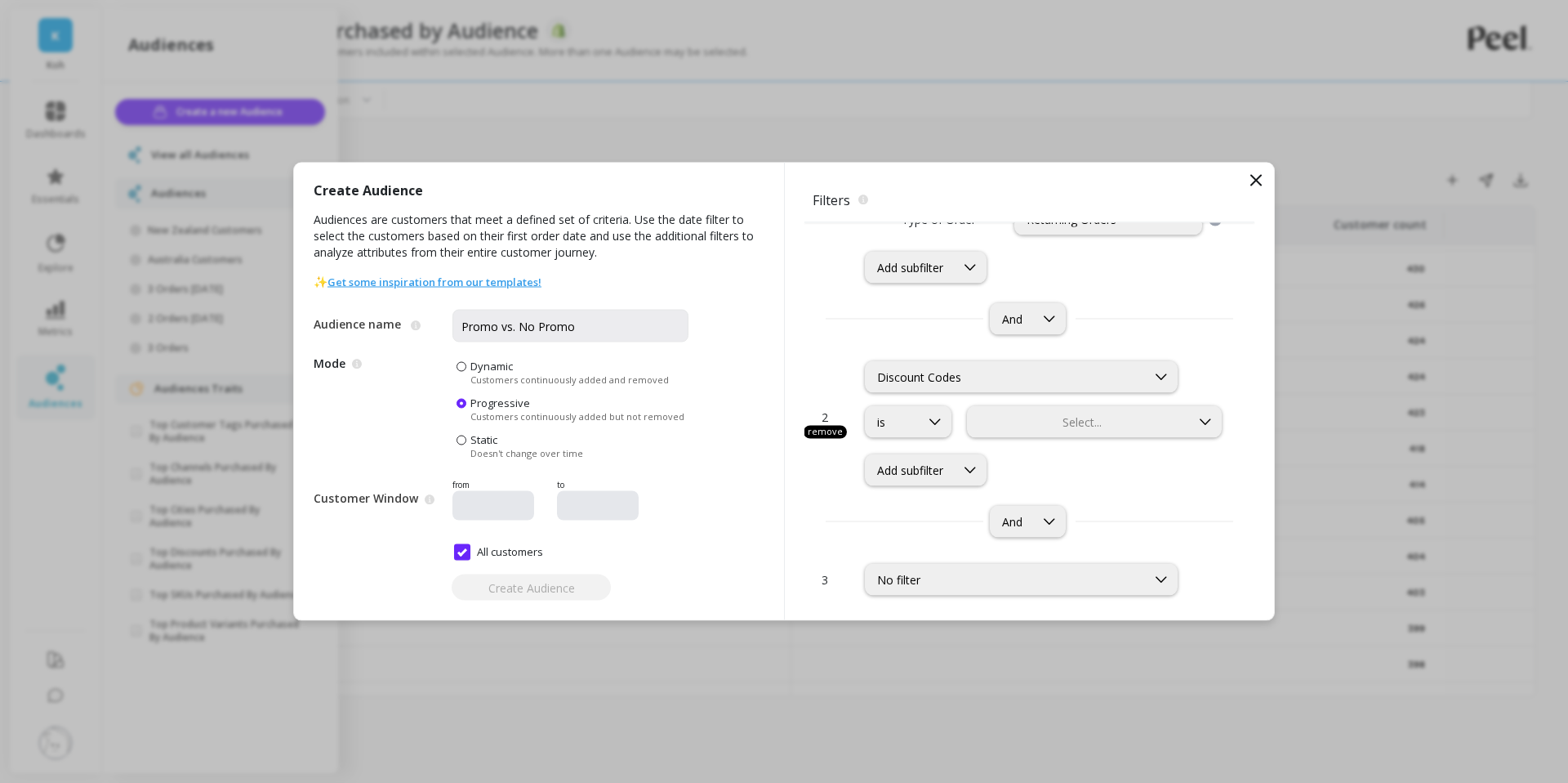
click at [994, 462] on div "Add subfilter" at bounding box center [1044, 470] width 360 height 32
click at [942, 463] on div "Add subfilter" at bounding box center [909, 470] width 66 height 16
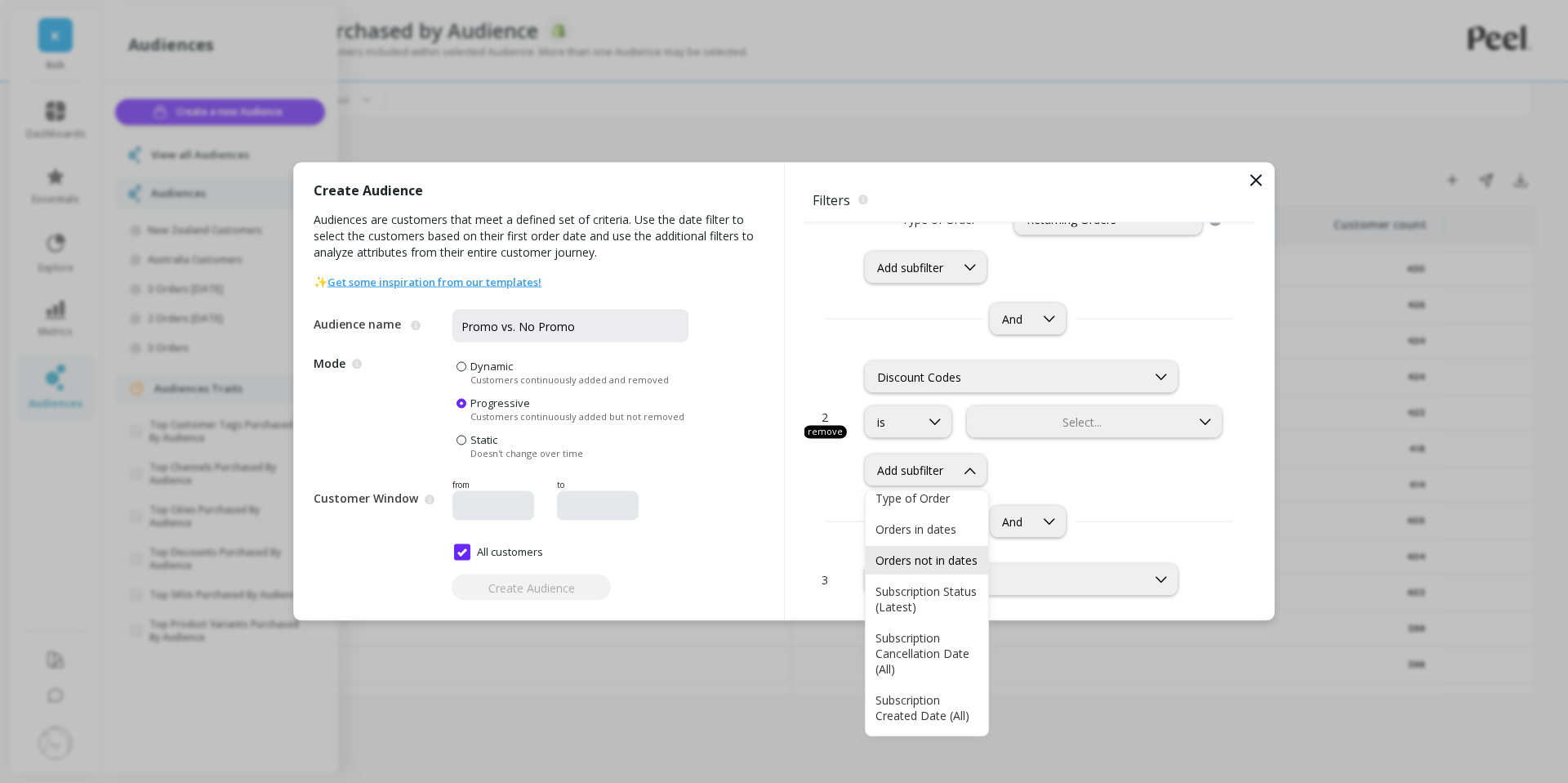
scroll to position [0, 0]
click at [806, 489] on div "2 remove Discount Codes is Select... Type of Order, 2 of 7. 7 results available…" at bounding box center [1029, 443] width 450 height 203
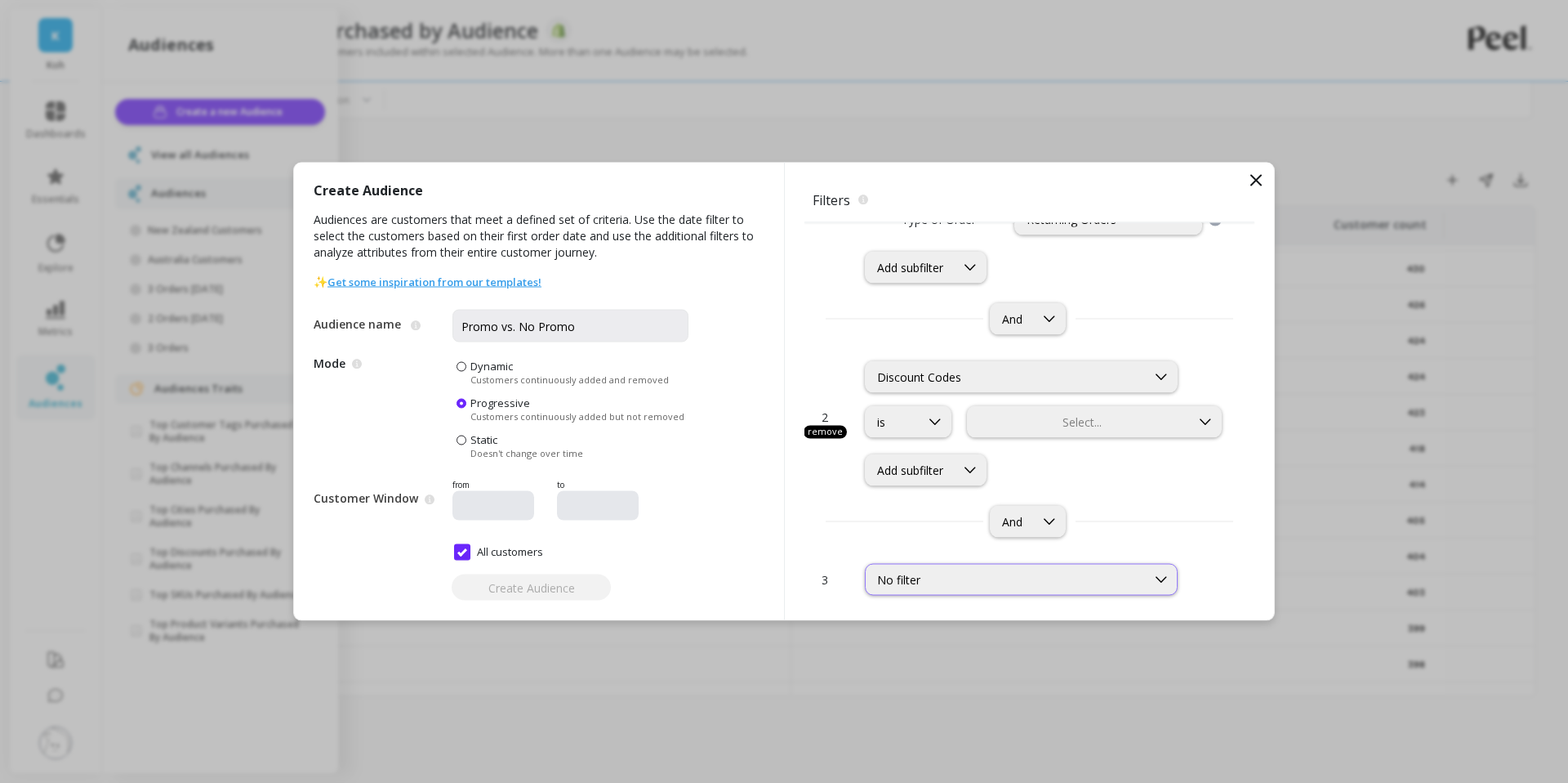
click at [941, 579] on div "No filter" at bounding box center [1005, 580] width 257 height 16
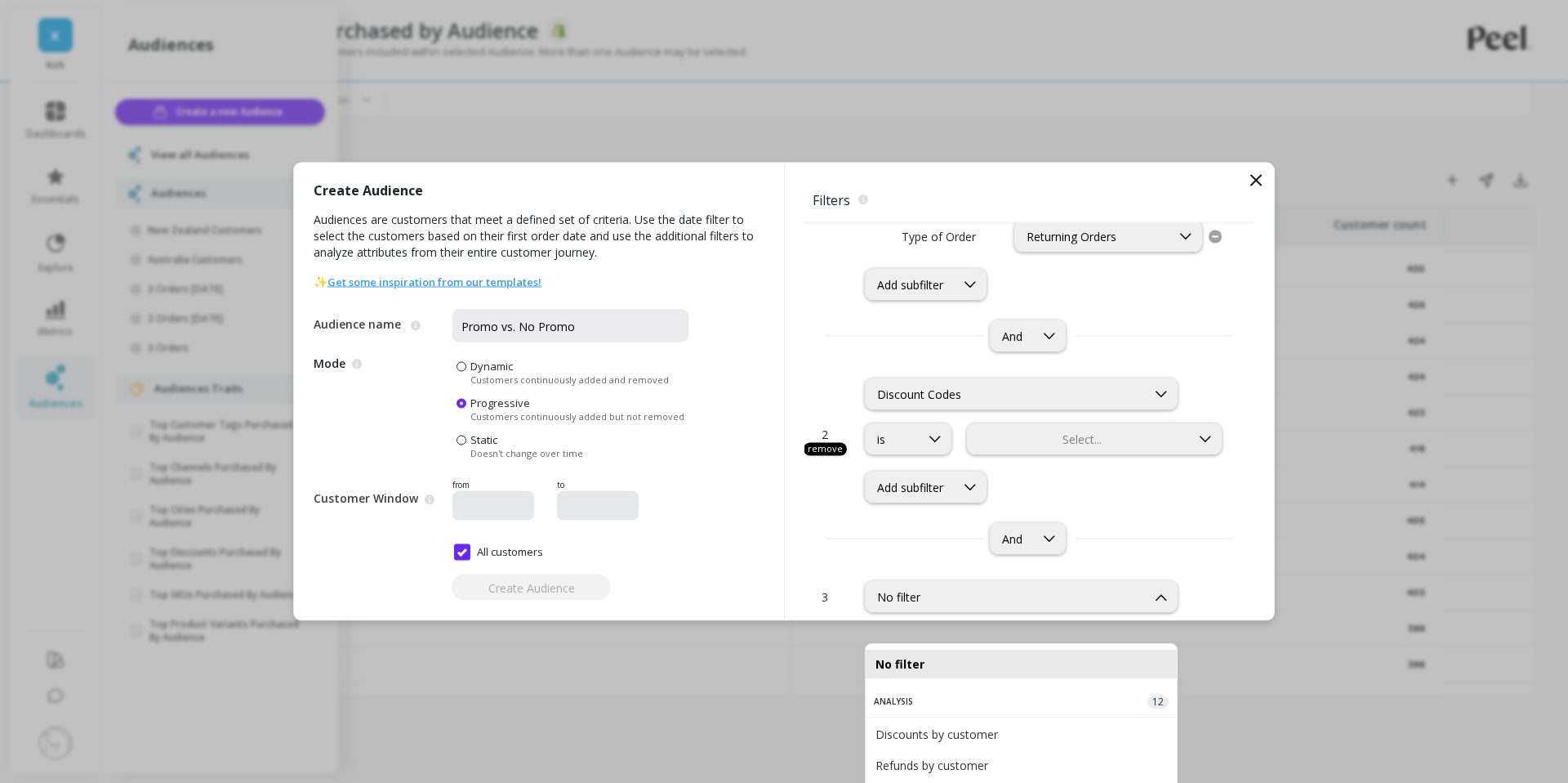
scroll to position [181, 0]
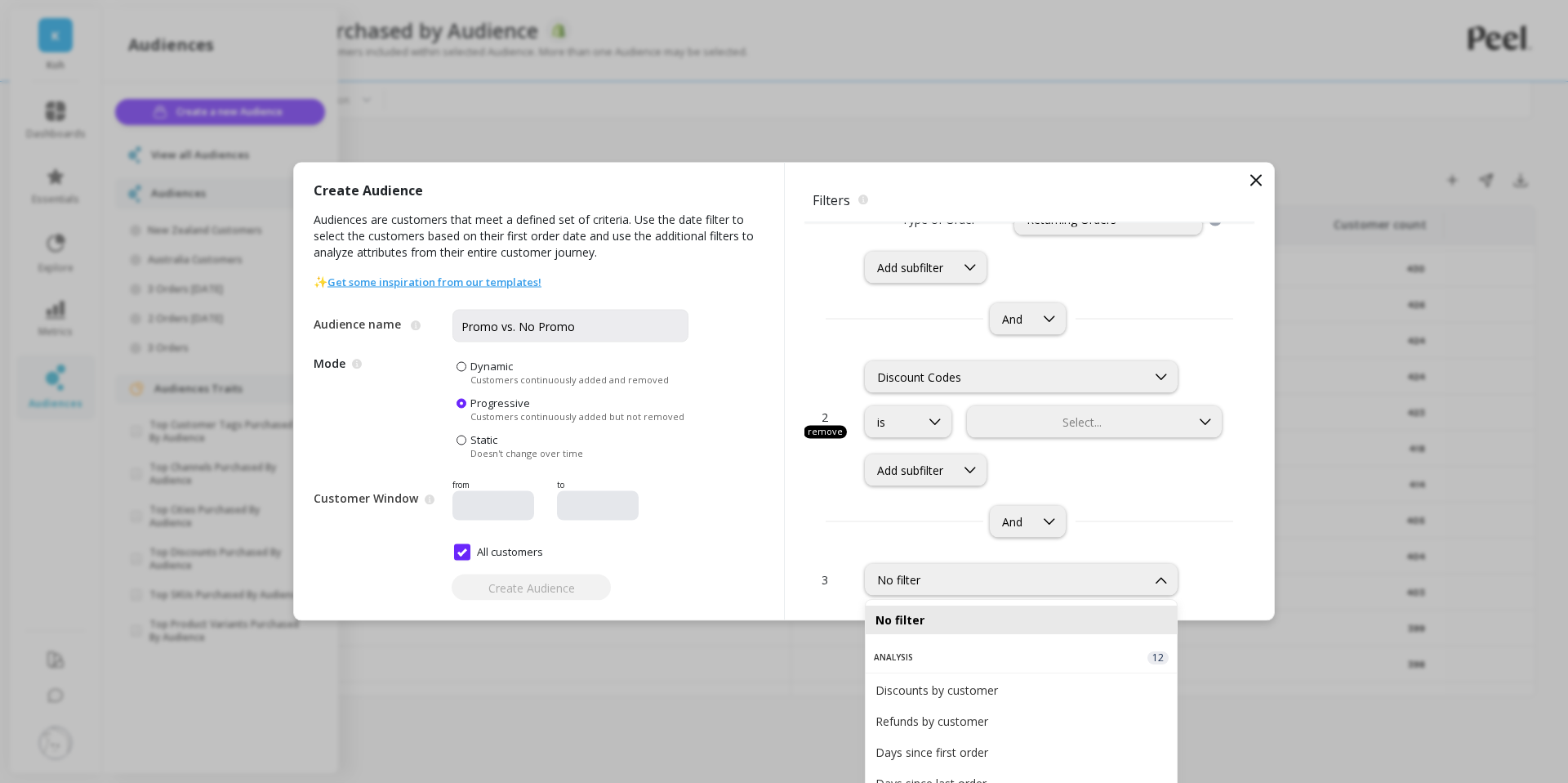
click at [833, 504] on div "2 remove Discount Codes is Select... Add subfilter And" at bounding box center [1029, 443] width 450 height 203
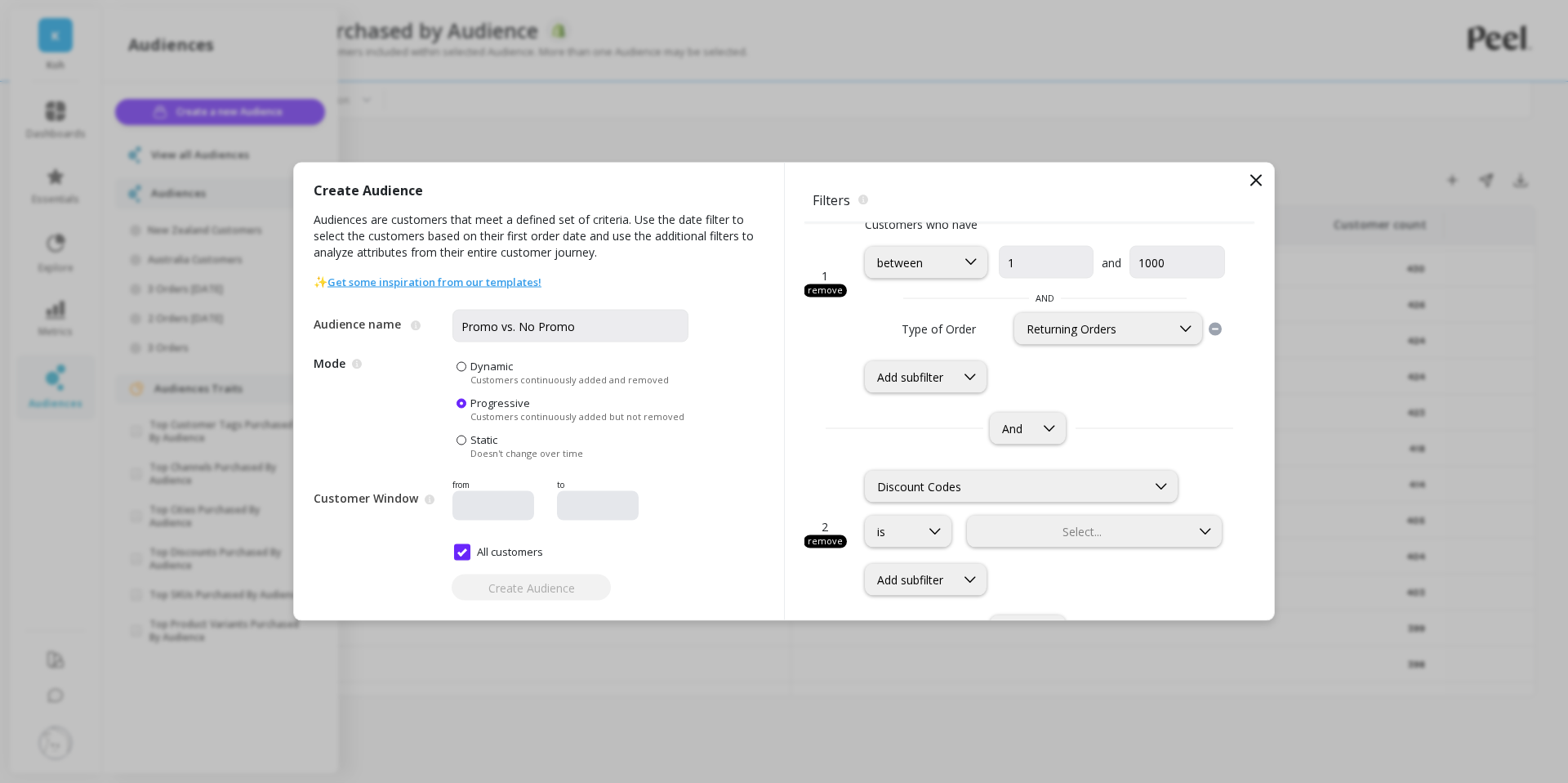
scroll to position [74, 0]
click at [963, 487] on div "Discount Codes" at bounding box center [1005, 484] width 257 height 16
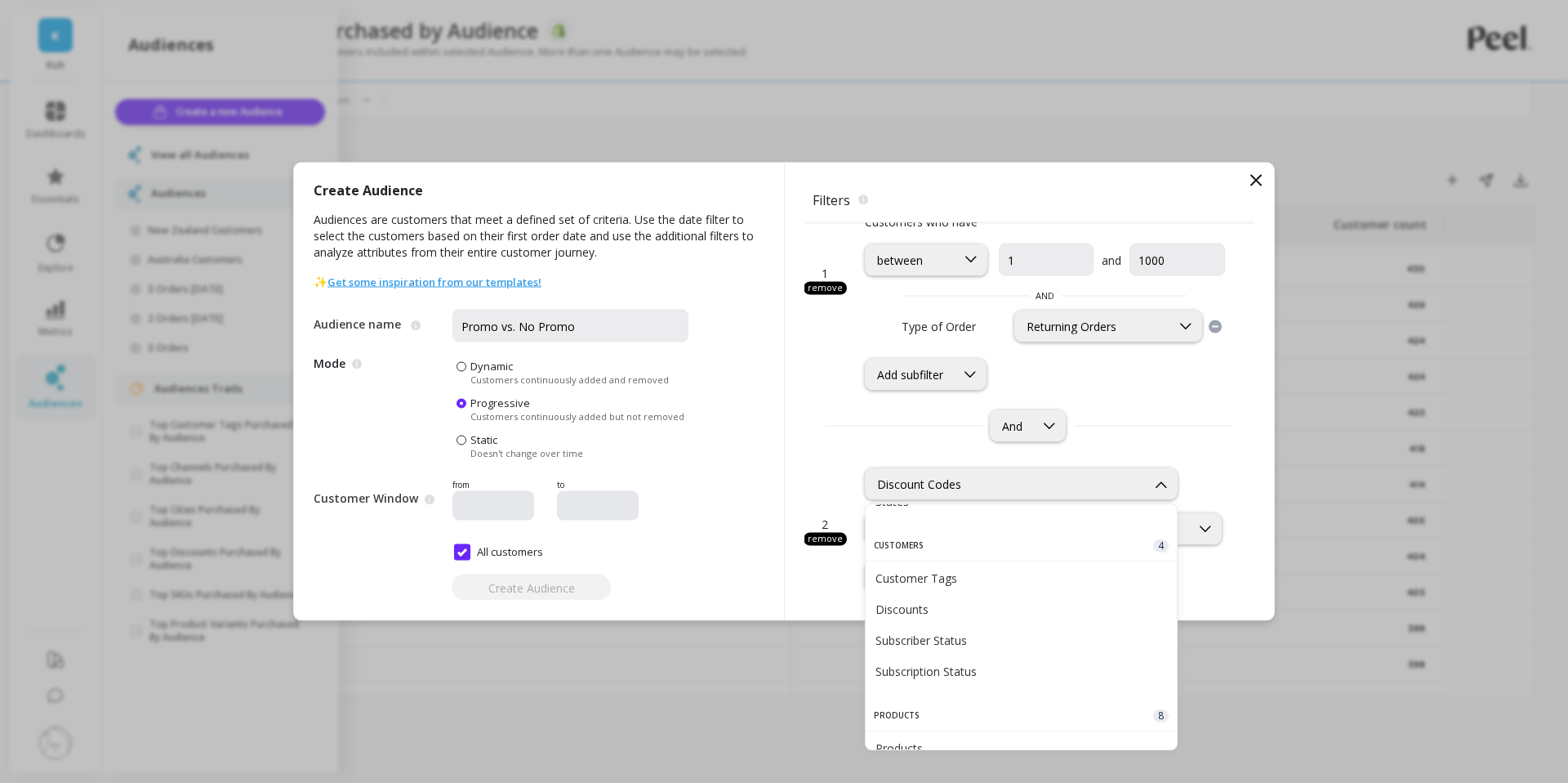
scroll to position [775, 0]
click at [972, 621] on div "Discounts" at bounding box center [1020, 608] width 311 height 28
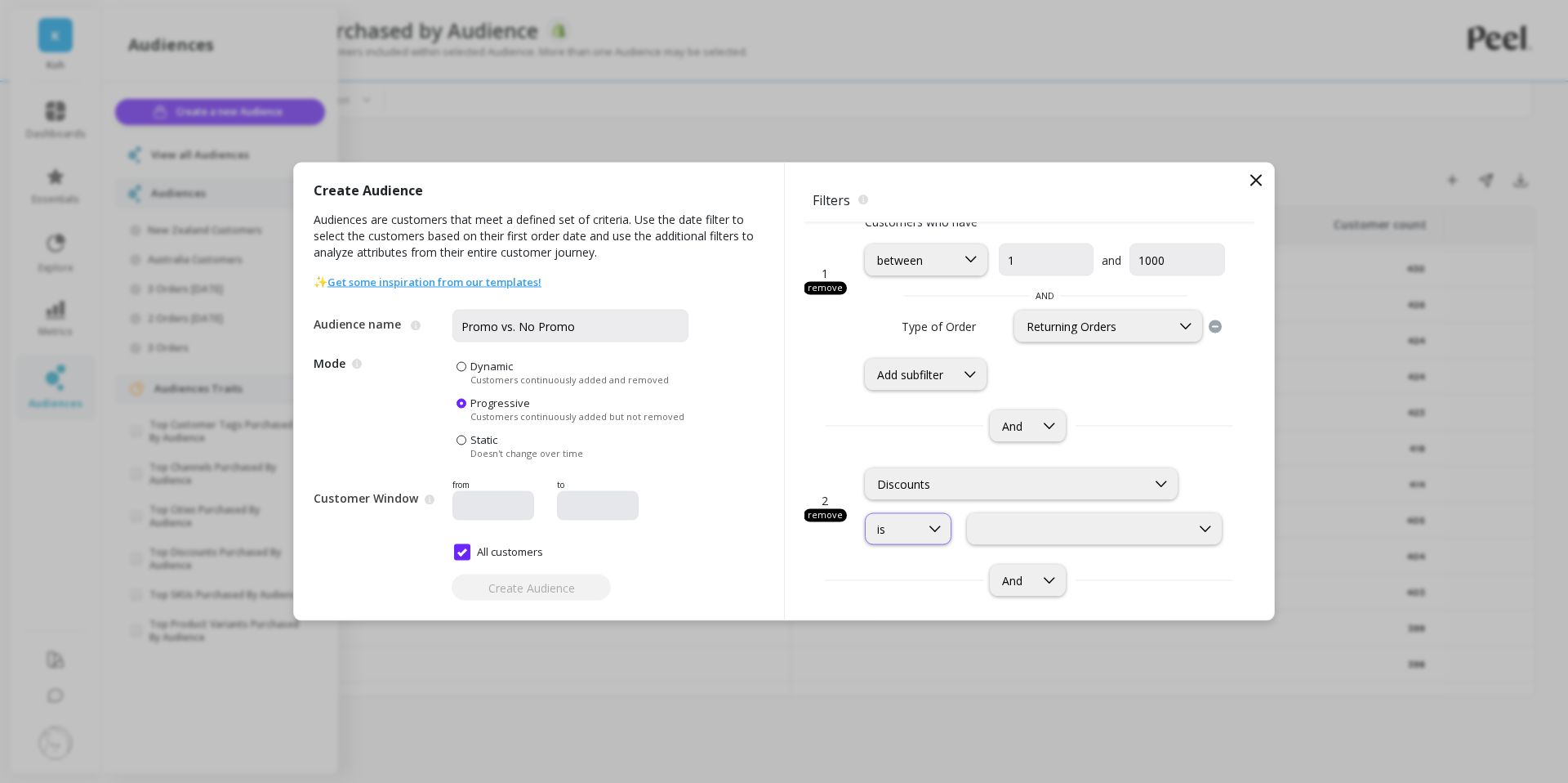
click at [944, 538] on div at bounding box center [935, 528] width 31 height 30
click at [997, 531] on div at bounding box center [1078, 529] width 219 height 16
click at [1013, 568] on div "Redeemed Discounts" at bounding box center [1093, 569] width 233 height 16
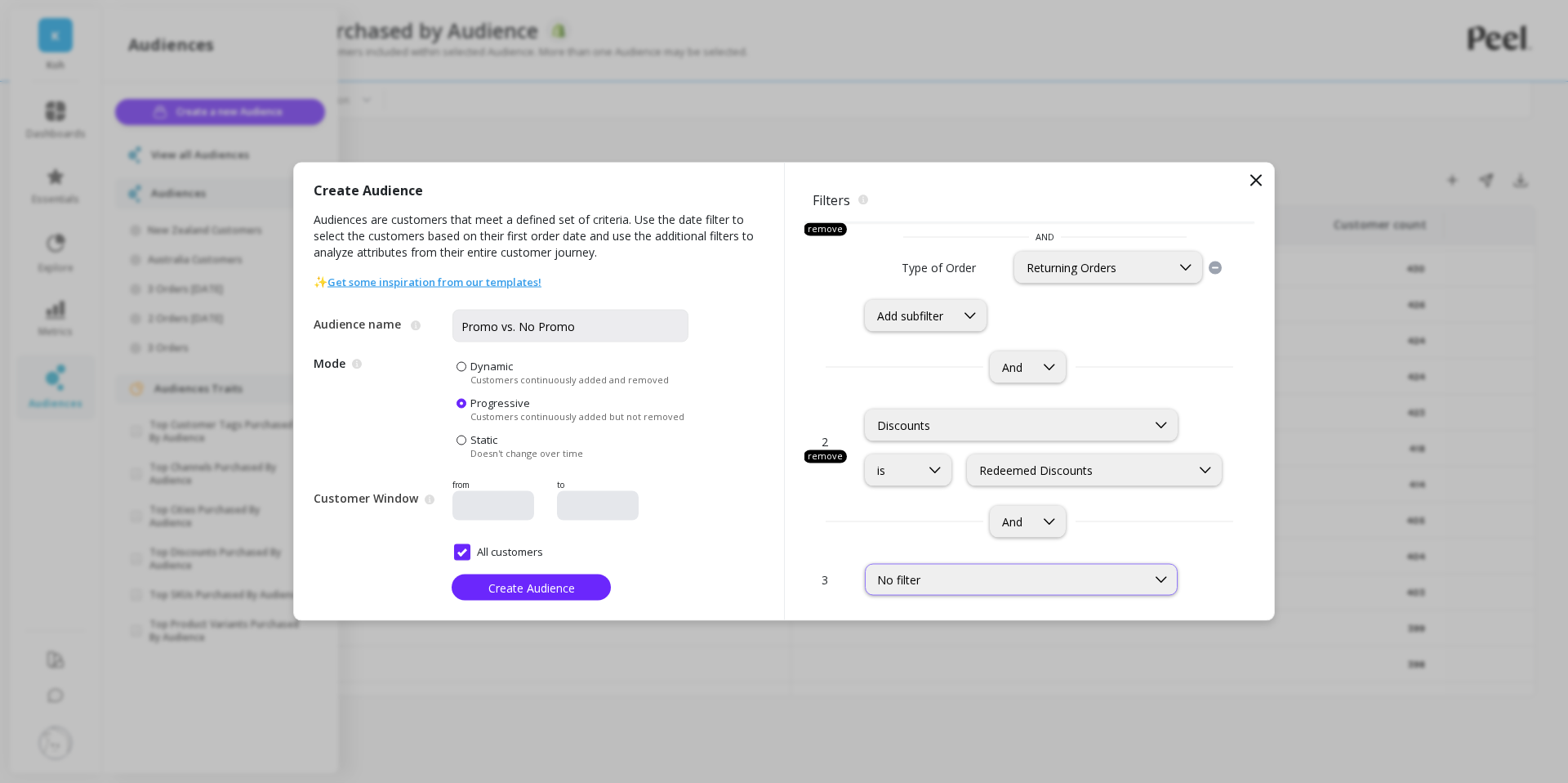
click at [1010, 582] on div "No filter" at bounding box center [1005, 580] width 257 height 16
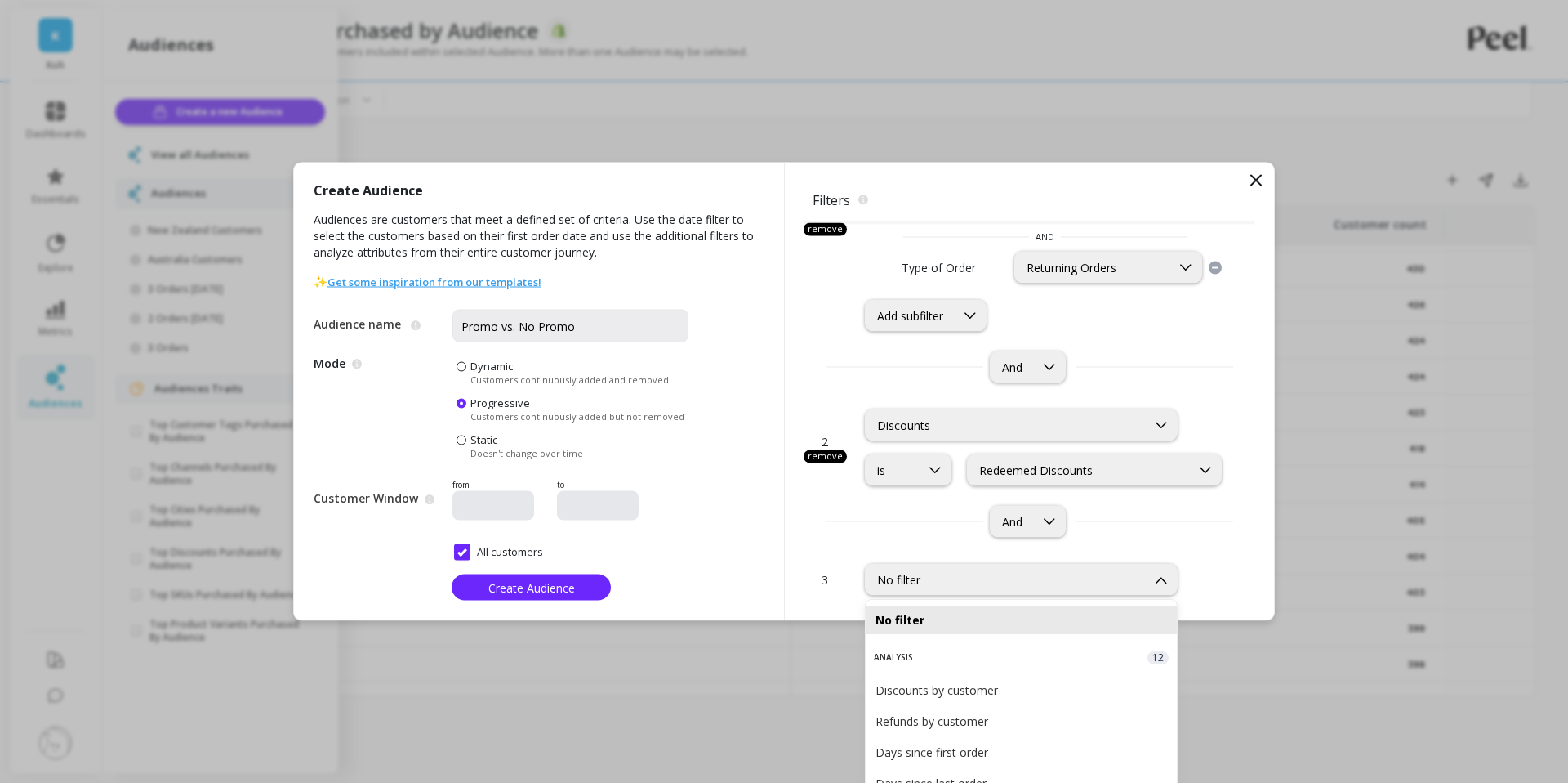
click at [898, 537] on div "2 remove option Discounts, selected. Discounts is option Redeemed Discounts, se…" at bounding box center [1029, 466] width 450 height 154
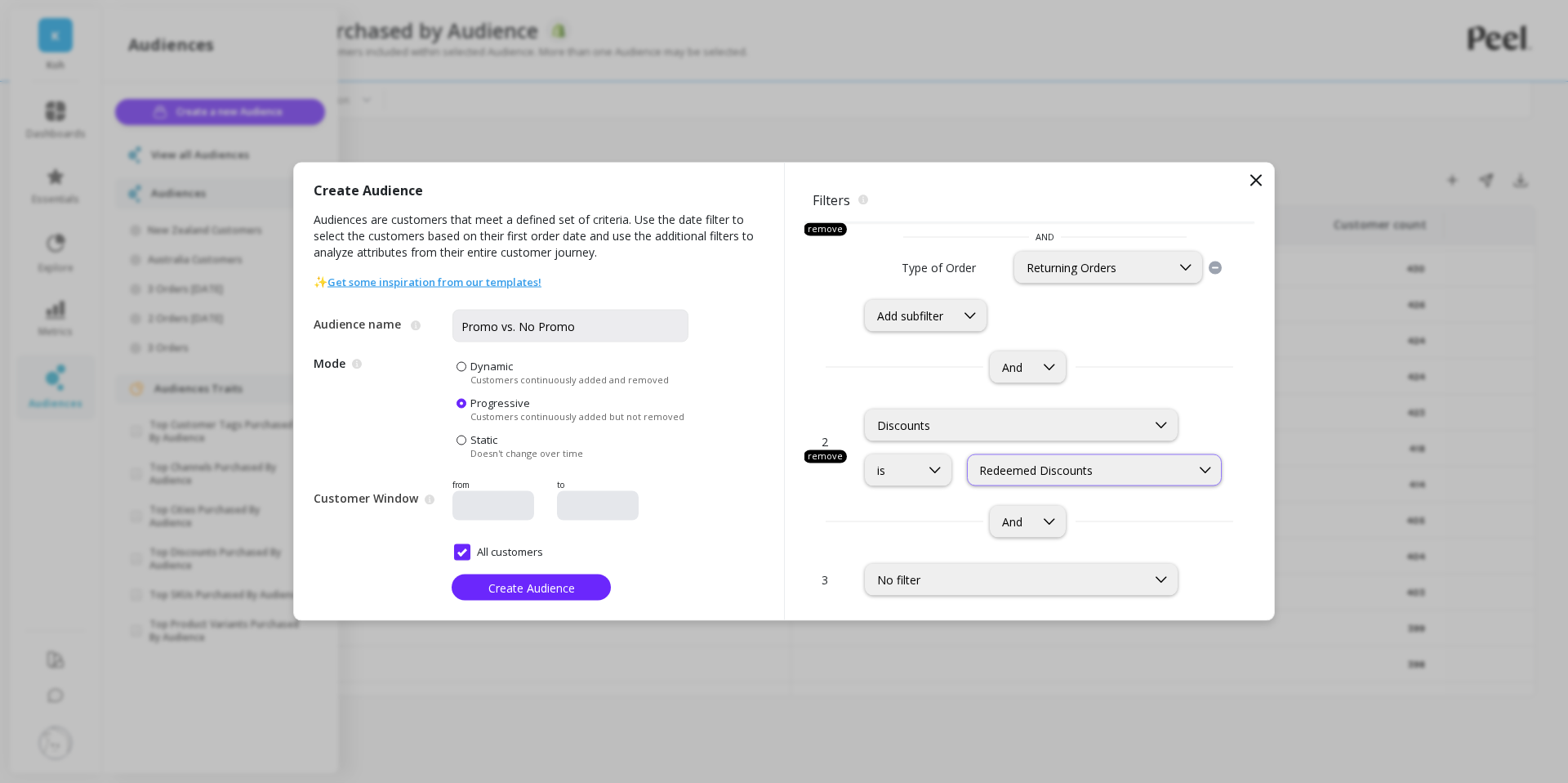
click at [1083, 473] on div "Redeemed Discounts" at bounding box center [1078, 470] width 199 height 16
click at [1028, 544] on div "No Discounts Redeemed" at bounding box center [1093, 542] width 233 height 16
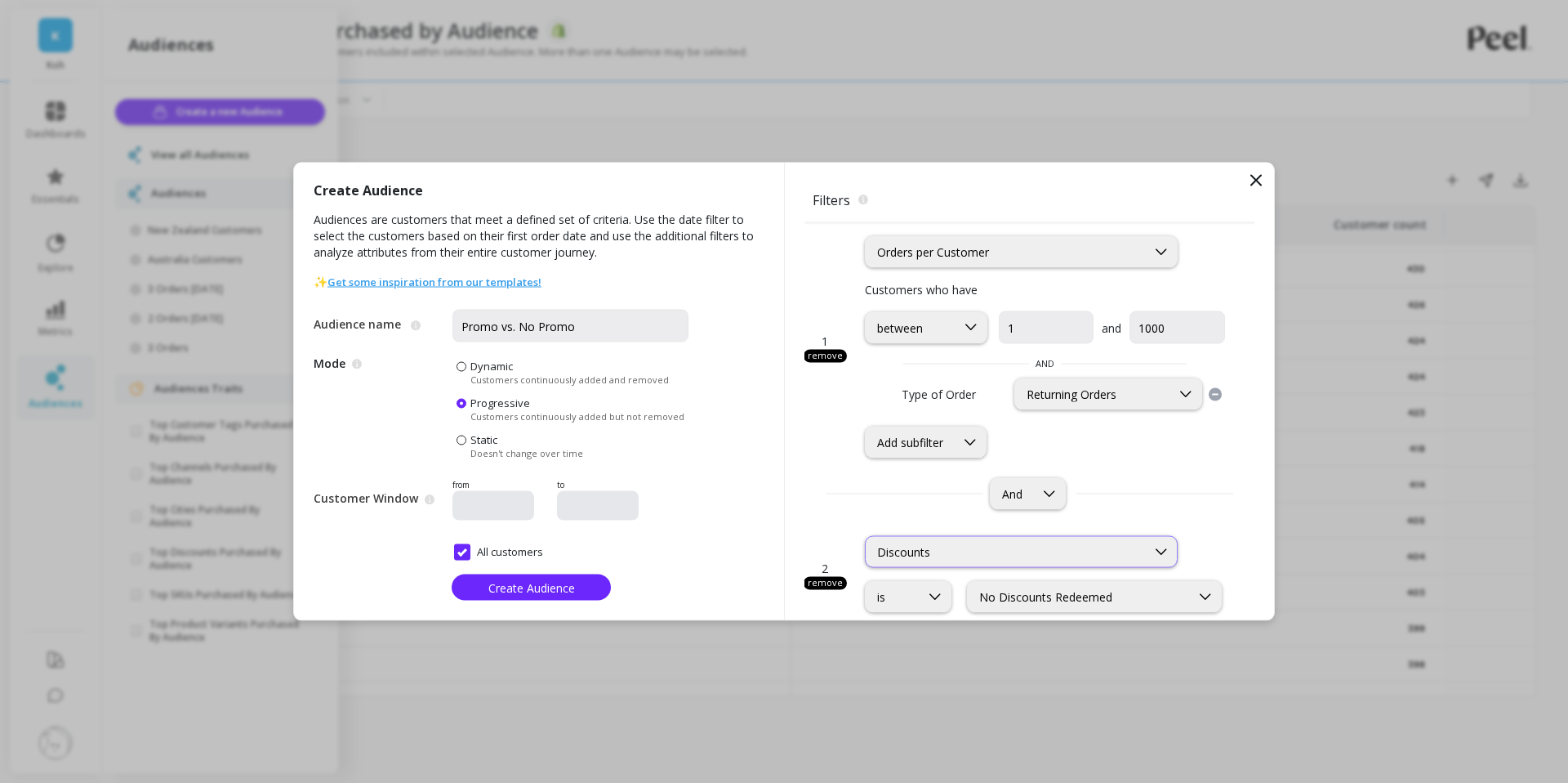
scroll to position [0, 0]
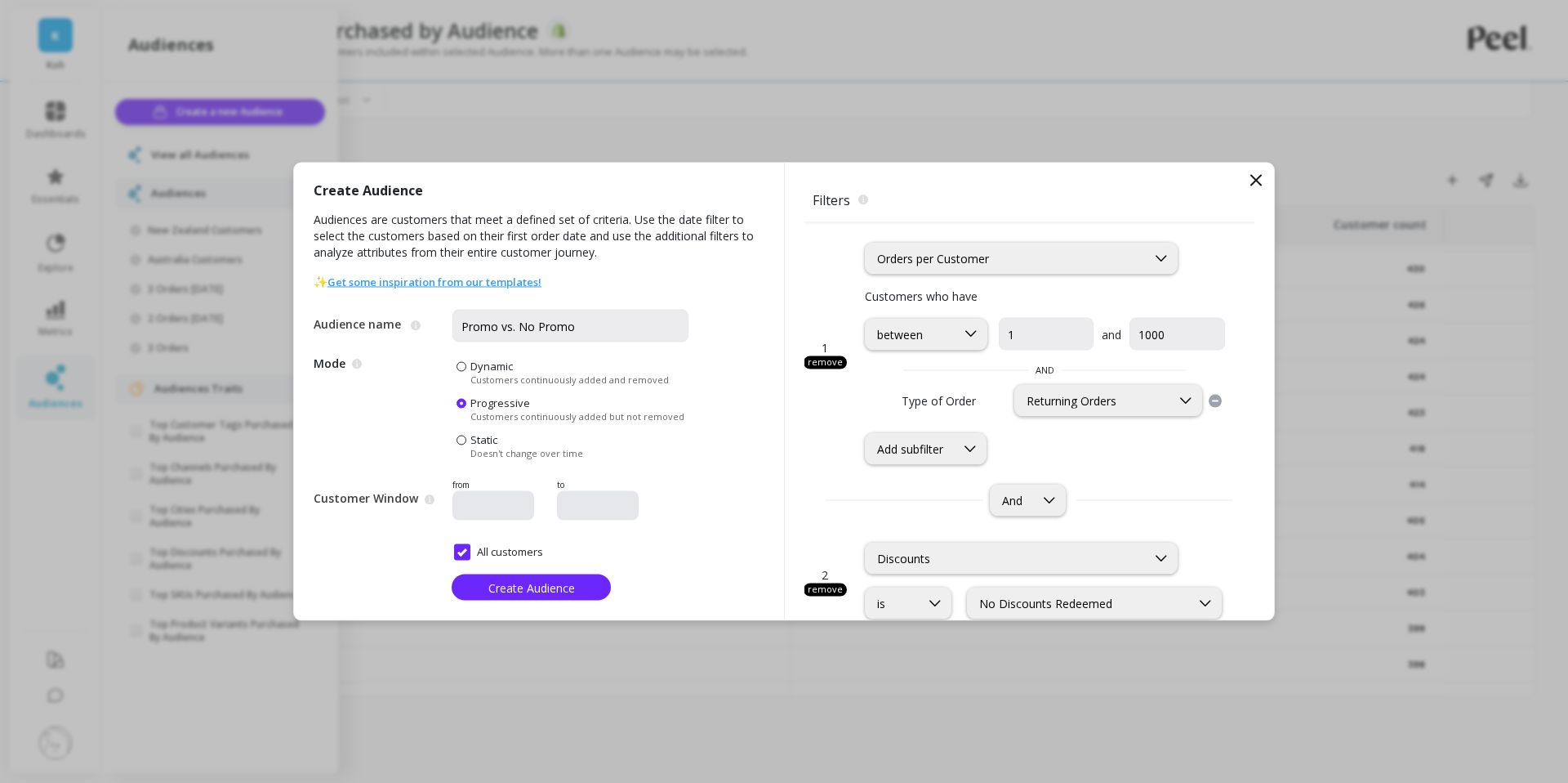
click at [1261, 175] on icon at bounding box center [1255, 180] width 10 height 10
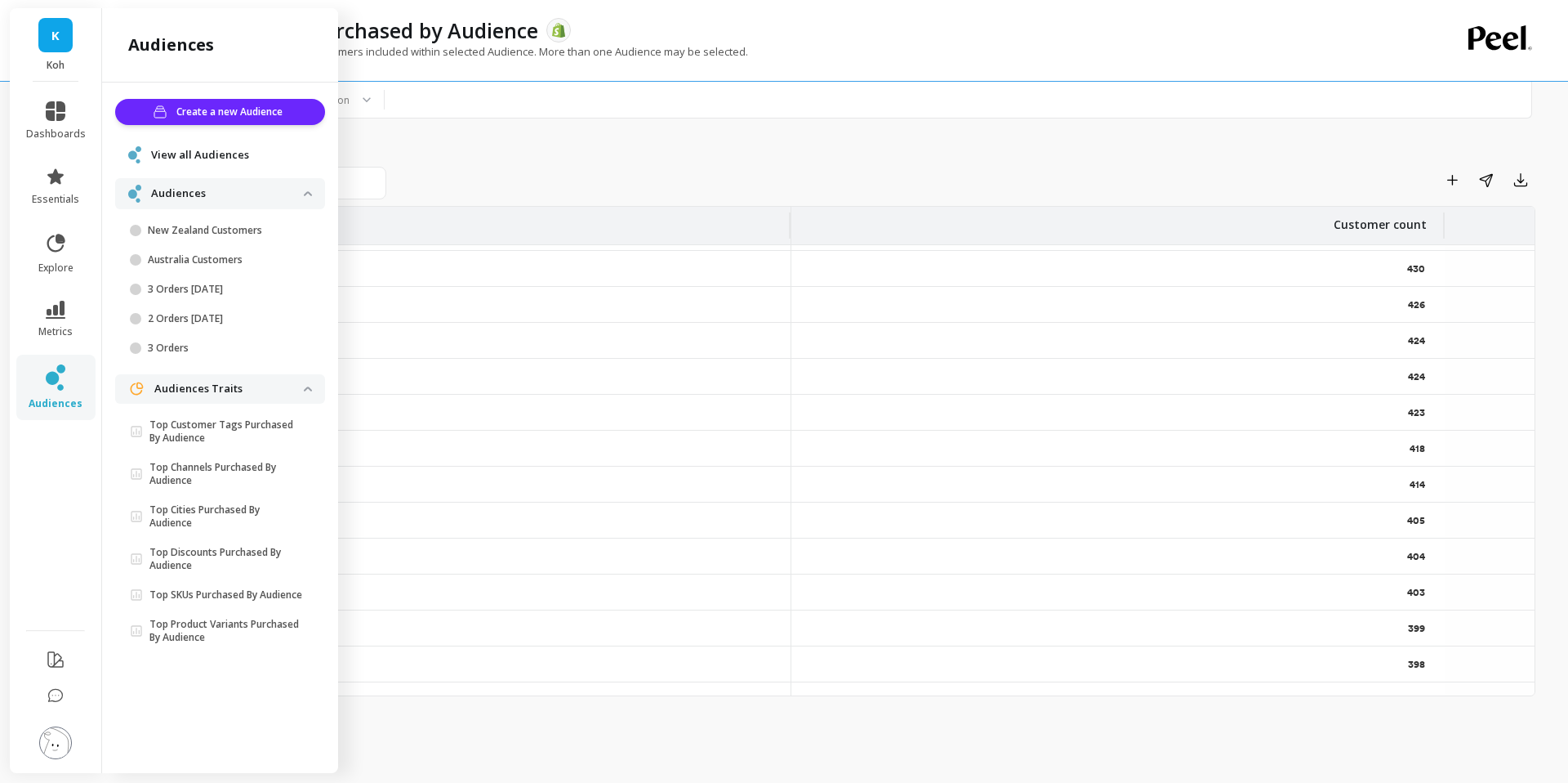
click at [1054, 54] on div "Top Discounts purchased by Customers included within selected Audience. More th…" at bounding box center [769, 59] width 1264 height 31
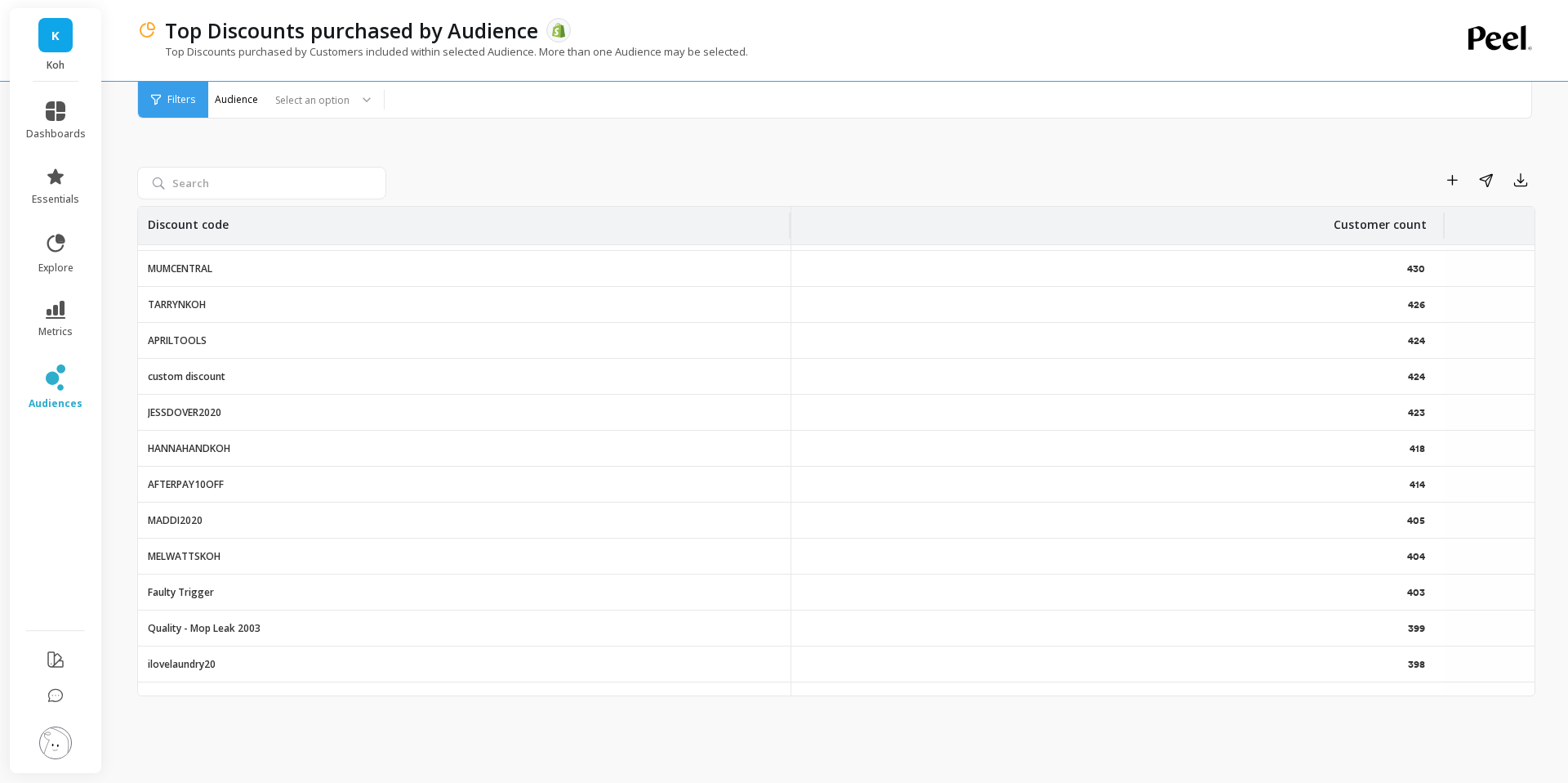
click at [28, 373] on link "audiences" at bounding box center [56, 388] width 60 height 46
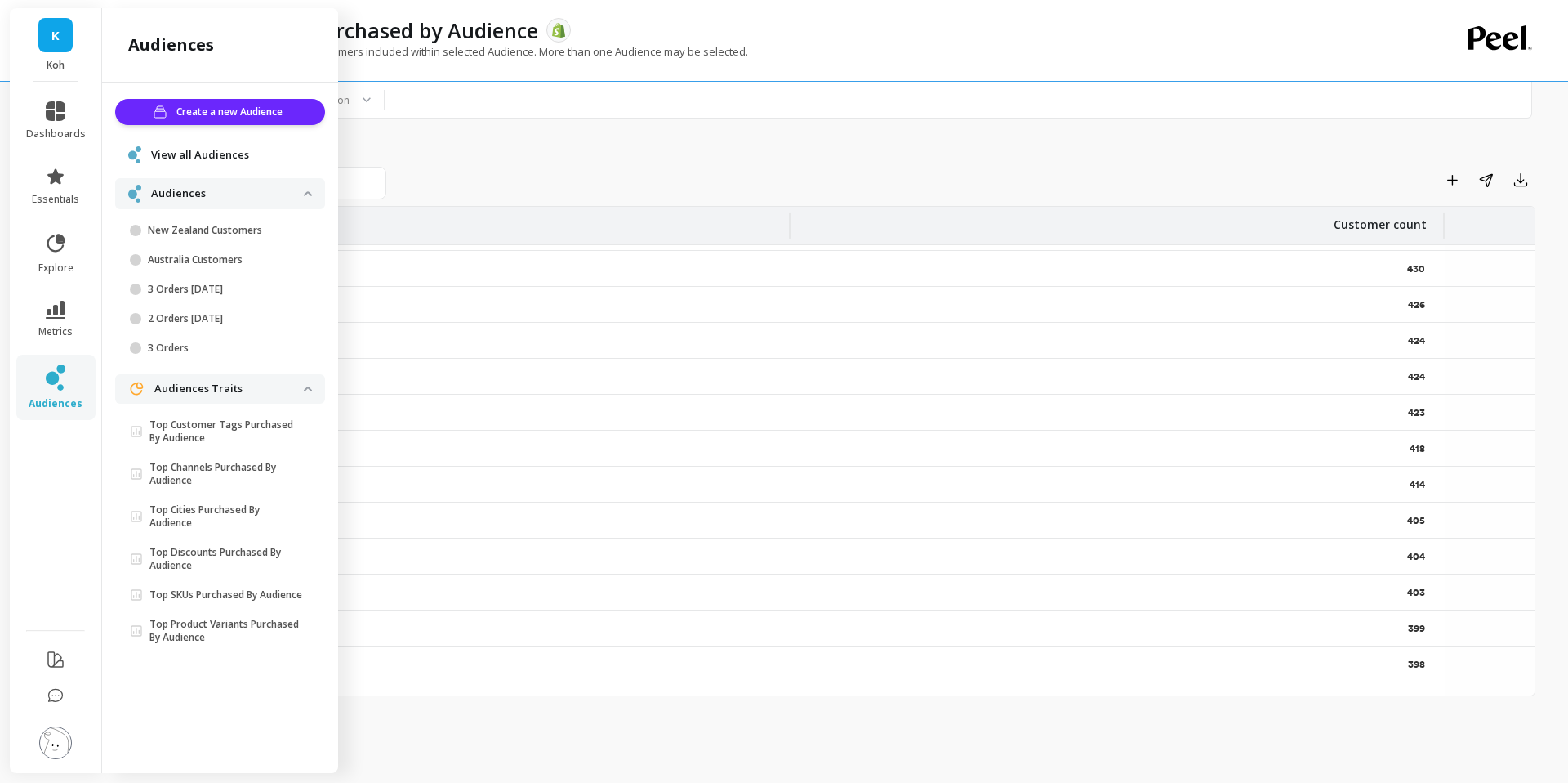
click at [77, 388] on link "audiences" at bounding box center [56, 388] width 60 height 46
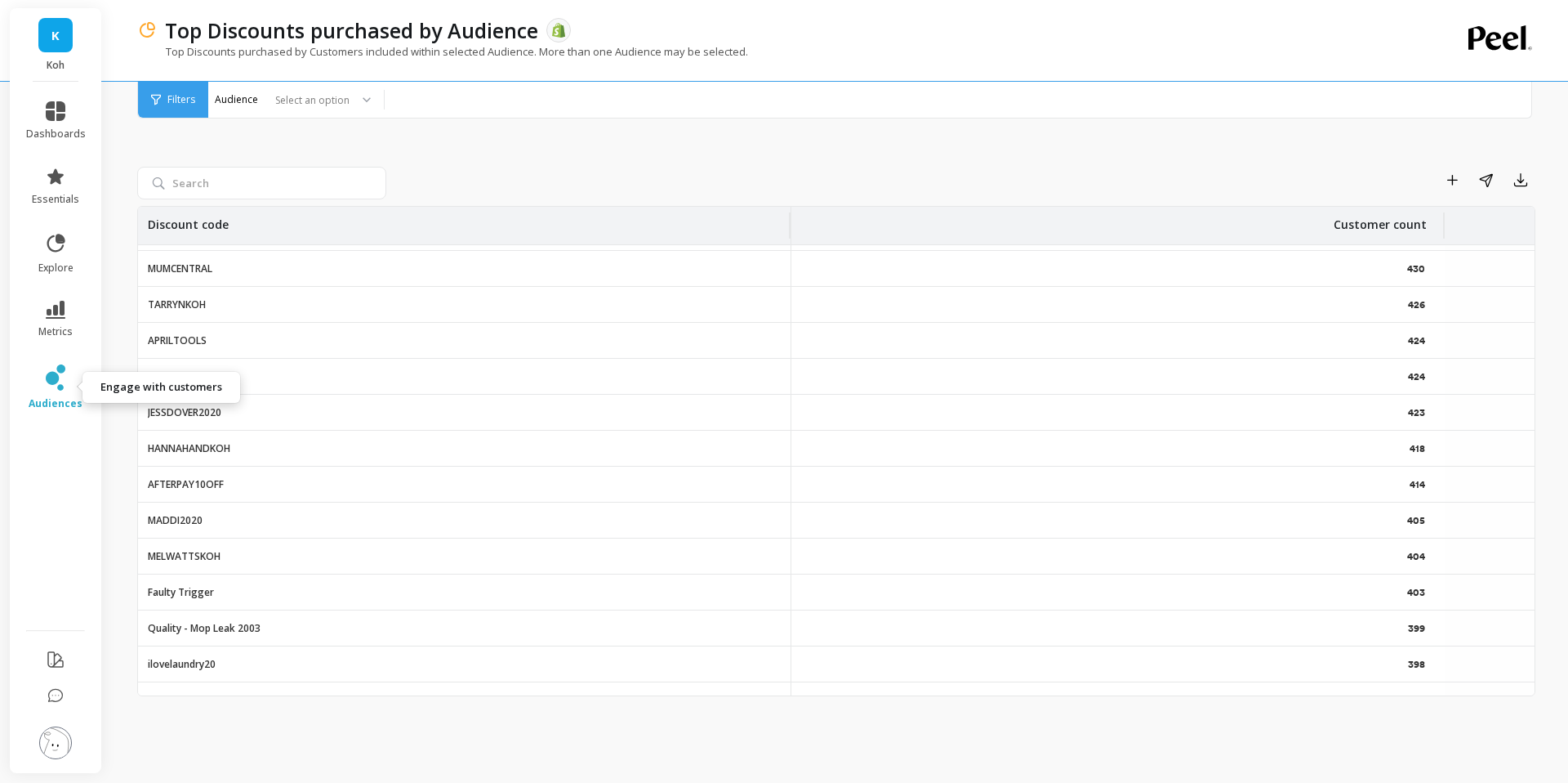
click at [52, 380] on icon at bounding box center [52, 378] width 13 height 13
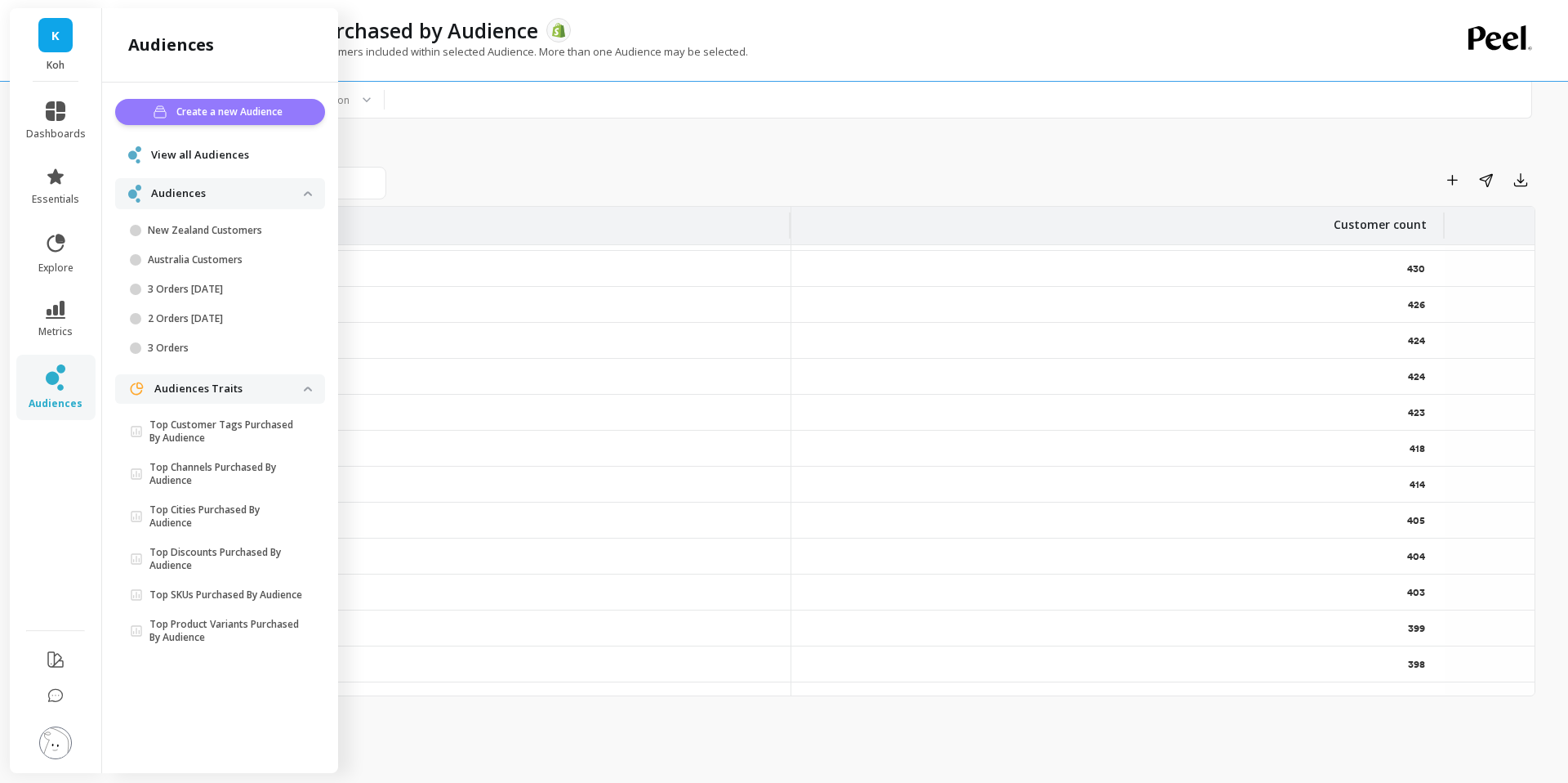
click at [211, 114] on span "Create a new Audience" at bounding box center [232, 112] width 111 height 17
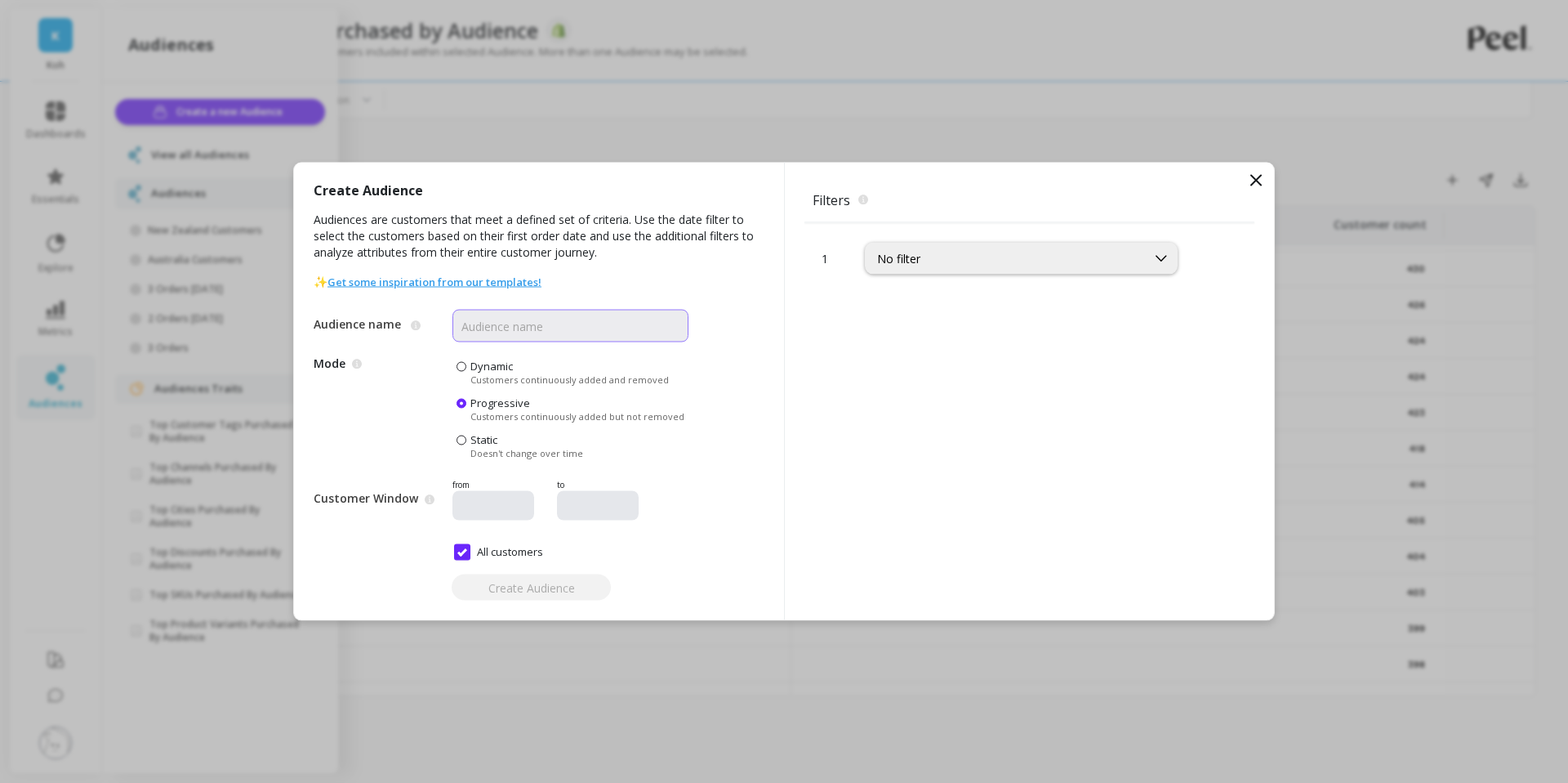
click at [517, 328] on input "Audience name" at bounding box center [571, 326] width 236 height 33
click at [419, 363] on span "Mode Dynamic audiences add new customers who meet the filters while Static audi…" at bounding box center [383, 409] width 139 height 100
click at [923, 256] on div "No filter" at bounding box center [1005, 259] width 257 height 16
click at [1254, 183] on icon at bounding box center [1255, 180] width 10 height 10
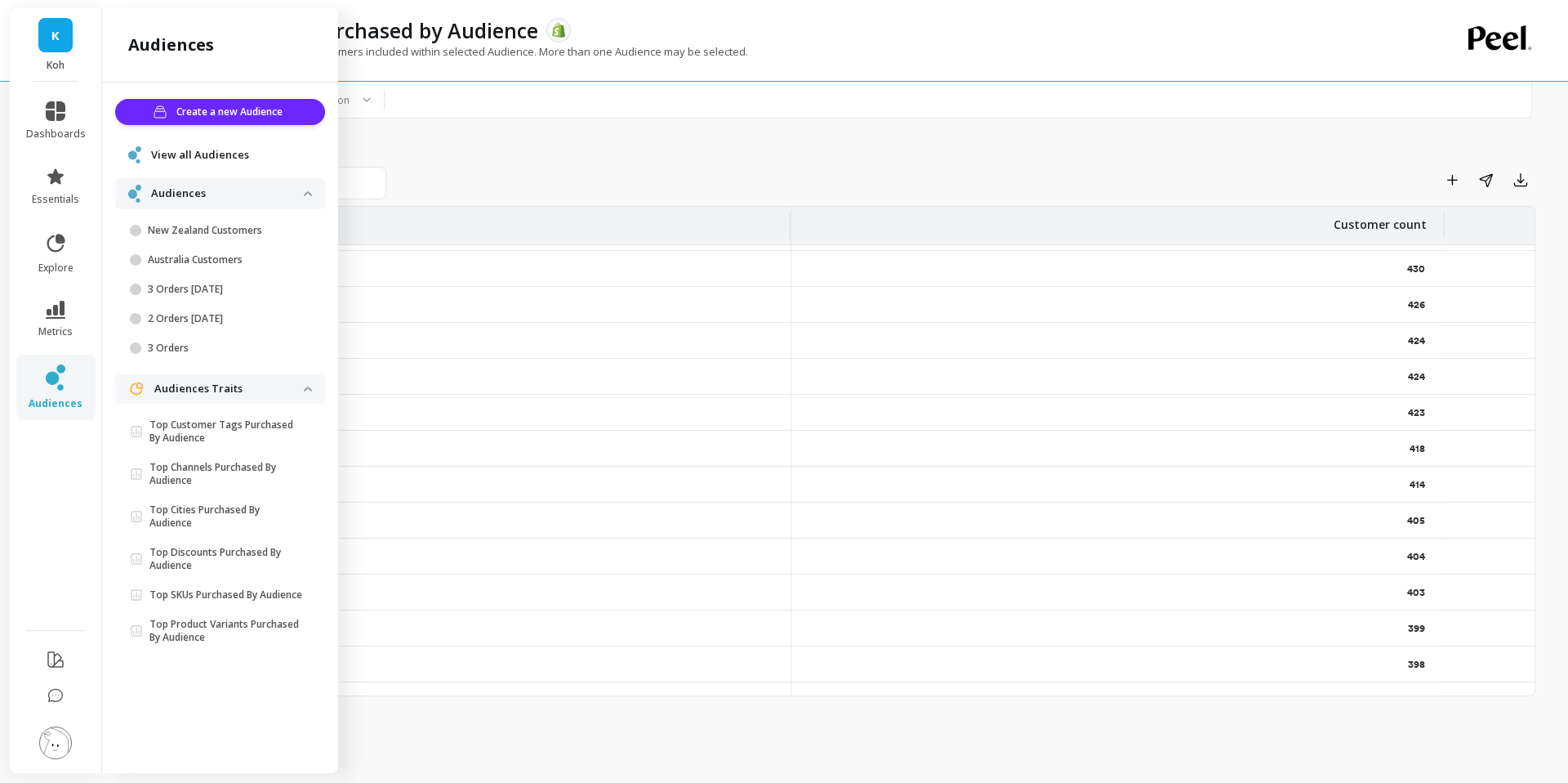
click at [803, 30] on div "Top Discounts purchased by Audience The data you are viewing comes from: Shopify" at bounding box center [779, 31] width 1245 height 28
